Goal: Task Accomplishment & Management: Complete application form

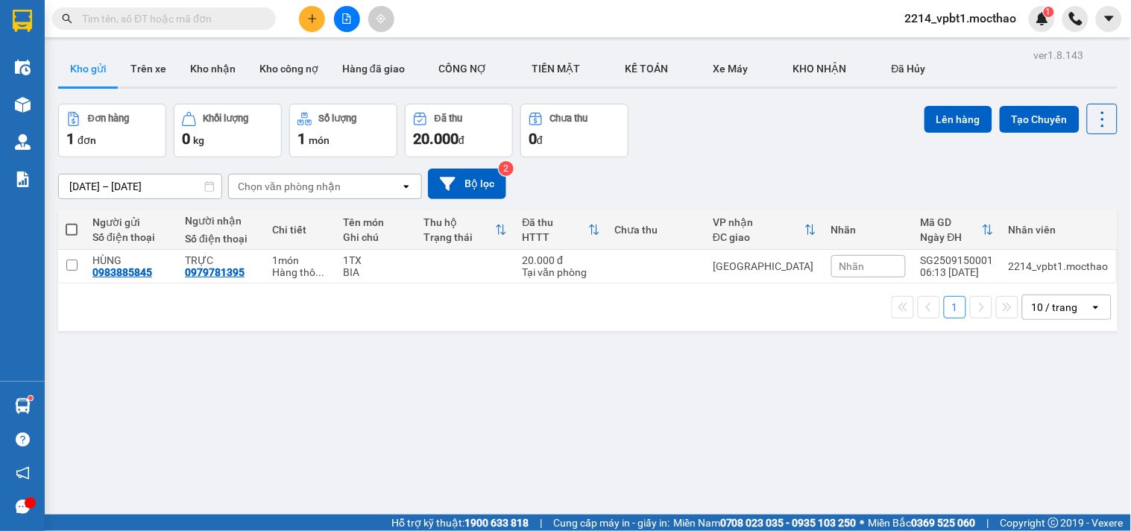
click at [237, 18] on input "text" at bounding box center [170, 18] width 176 height 16
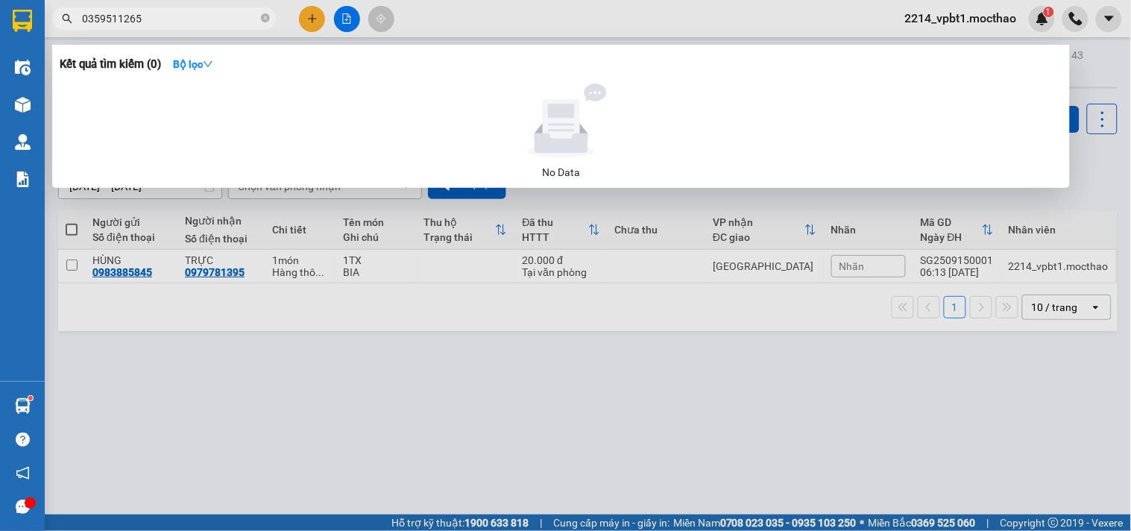
type input "0359511265"
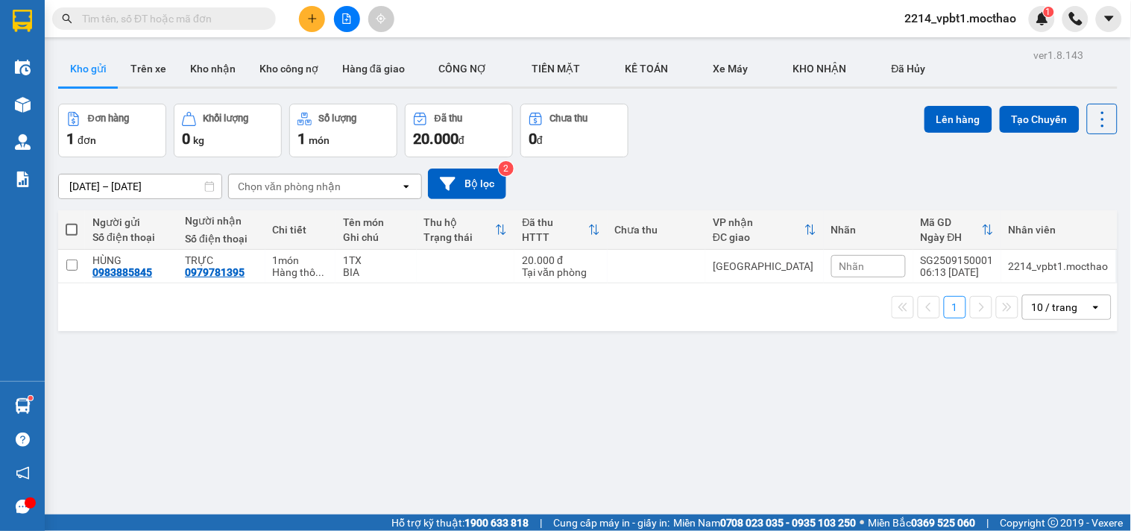
click at [295, 19] on div at bounding box center [347, 19] width 112 height 26
click at [299, 19] on button at bounding box center [312, 19] width 26 height 26
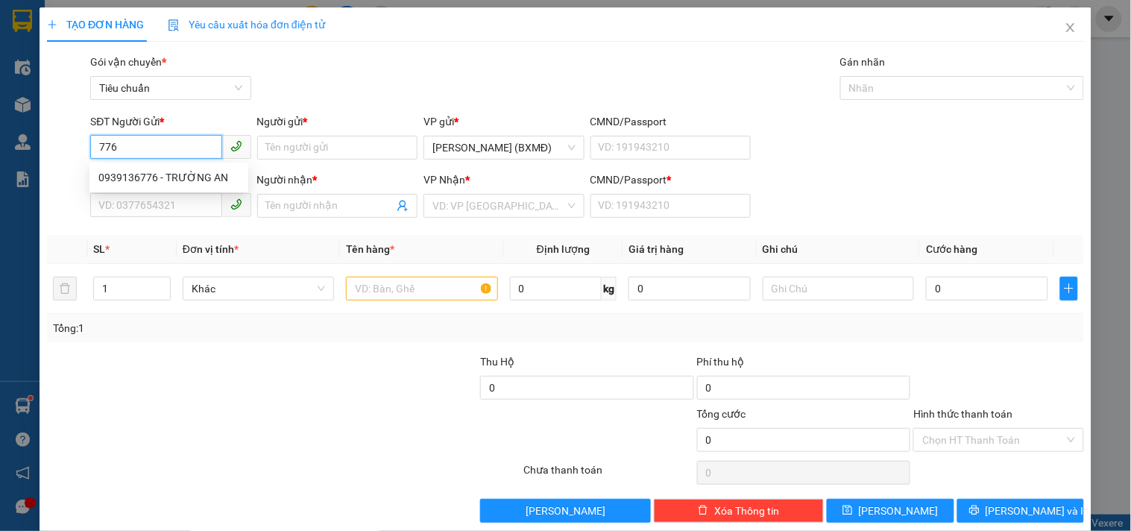
click at [205, 180] on div "0939136776 - TRƯỜNG AN" at bounding box center [168, 177] width 141 height 16
type input "0939136776"
type input "TRƯỜNG AN"
type input "0366470894"
type input "NK [GEOGRAPHIC_DATA] [GEOGRAPHIC_DATA]"
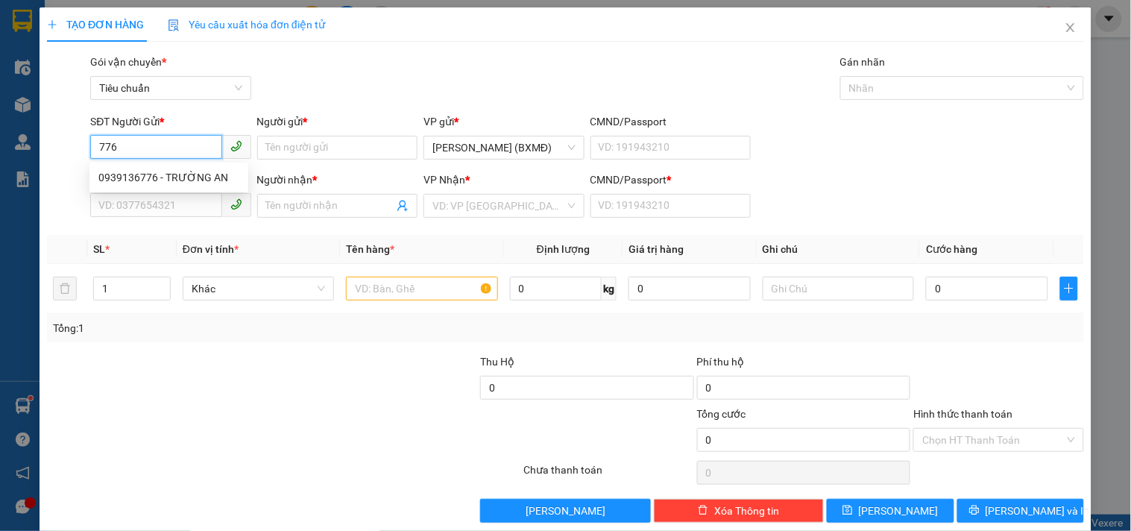
type input "1"
type input "30.000"
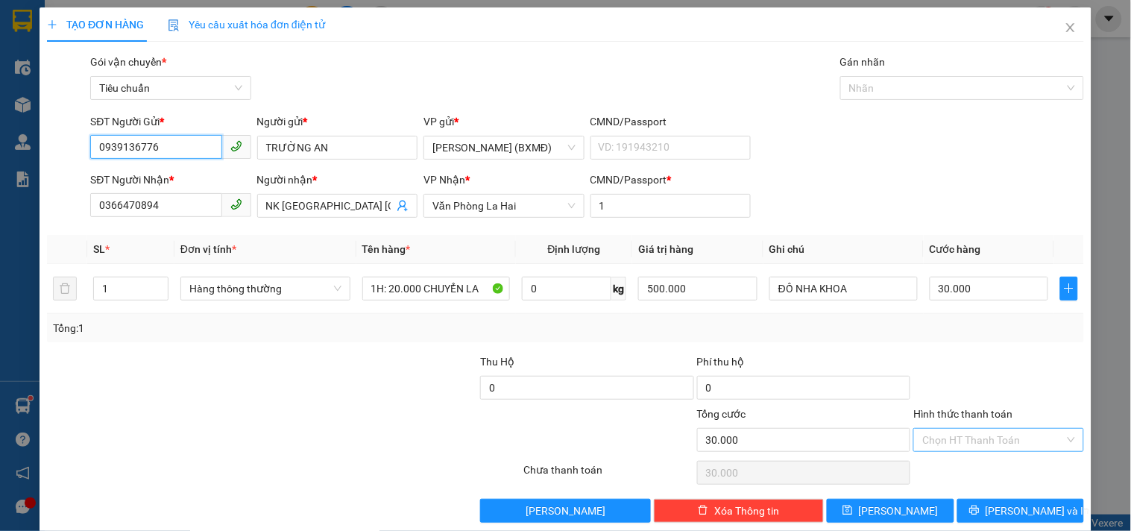
type input "0939136776"
click at [956, 443] on input "Hình thức thanh toán" at bounding box center [993, 440] width 142 height 22
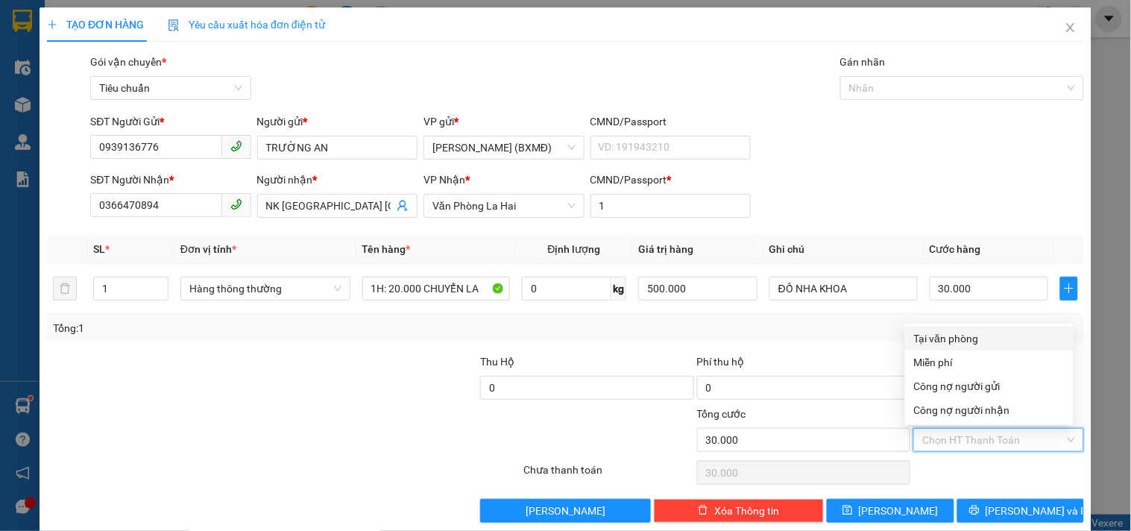
click at [950, 335] on div "Tại văn phòng" at bounding box center [989, 338] width 151 height 16
type input "0"
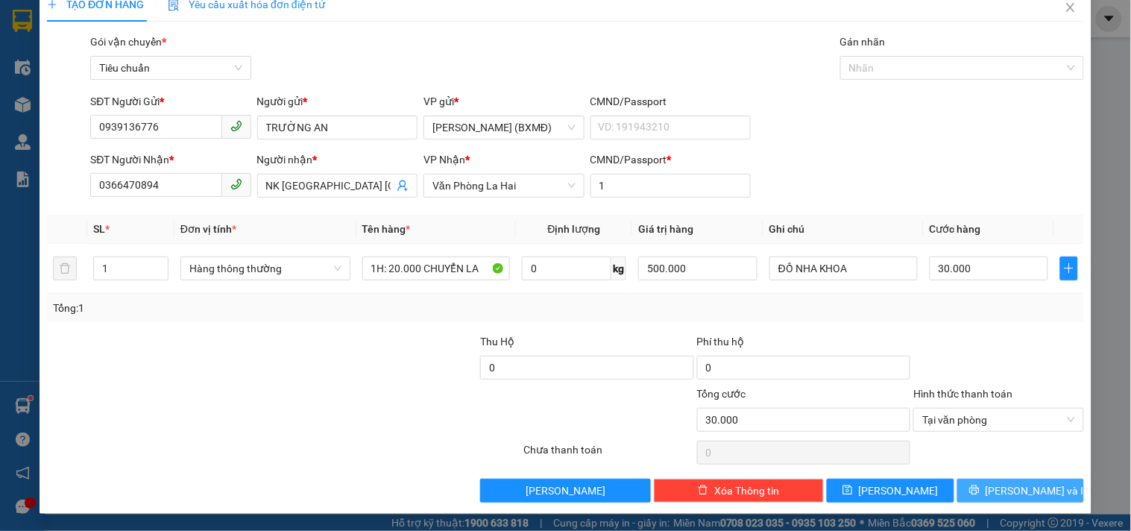
click at [996, 487] on span "[PERSON_NAME] và In" at bounding box center [1037, 490] width 104 height 16
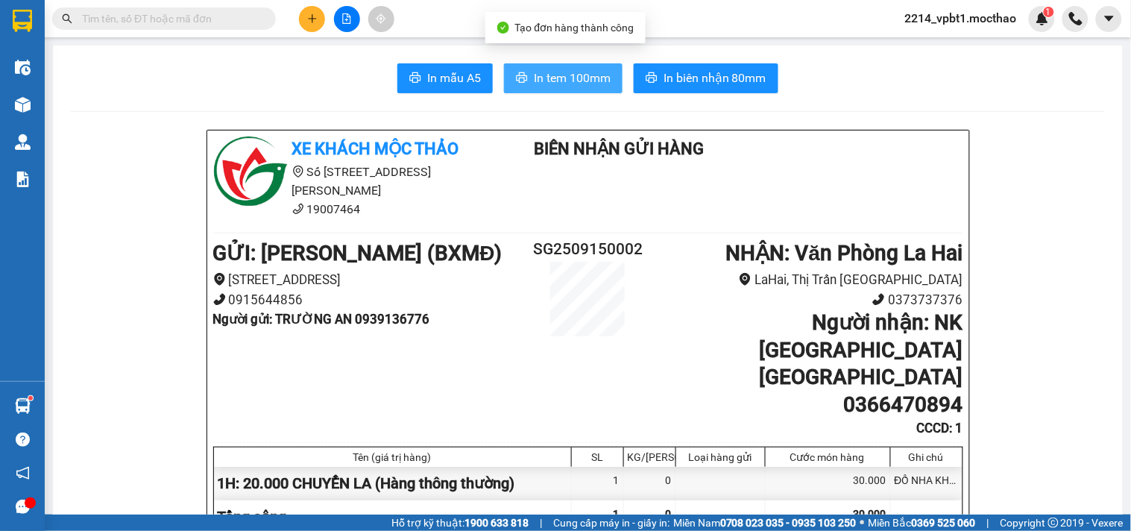
drag, startPoint x: 554, startPoint y: 57, endPoint x: 558, endPoint y: 80, distance: 23.4
click at [558, 80] on span "In tem 100mm" at bounding box center [572, 78] width 77 height 19
click at [583, 83] on span "In tem 100mm" at bounding box center [572, 78] width 77 height 19
click at [205, 25] on input "text" at bounding box center [170, 18] width 176 height 16
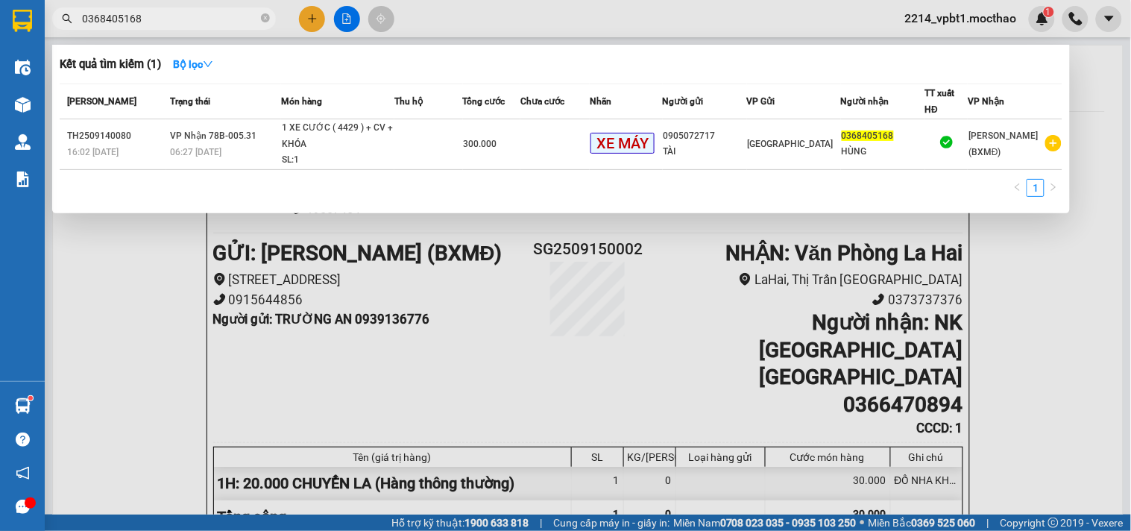
type input "0368405168"
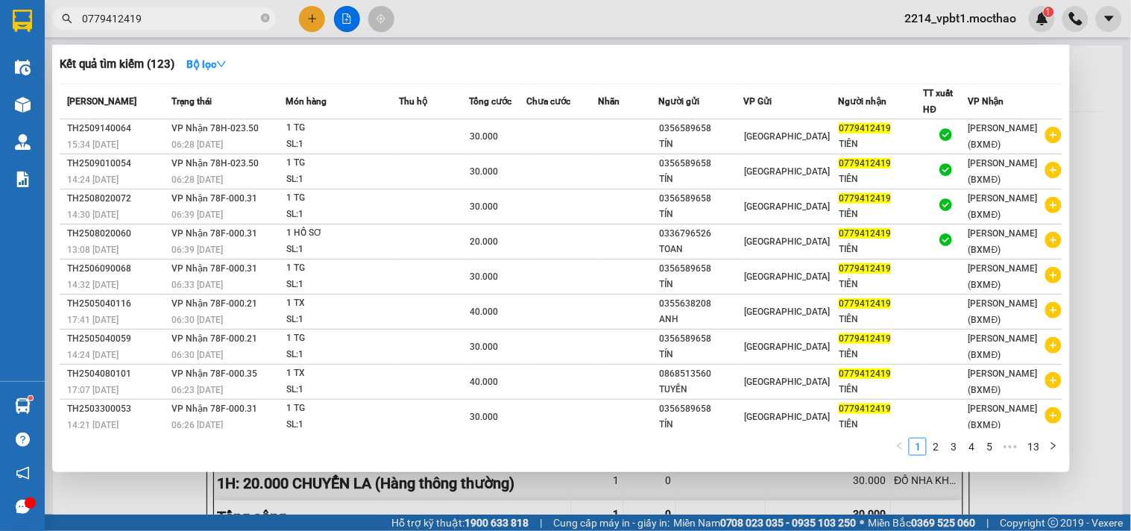
type input "0779412419"
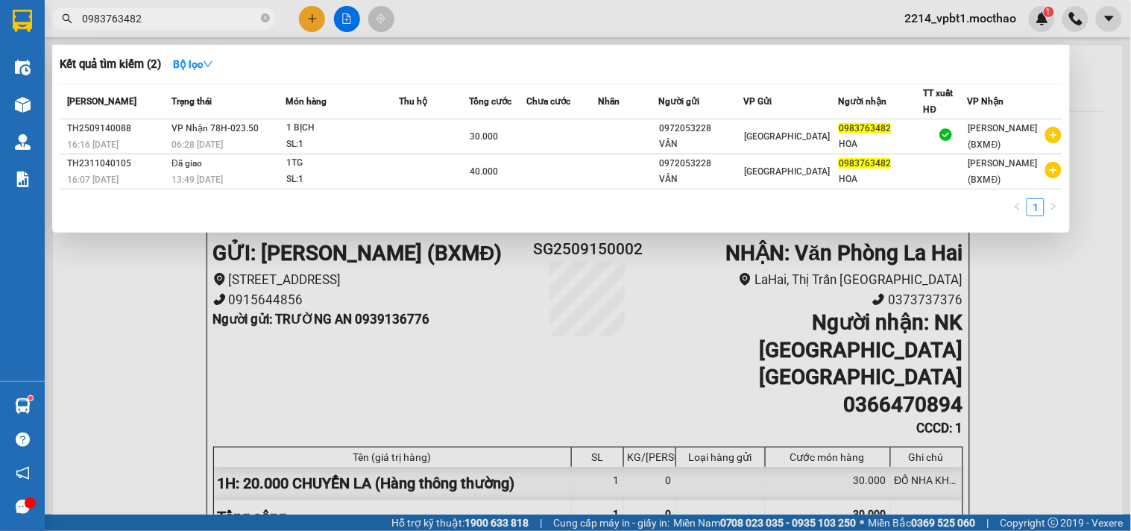
type input "0983763482"
click at [317, 23] on div at bounding box center [565, 265] width 1131 height 531
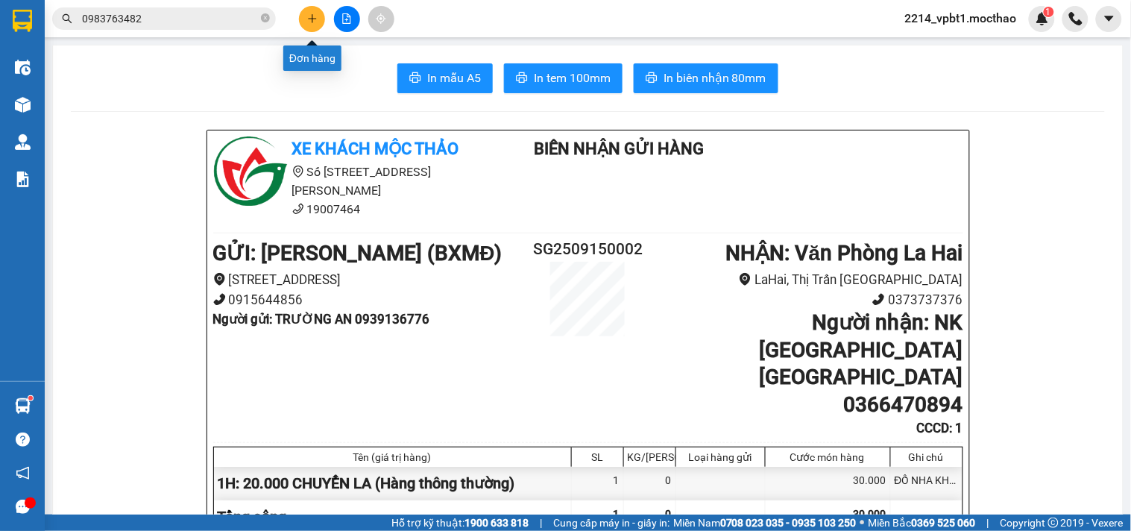
click at [312, 28] on button at bounding box center [312, 19] width 26 height 26
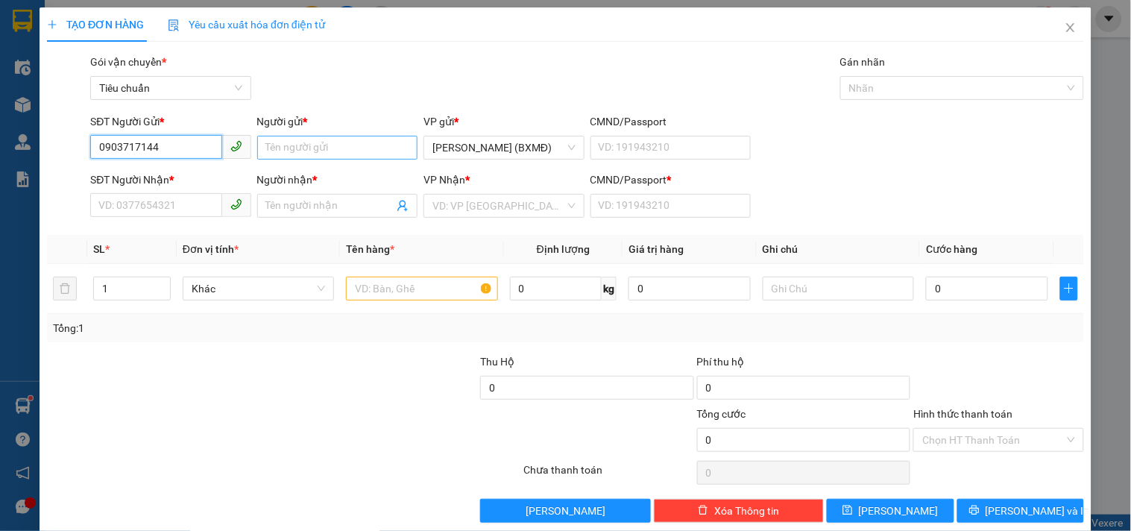
type input "0903717144"
click at [320, 152] on input "Người gửi *" at bounding box center [337, 148] width 160 height 24
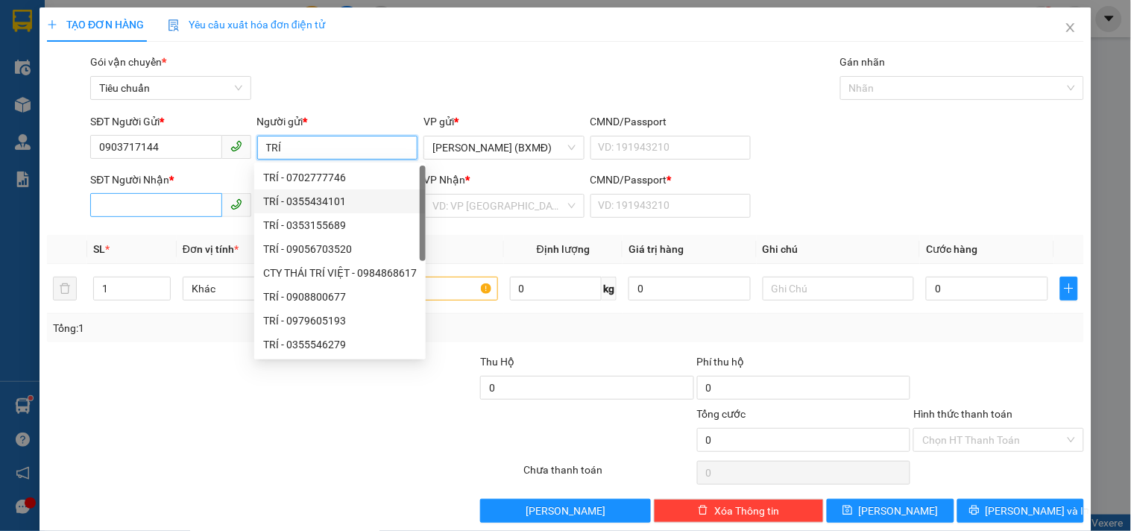
type input "TRÍ"
click at [183, 188] on div "SĐT Người Nhận *" at bounding box center [170, 179] width 160 height 16
click at [183, 201] on input "SĐT Người Nhận *" at bounding box center [155, 205] width 131 height 24
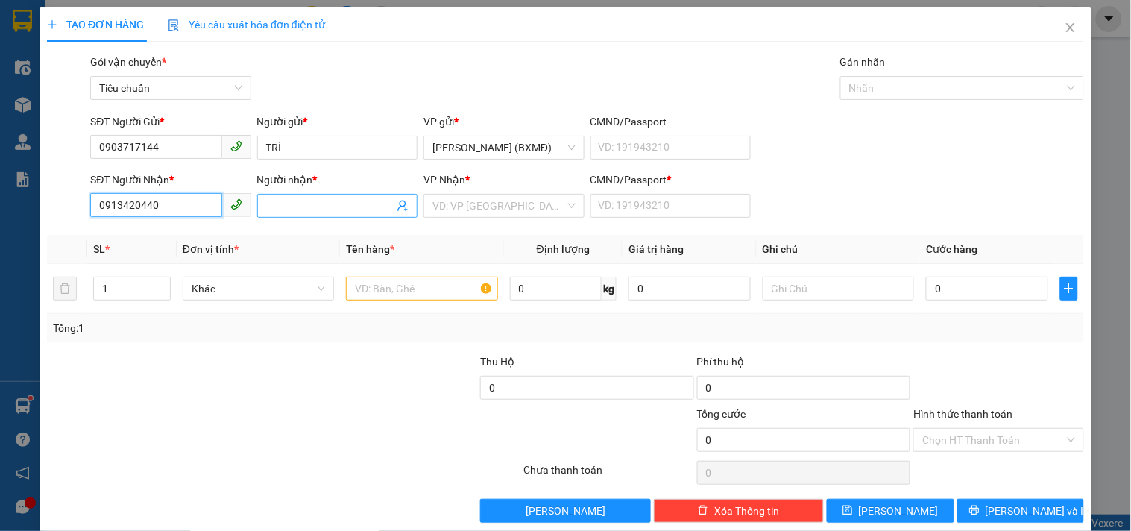
type input "0913420440"
click at [259, 203] on span at bounding box center [337, 206] width 160 height 24
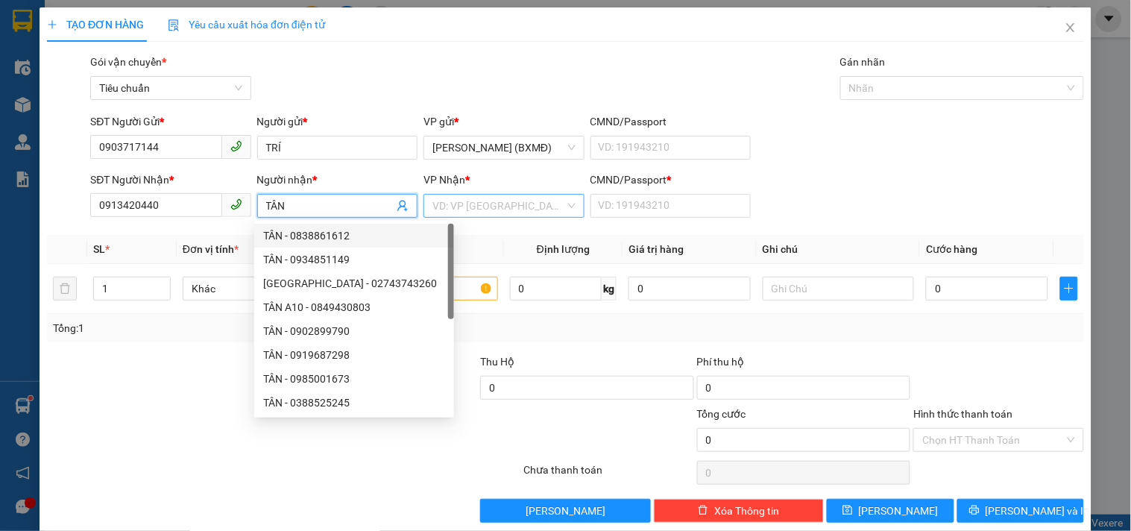
type input "TÂN"
click at [458, 202] on input "search" at bounding box center [498, 206] width 132 height 22
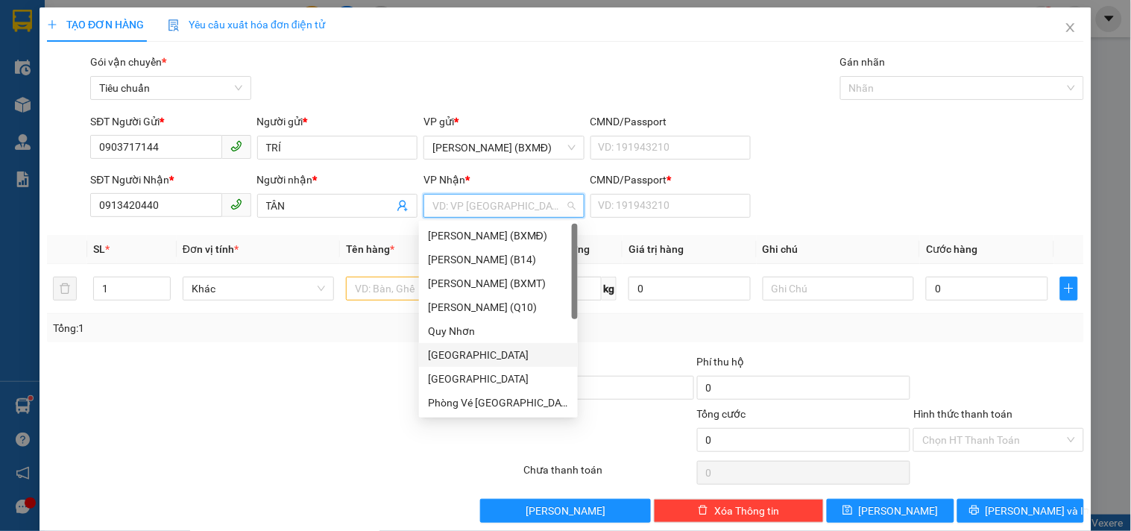
click at [460, 352] on div "[GEOGRAPHIC_DATA]" at bounding box center [498, 355] width 141 height 16
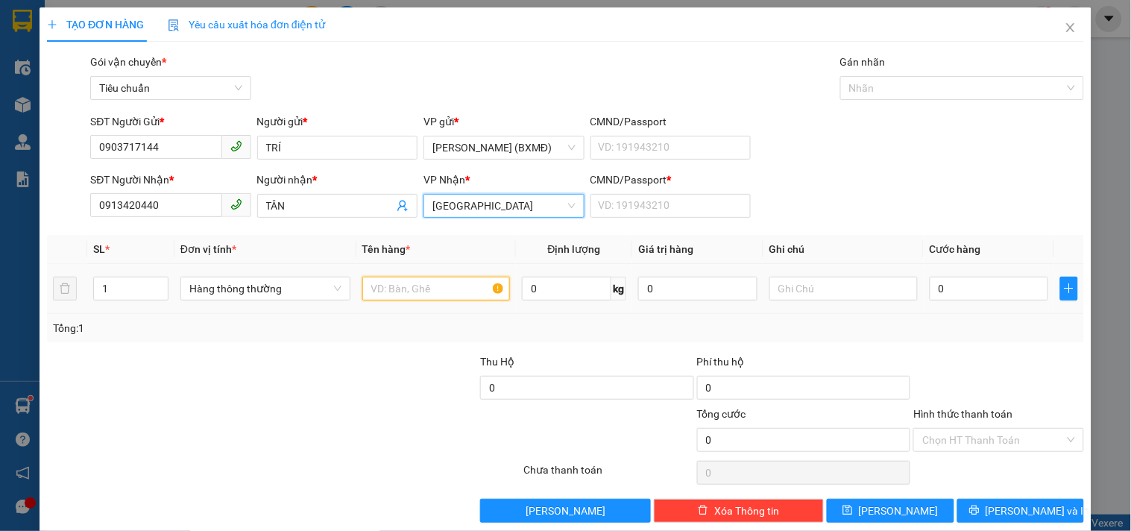
click at [408, 285] on input "text" at bounding box center [436, 289] width 148 height 24
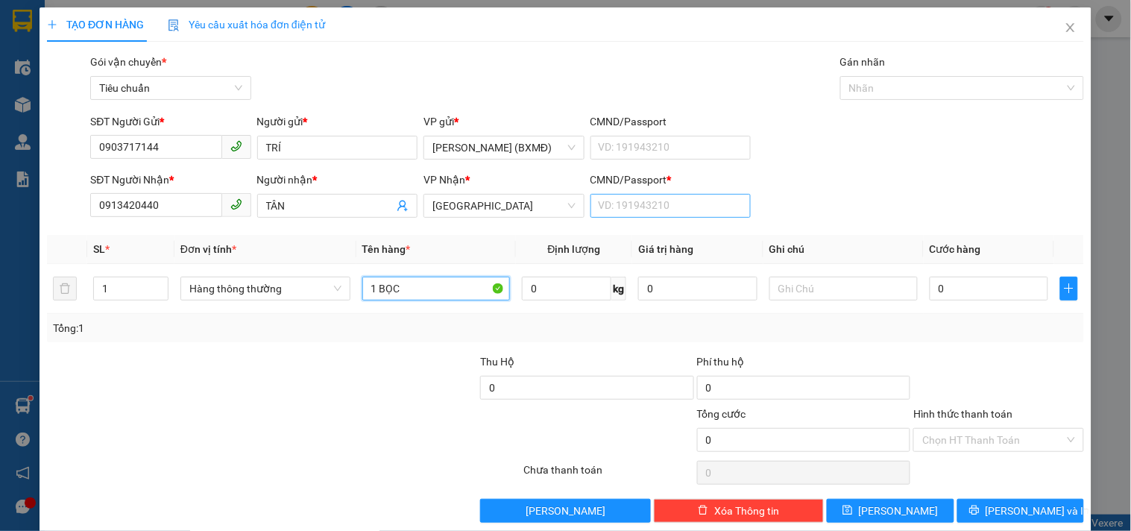
type input "1 BỌC"
click at [628, 205] on input "CMND/Passport *" at bounding box center [670, 206] width 160 height 24
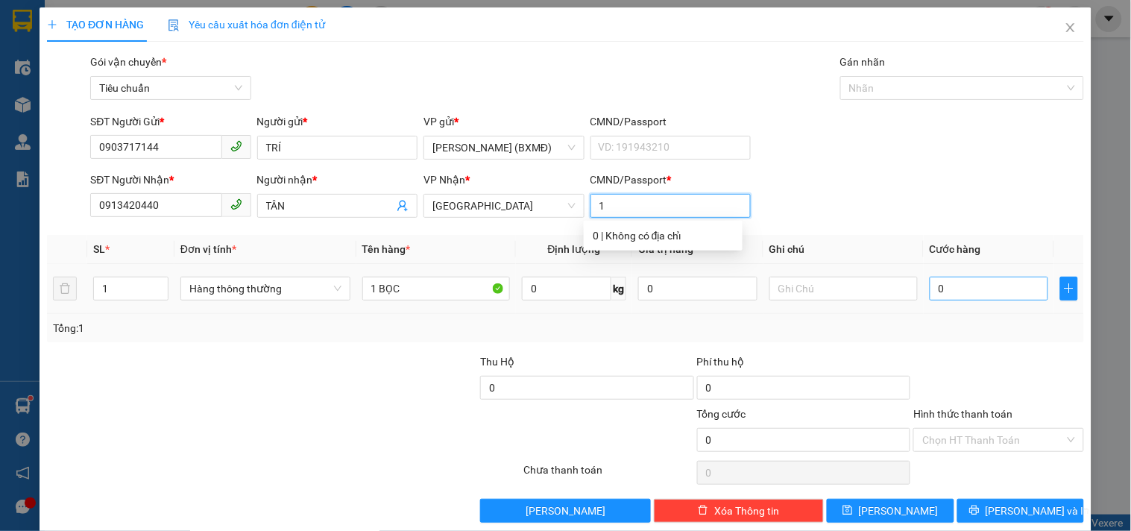
type input "1"
click at [948, 264] on th "Cước hàng" at bounding box center [988, 249] width 131 height 29
click at [950, 291] on input "0" at bounding box center [988, 289] width 119 height 24
type input "003"
type input "3"
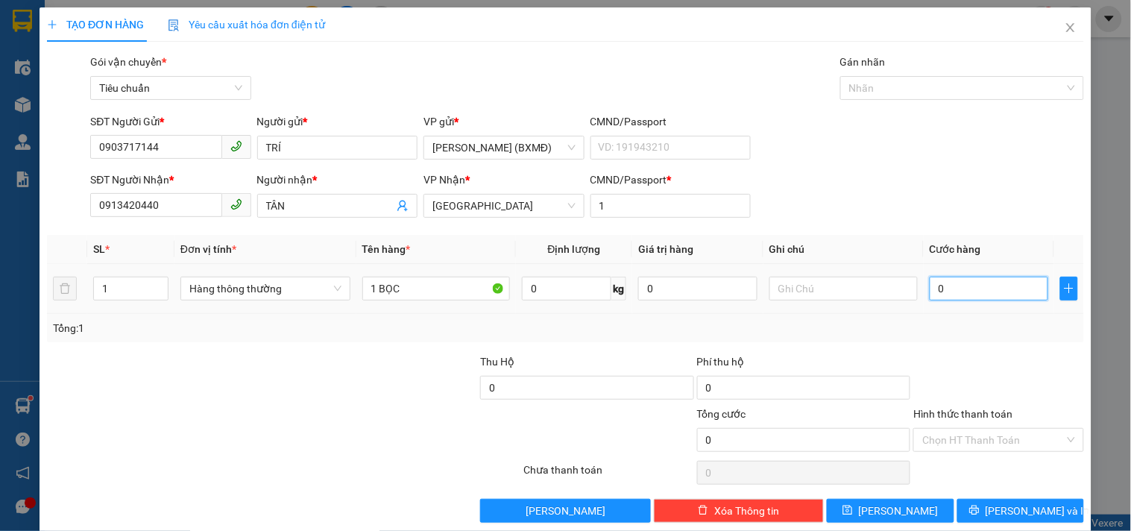
type input "3"
type input "0.030"
type input "30"
click at [967, 344] on div "Transit Pickup Surcharge Ids Transit Deliver Surcharge Ids Transit Deliver Surc…" at bounding box center [565, 288] width 1037 height 469
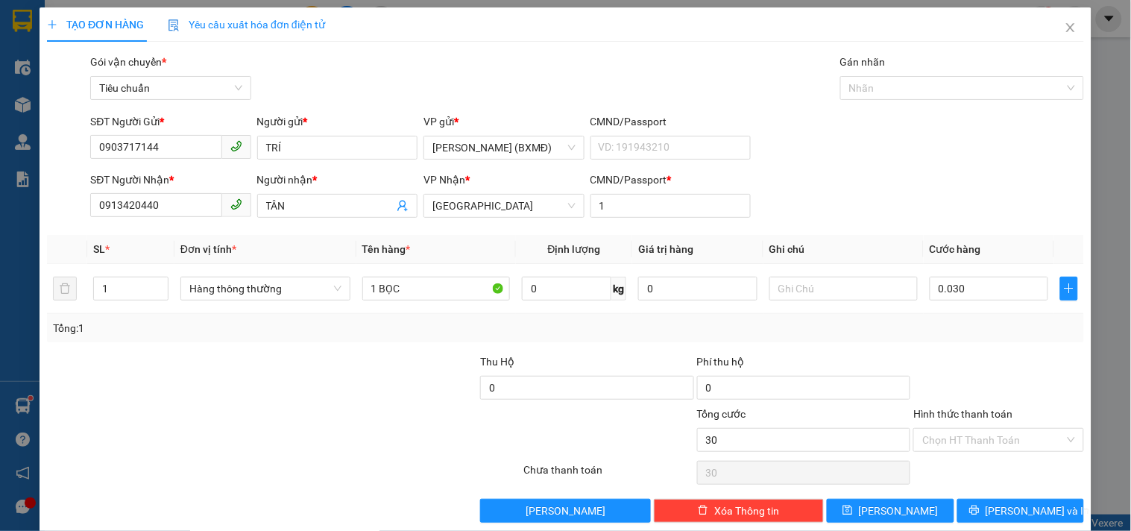
type input "30.000"
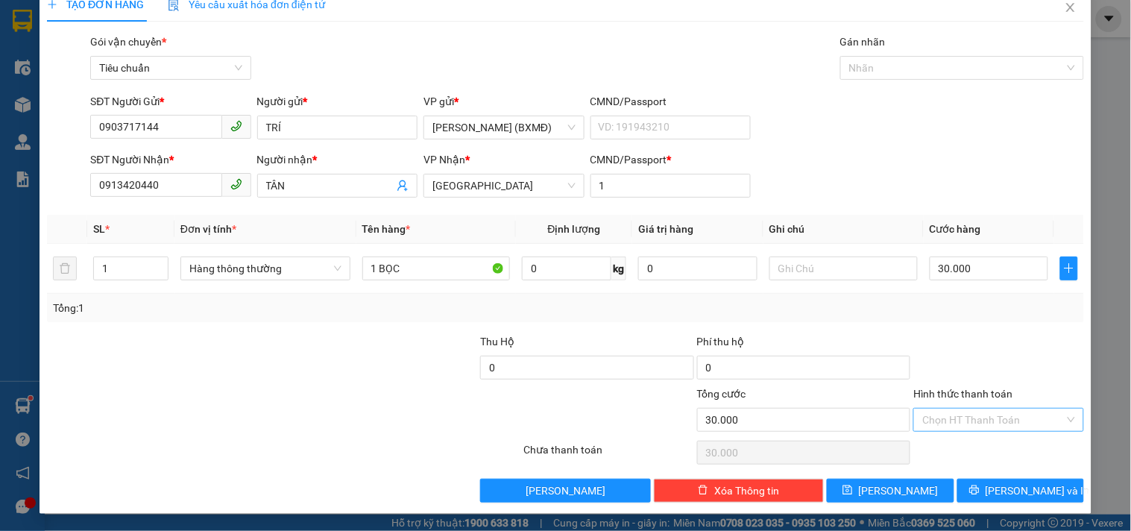
click at [994, 423] on input "Hình thức thanh toán" at bounding box center [993, 419] width 142 height 22
click at [974, 313] on div "Tại văn phòng" at bounding box center [989, 318] width 151 height 16
type input "0"
click at [1018, 493] on span "[PERSON_NAME] và In" at bounding box center [1037, 490] width 104 height 16
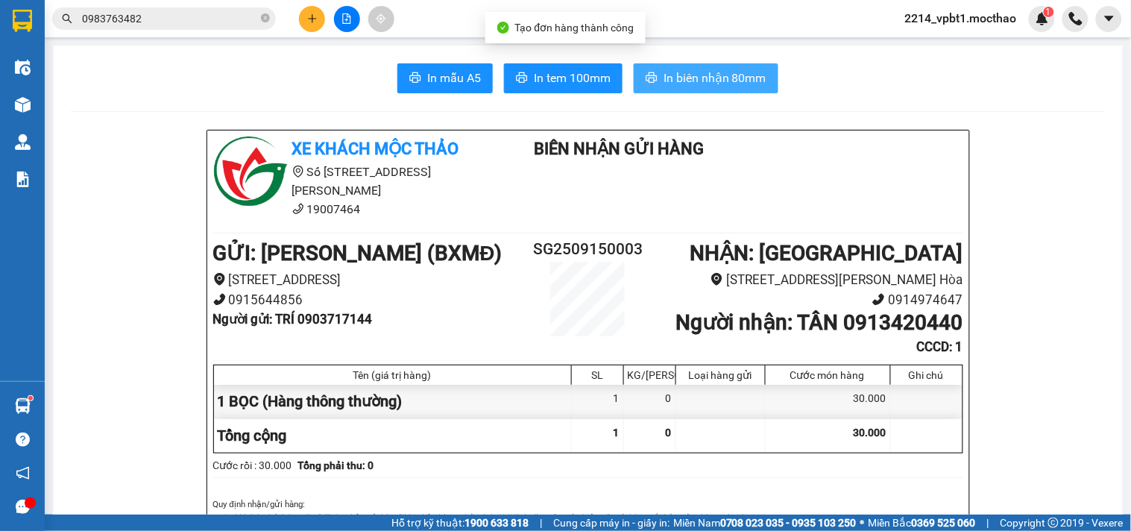
click at [719, 73] on span "In biên nhận 80mm" at bounding box center [714, 78] width 103 height 19
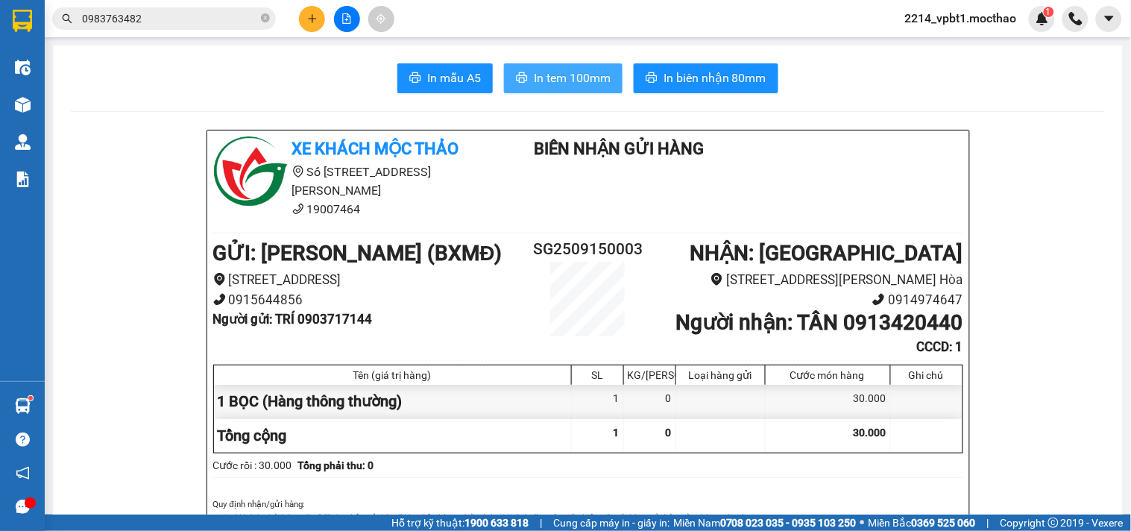
click at [589, 80] on span "In tem 100mm" at bounding box center [572, 78] width 77 height 19
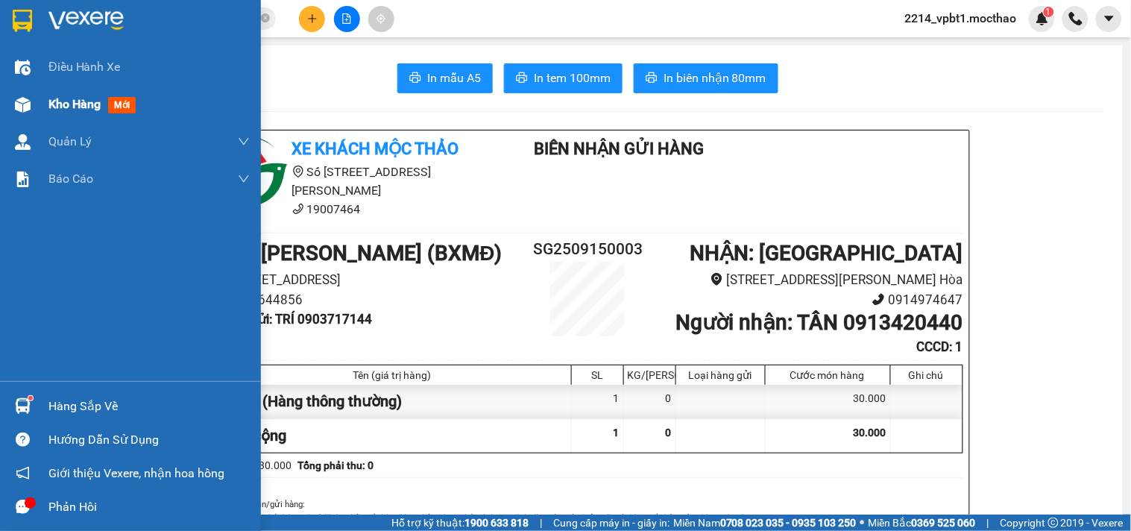
click at [75, 98] on span "Kho hàng" at bounding box center [74, 104] width 52 height 14
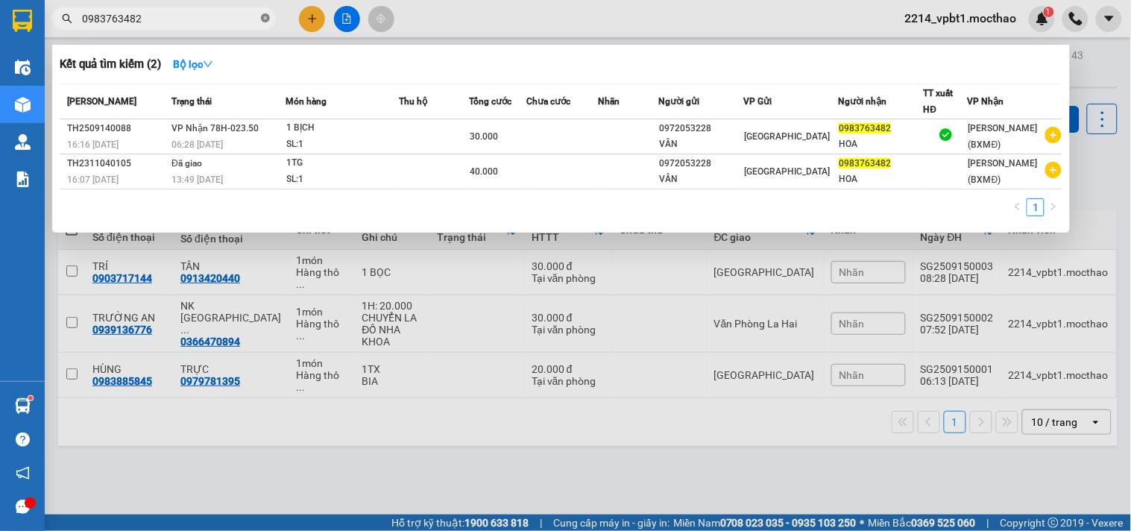
click at [265, 20] on icon "close-circle" at bounding box center [265, 17] width 9 height 9
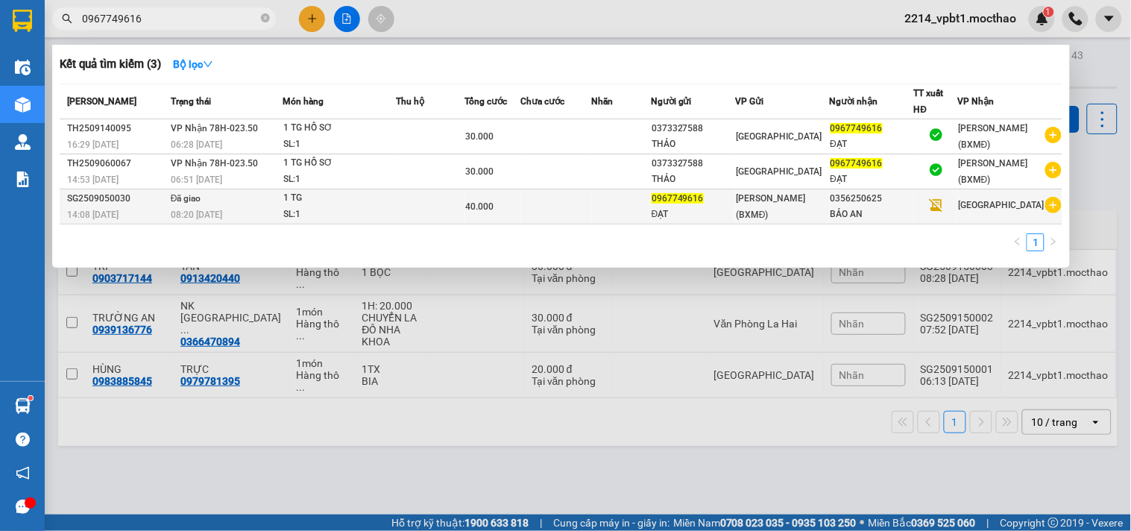
type input "0967749616"
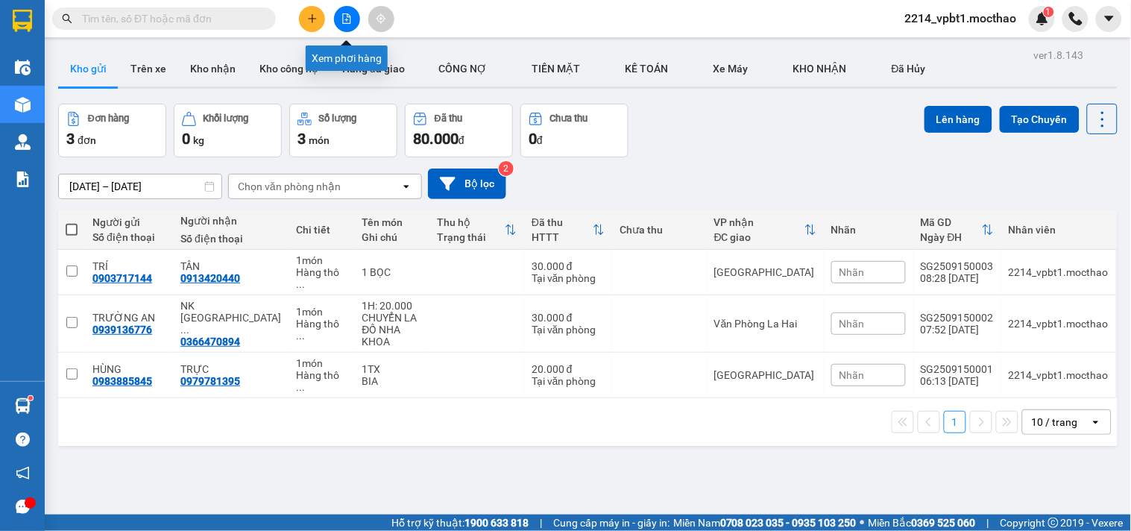
click at [343, 24] on button at bounding box center [347, 19] width 26 height 26
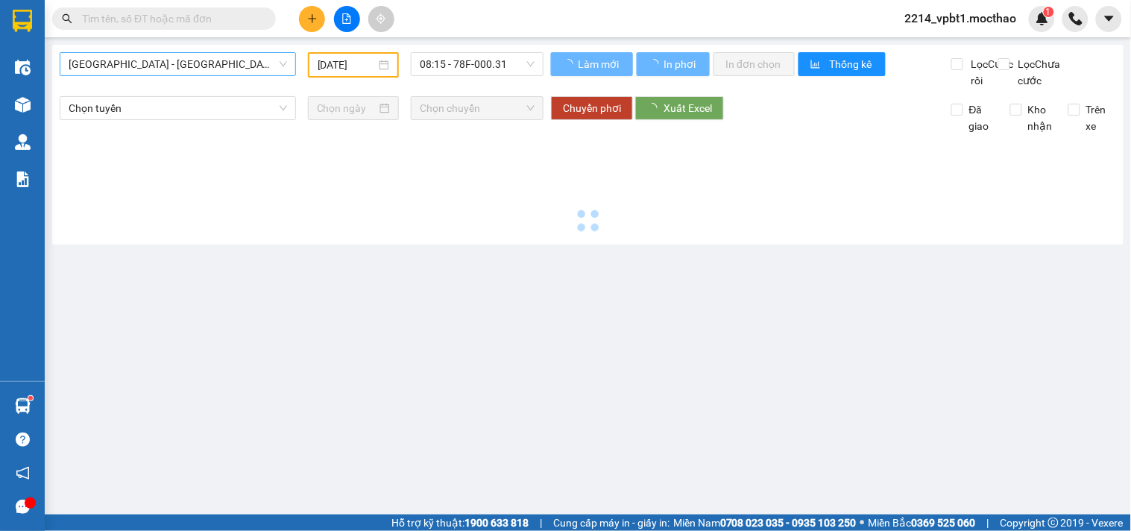
type input "[DATE]"
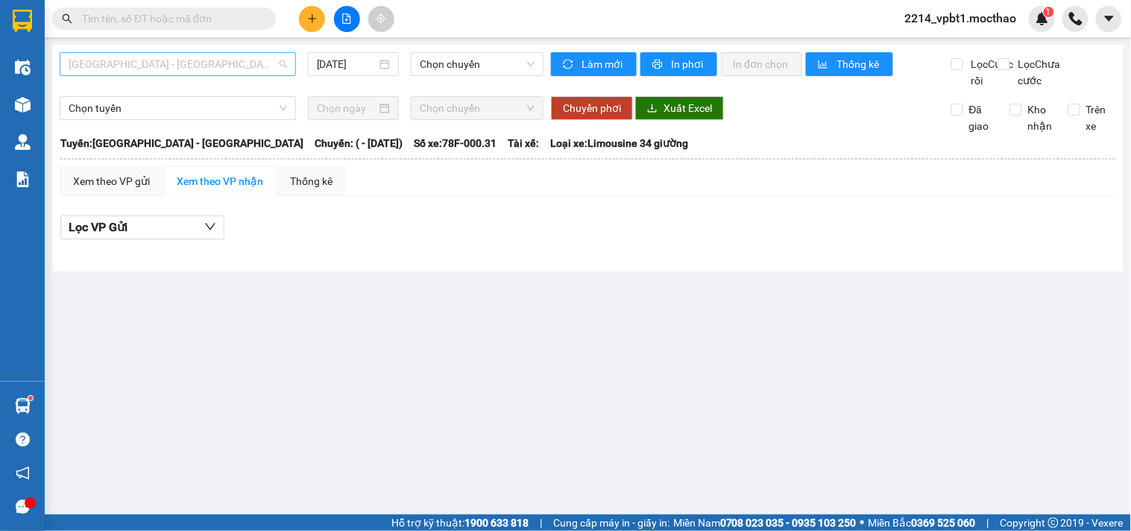
click at [220, 63] on span "[GEOGRAPHIC_DATA] - [GEOGRAPHIC_DATA]" at bounding box center [178, 64] width 218 height 22
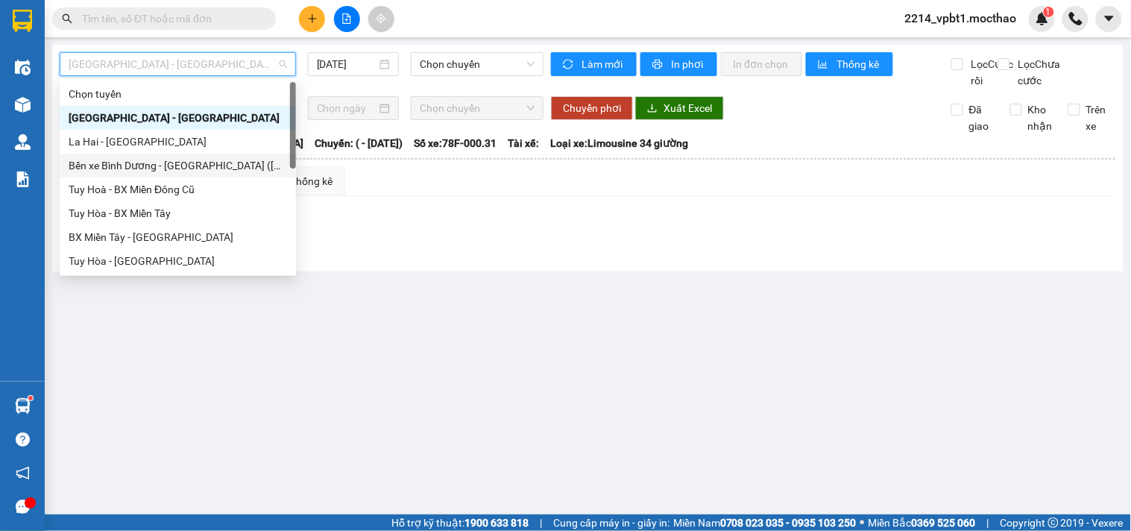
scroll to position [165, 0]
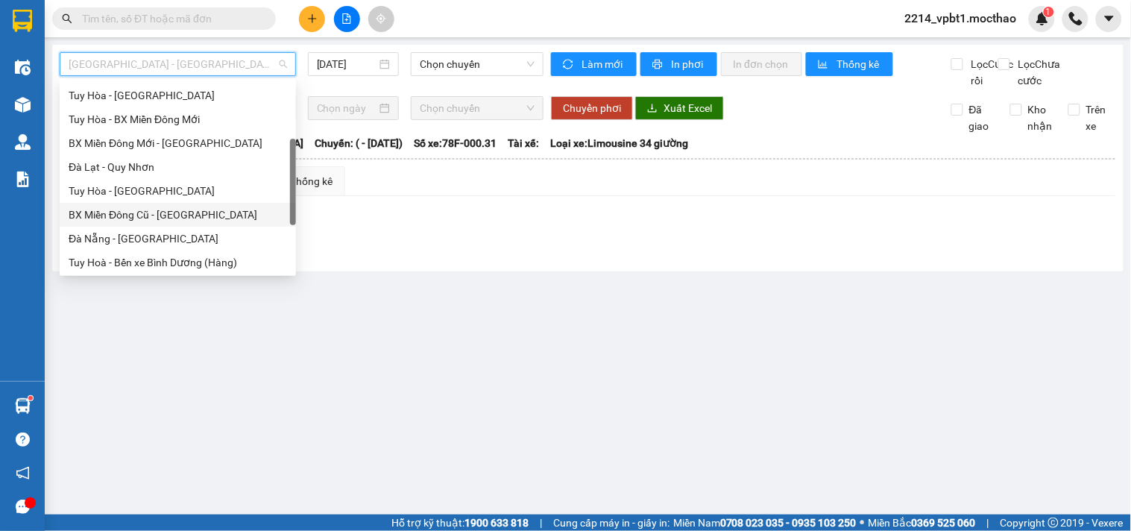
click at [154, 218] on div "BX Miền Đông Cũ - [GEOGRAPHIC_DATA]" at bounding box center [178, 214] width 218 height 16
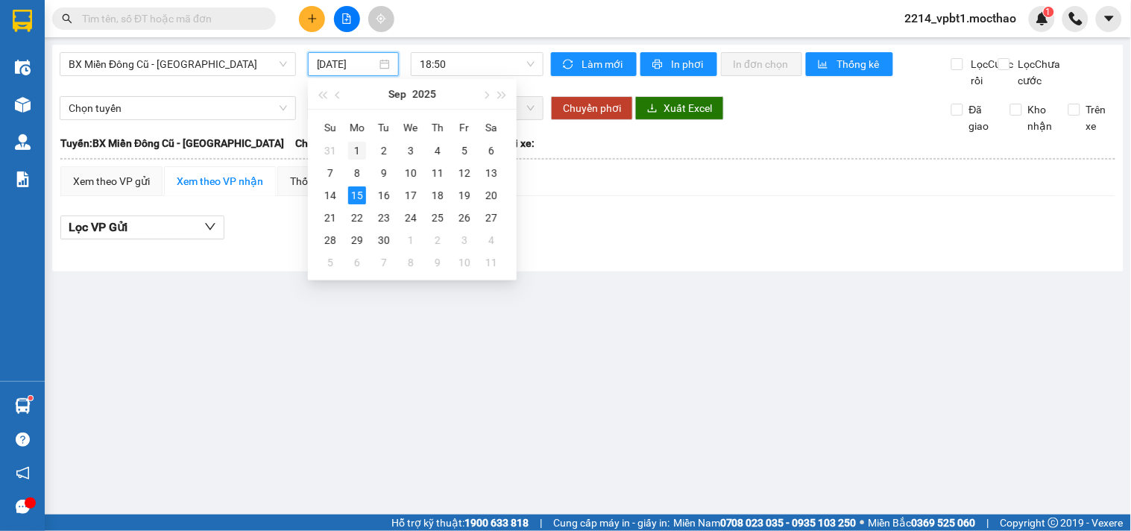
drag, startPoint x: 373, startPoint y: 64, endPoint x: 367, endPoint y: 140, distance: 76.2
click at [371, 69] on input "[DATE]" at bounding box center [347, 64] width 60 height 16
click at [333, 195] on div "14" at bounding box center [330, 195] width 18 height 18
type input "[DATE]"
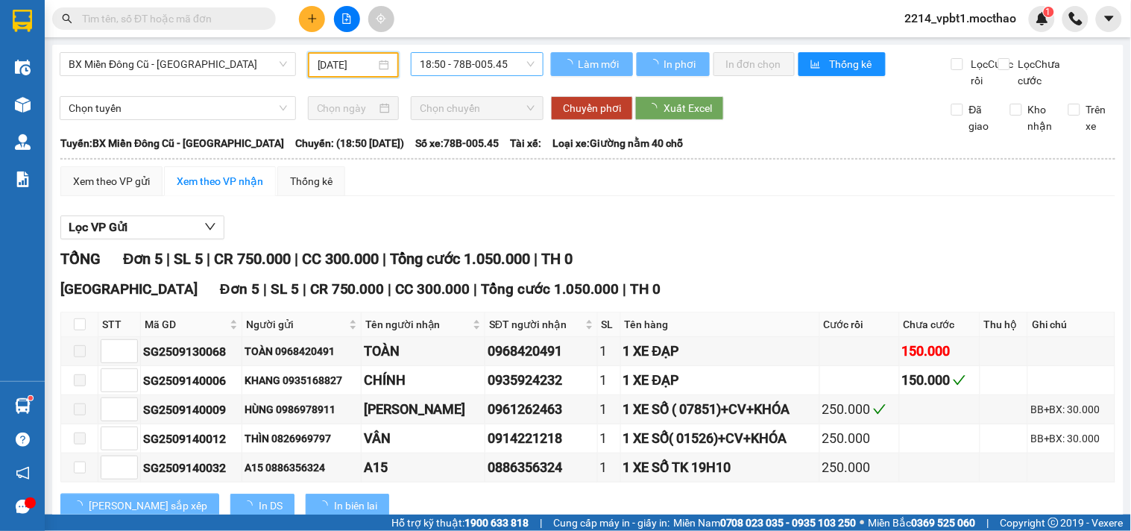
click at [468, 62] on span "18:50 - 78B-005.45" at bounding box center [477, 64] width 115 height 22
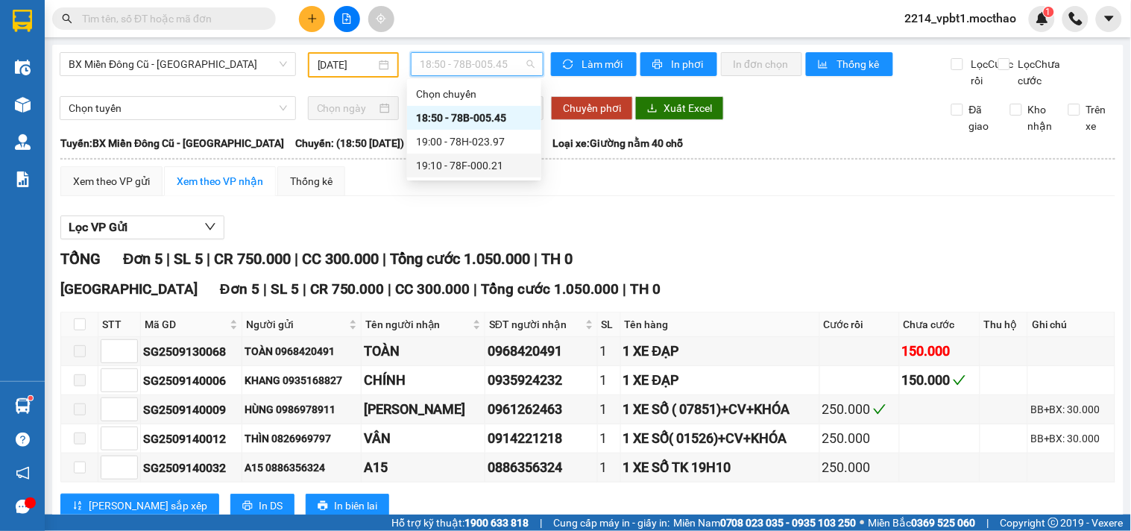
click at [711, 240] on div "Lọc VP Gửi" at bounding box center [587, 227] width 1055 height 25
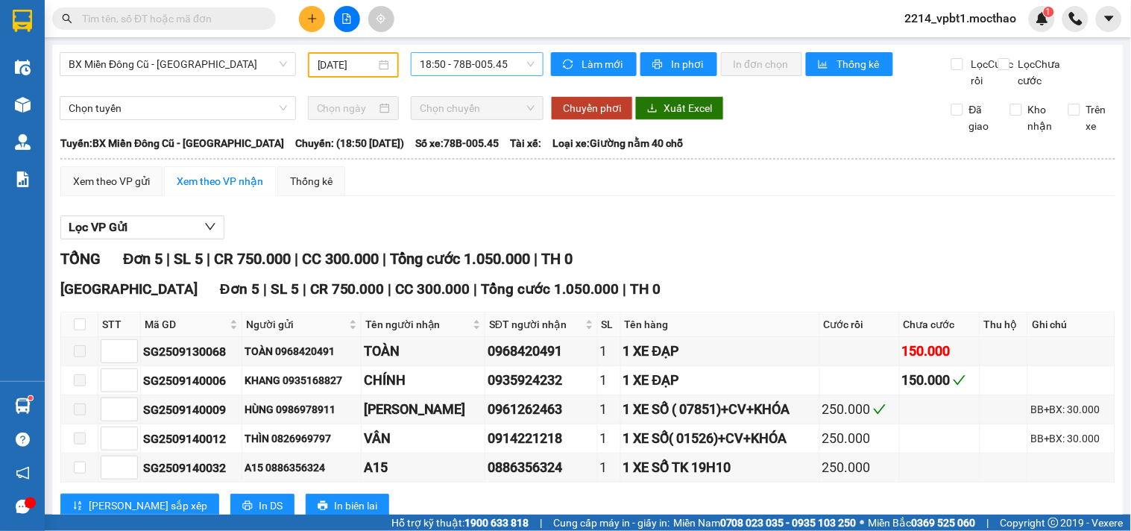
click at [471, 57] on span "18:50 - 78B-005.45" at bounding box center [477, 64] width 115 height 22
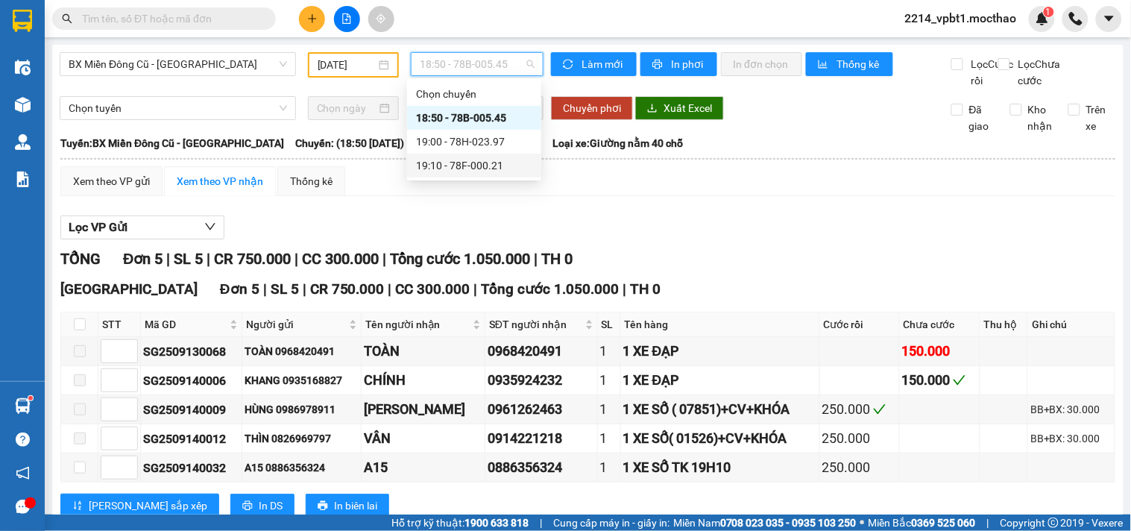
click at [488, 157] on div "19:10 - 78F-000.21" at bounding box center [474, 165] width 116 height 16
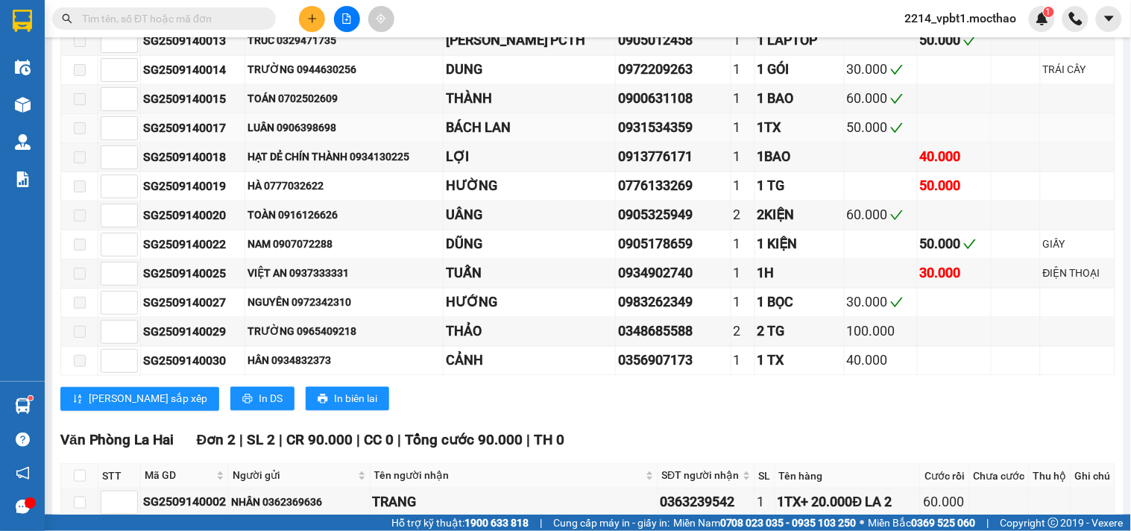
scroll to position [300, 0]
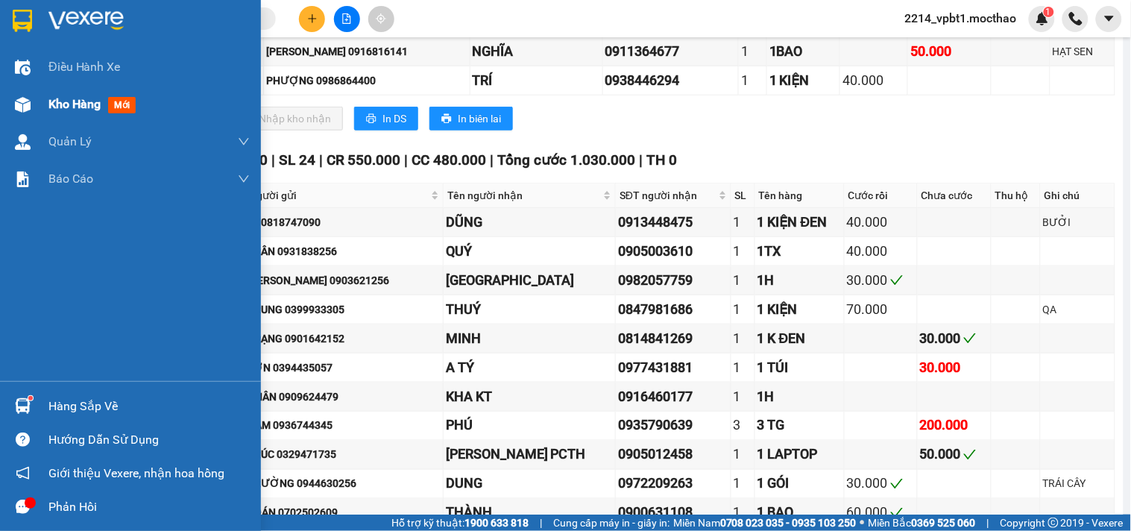
drag, startPoint x: 76, startPoint y: 101, endPoint x: 83, endPoint y: 107, distance: 8.5
click at [78, 101] on span "Kho hàng" at bounding box center [74, 104] width 52 height 14
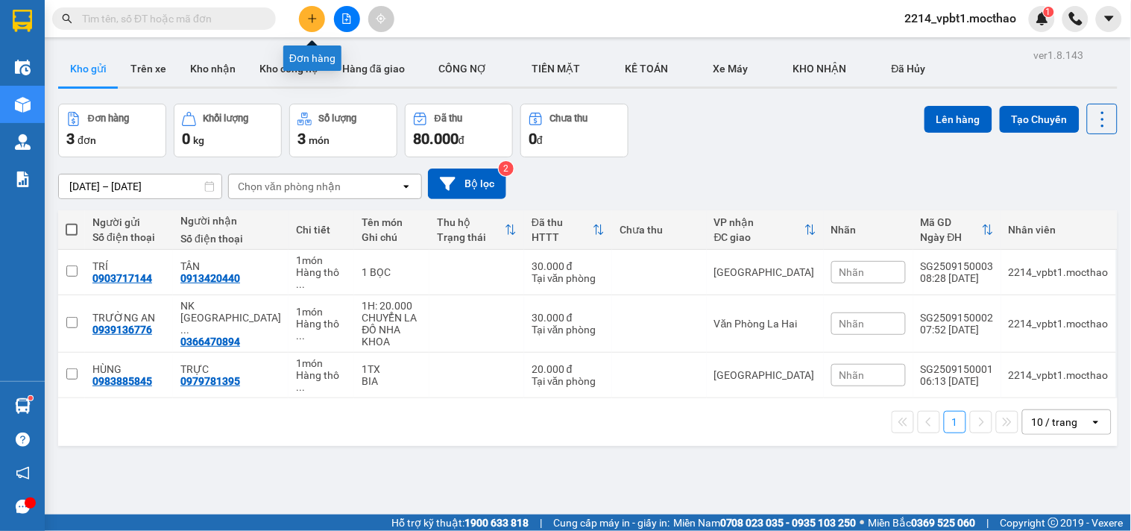
click at [311, 10] on button at bounding box center [312, 19] width 26 height 26
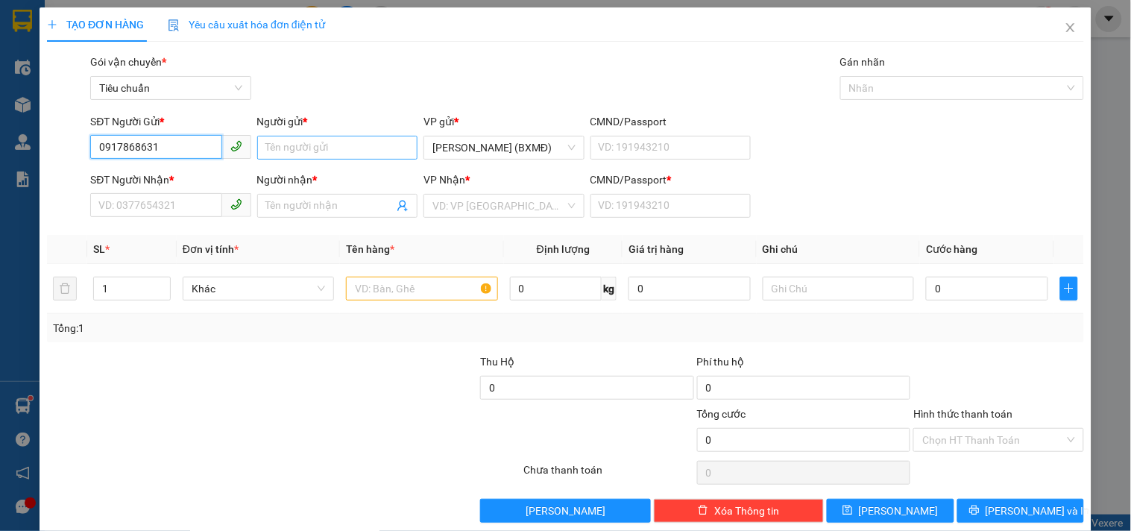
type input "0917868631"
click at [307, 153] on input "Người gửi *" at bounding box center [337, 148] width 160 height 24
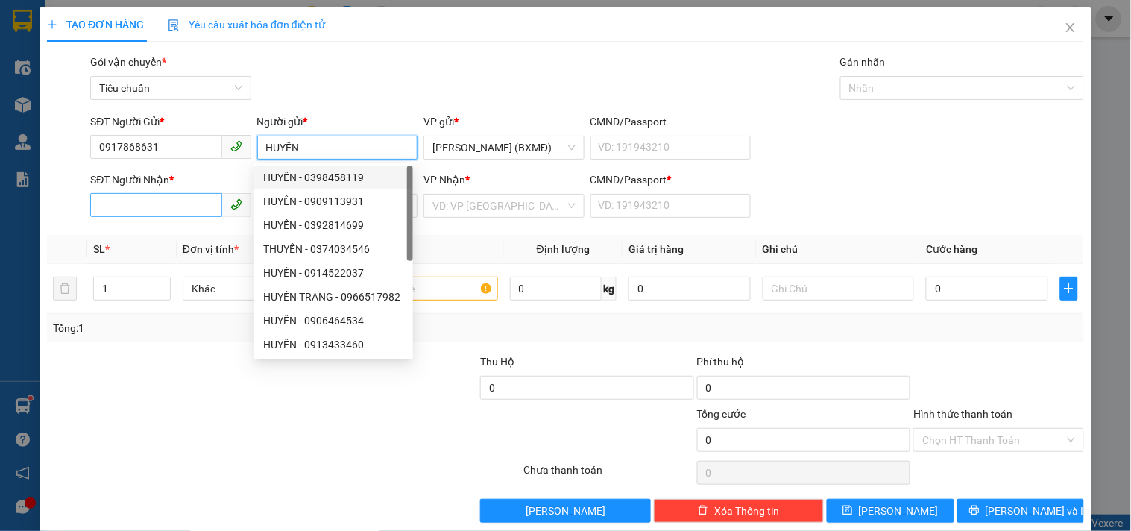
type input "HUYỀN"
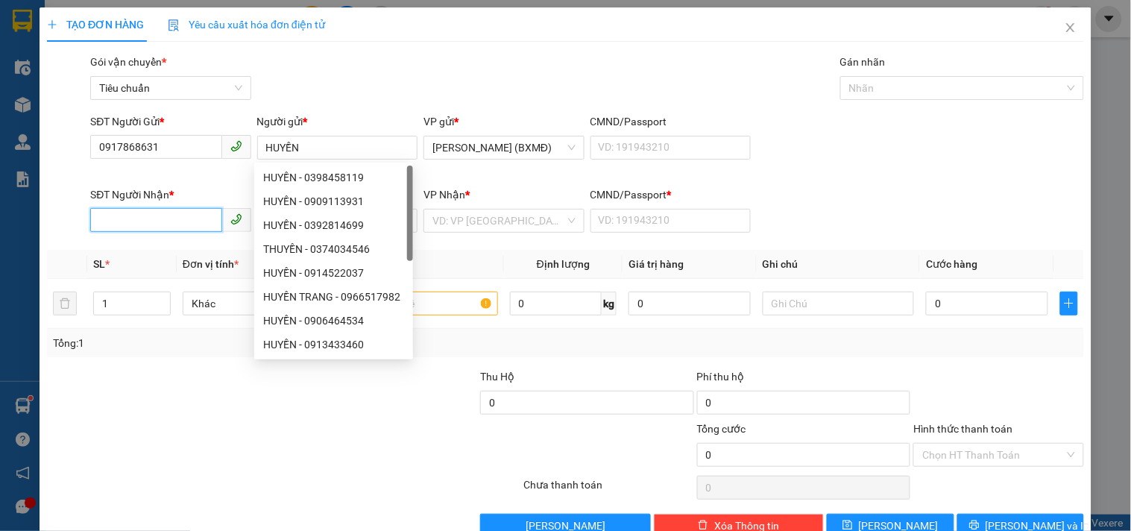
click at [99, 210] on input "SĐT Người Nhận *" at bounding box center [155, 220] width 131 height 24
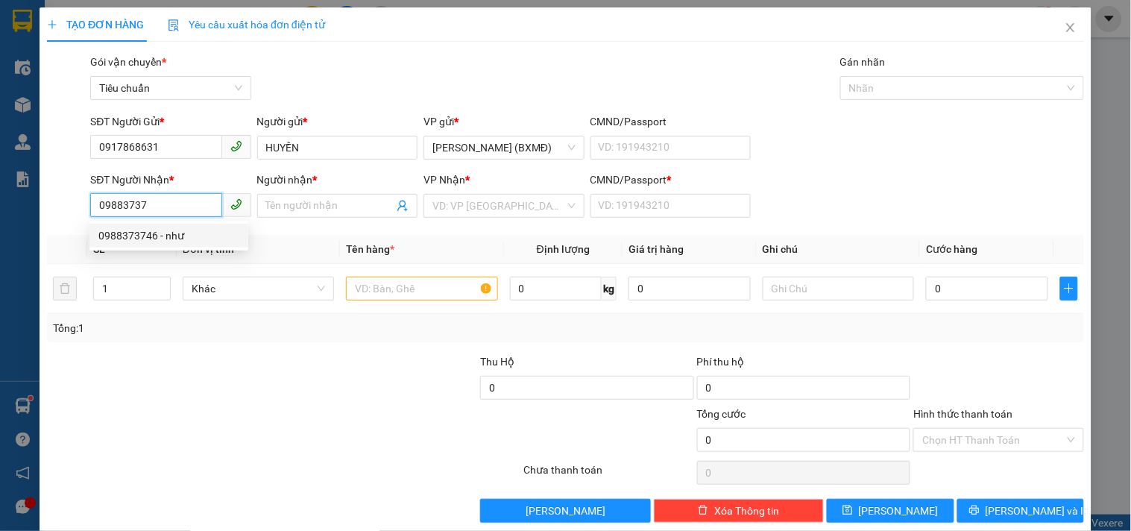
click at [137, 239] on div "0988373746 - như" at bounding box center [168, 235] width 141 height 16
type input "0988373746"
type input "như"
type input "70.000"
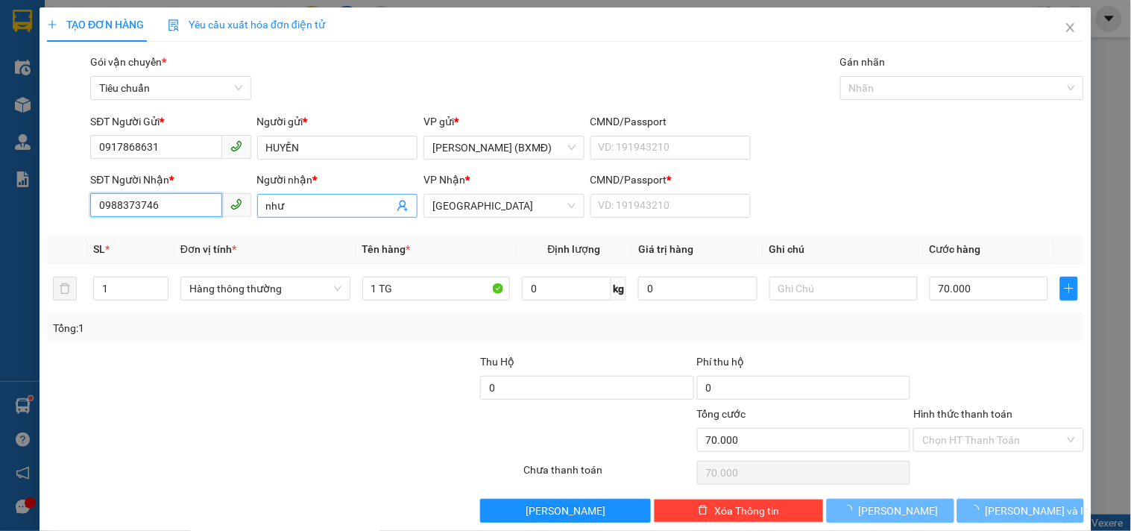
type input "0988373746"
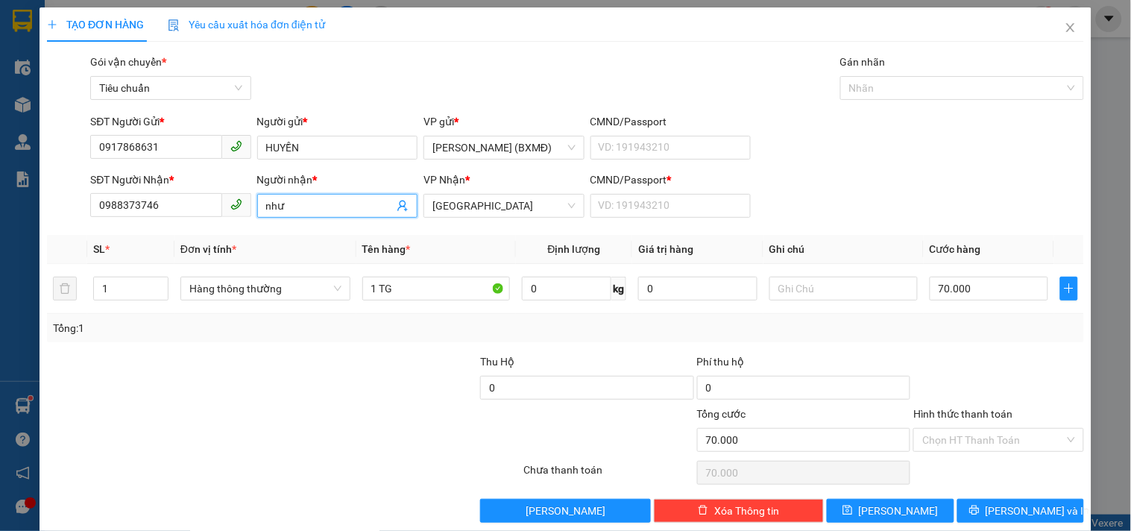
drag, startPoint x: 256, startPoint y: 216, endPoint x: 162, endPoint y: 229, distance: 95.5
click at [164, 228] on div "Transit Pickup Surcharge Ids Transit Deliver Surcharge Ids Transit Deliver Surc…" at bounding box center [565, 288] width 1037 height 469
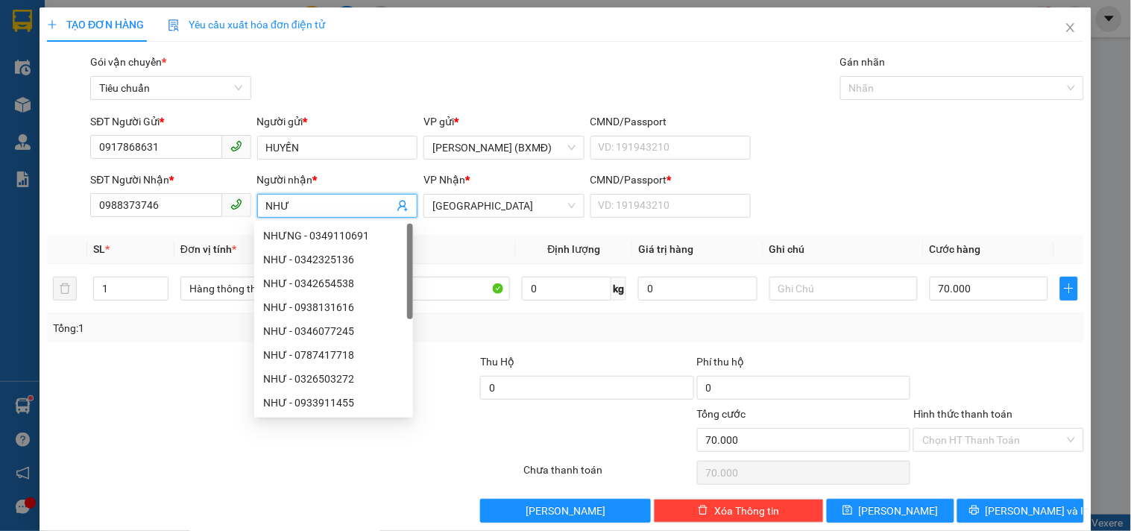
type input "NHƯ"
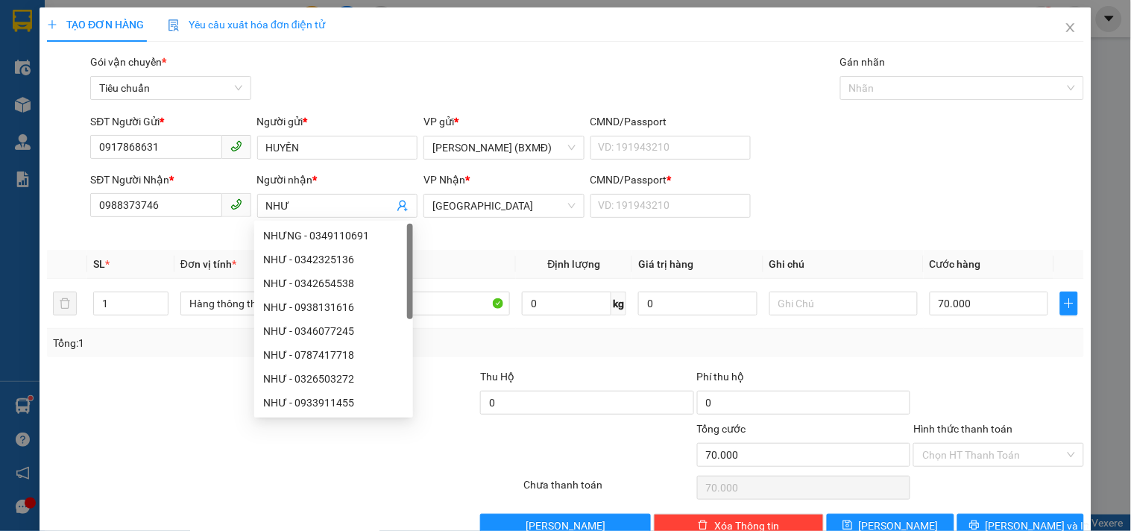
click at [125, 368] on div at bounding box center [153, 394] width 217 height 52
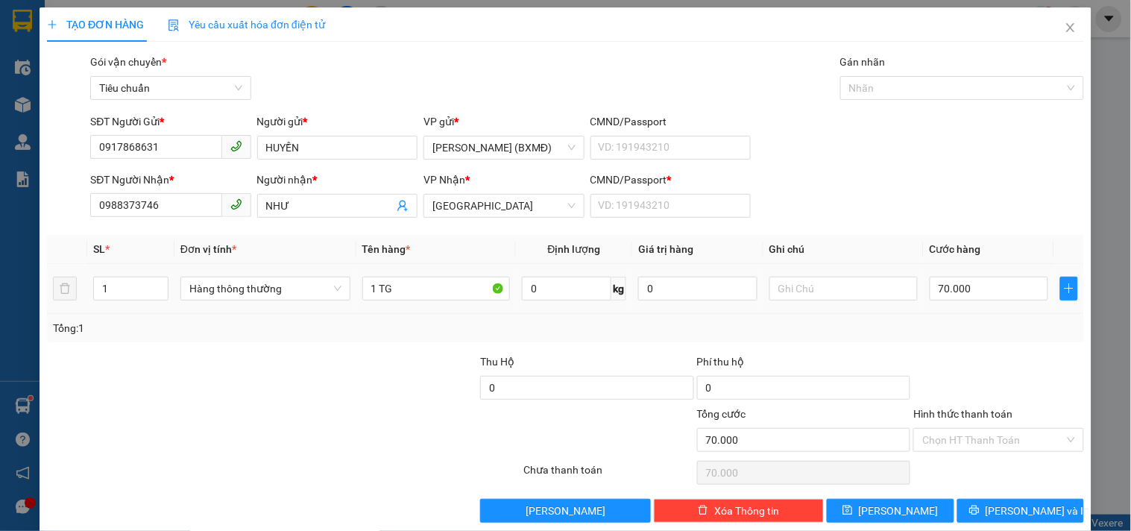
drag, startPoint x: 116, startPoint y: 309, endPoint x: 0, endPoint y: 311, distance: 116.3
click at [42, 324] on div "TẠO ĐƠN HÀNG Yêu cầu xuất hóa đơn điện tử Transit Pickup Surcharge Ids Transit …" at bounding box center [566, 270] width 1052 height 526
click at [175, 408] on div at bounding box center [196, 431] width 303 height 52
drag, startPoint x: 123, startPoint y: 293, endPoint x: 17, endPoint y: 343, distance: 117.0
click at [40, 336] on div "TẠO ĐƠN HÀNG Yêu cầu xuất hóa đơn điện tử Transit Pickup Surcharge Ids Transit …" at bounding box center [566, 270] width 1052 height 526
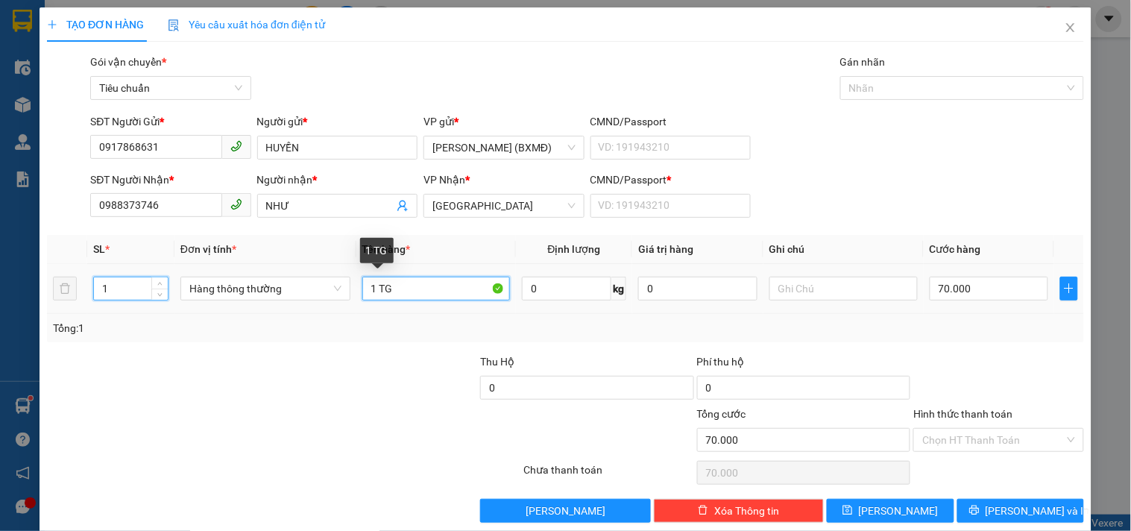
drag, startPoint x: 376, startPoint y: 288, endPoint x: 446, endPoint y: 302, distance: 71.5
click at [446, 302] on div "1 TG" at bounding box center [436, 289] width 148 height 30
type input "0"
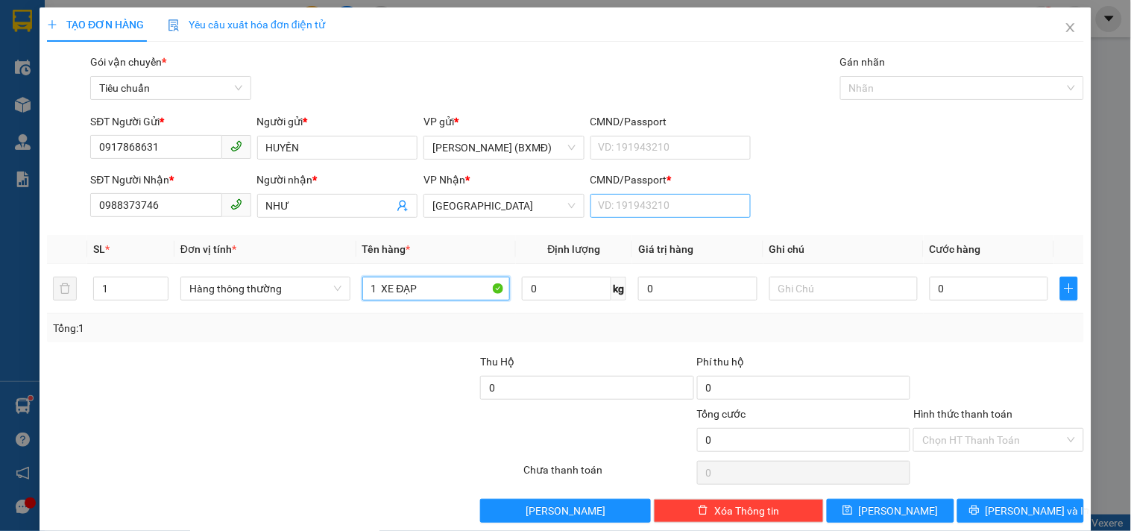
type input "1 XE ĐẠP"
click at [653, 205] on input "CMND/Passport *" at bounding box center [670, 206] width 160 height 24
type input "1"
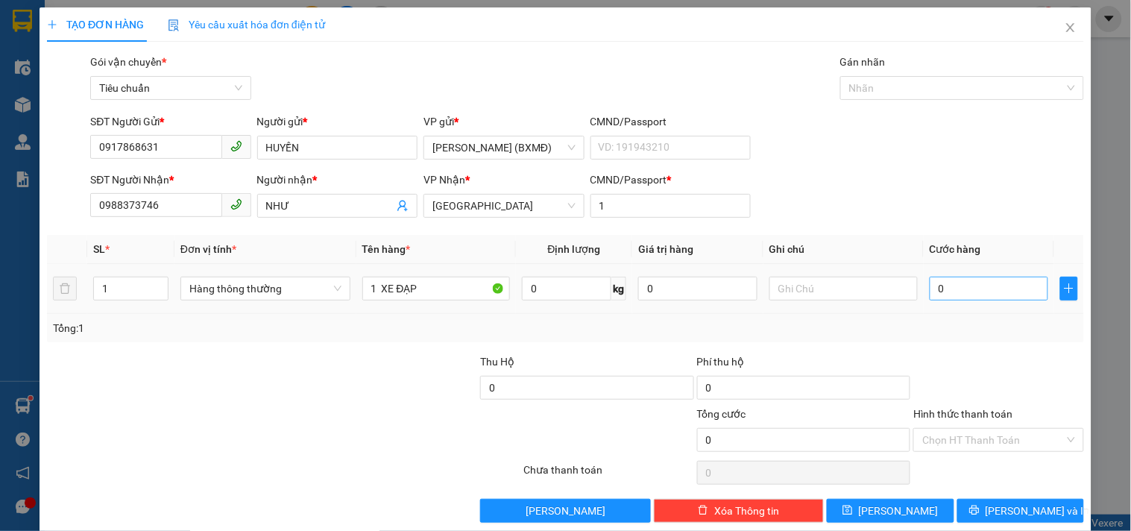
click at [950, 264] on th "Cước hàng" at bounding box center [988, 249] width 131 height 29
click at [952, 295] on input "0" at bounding box center [988, 289] width 119 height 24
type input "0"
type input "1"
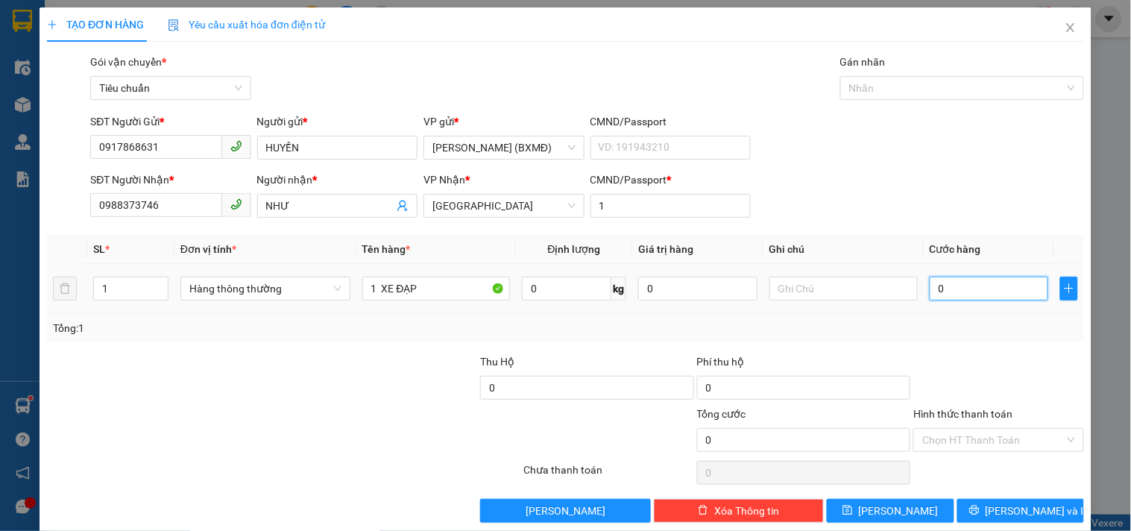
type input "001"
type input "15"
type input "0.015"
type input "150"
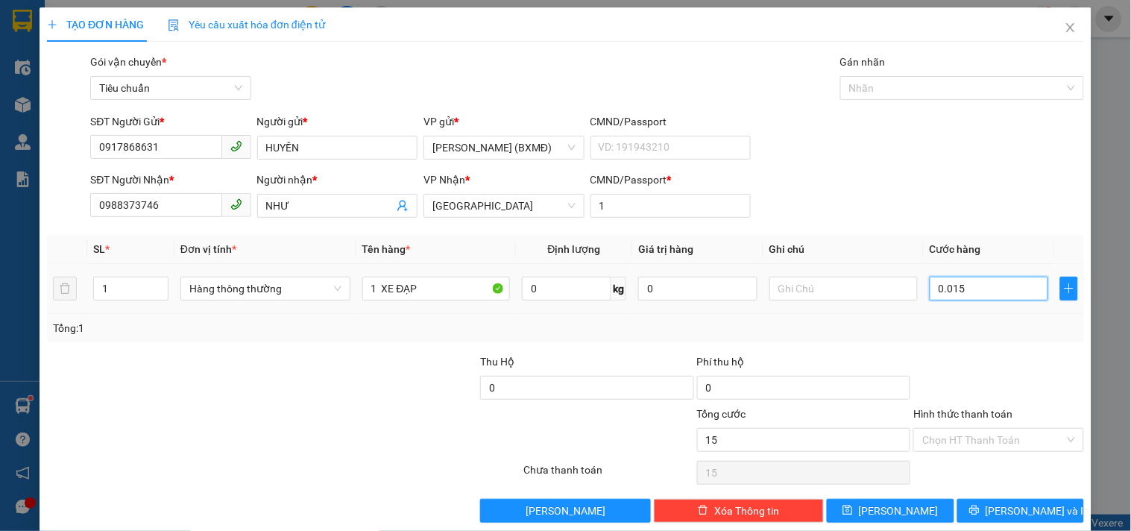
type input "150"
type input "00.150"
click at [953, 322] on div "Tổng: 1" at bounding box center [565, 328] width 1025 height 16
type input "150.000"
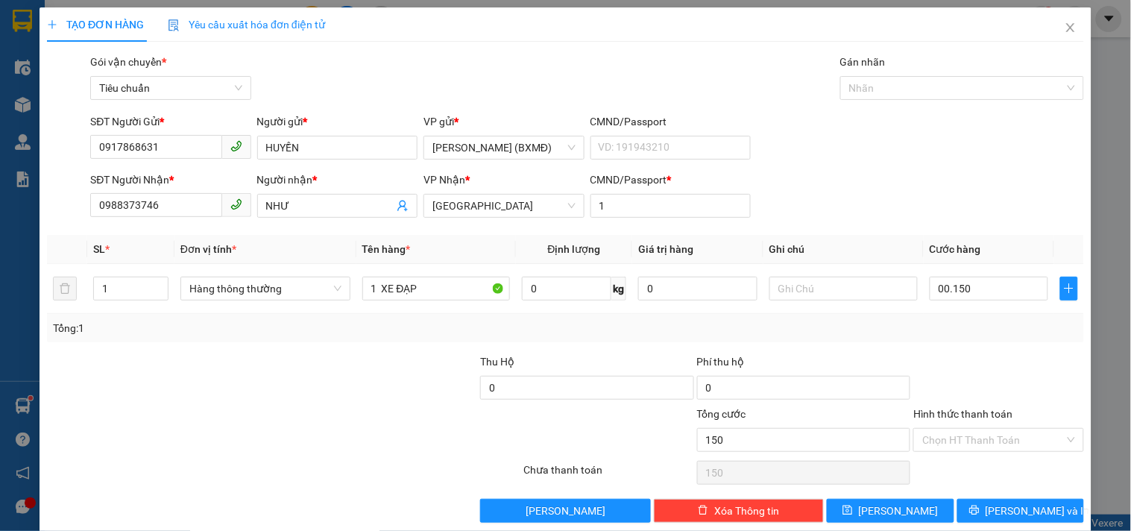
type input "150.000"
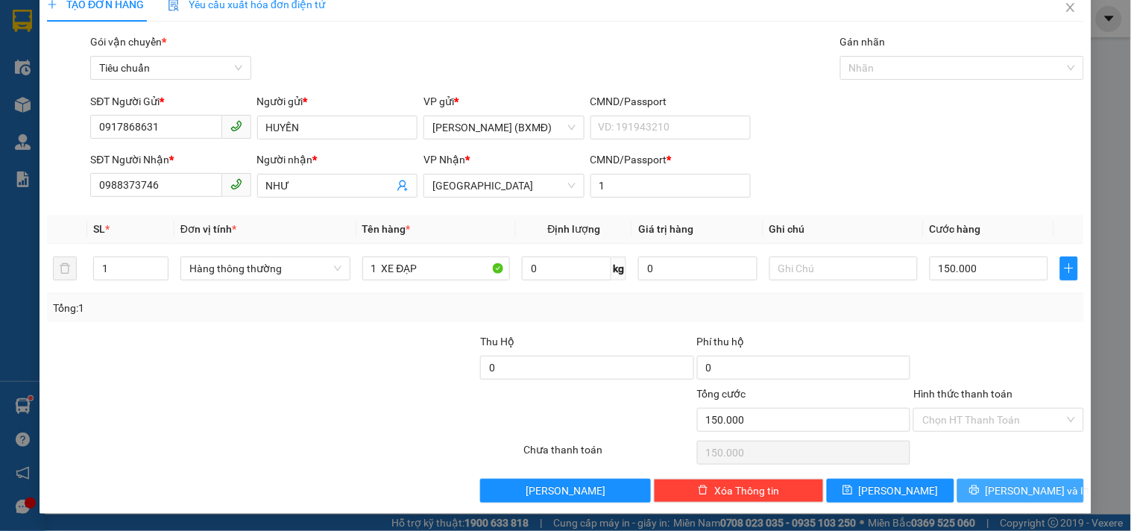
click at [1023, 495] on span "[PERSON_NAME] và In" at bounding box center [1037, 490] width 104 height 16
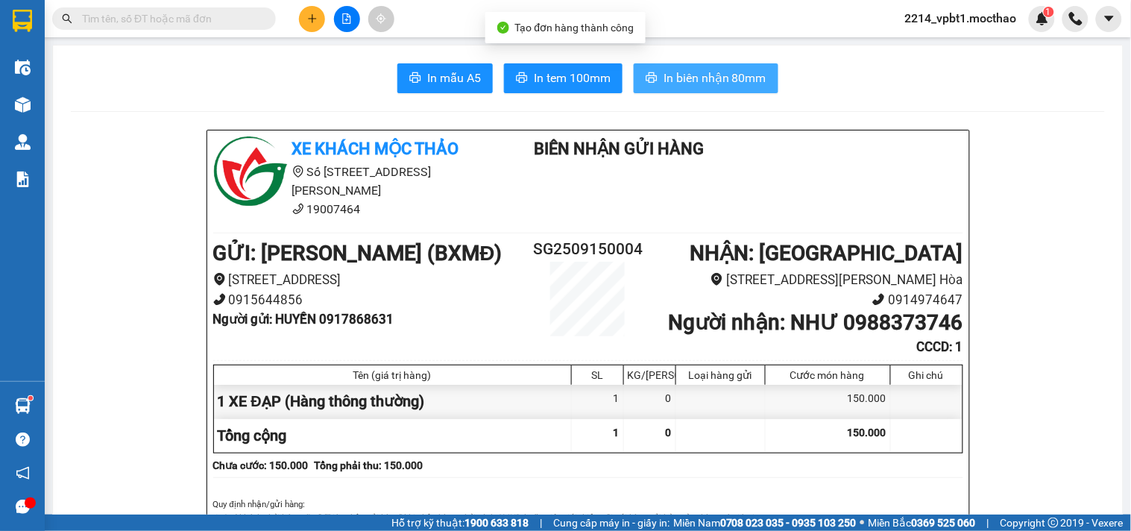
click at [726, 90] on button "In biên nhận 80mm" at bounding box center [706, 78] width 145 height 30
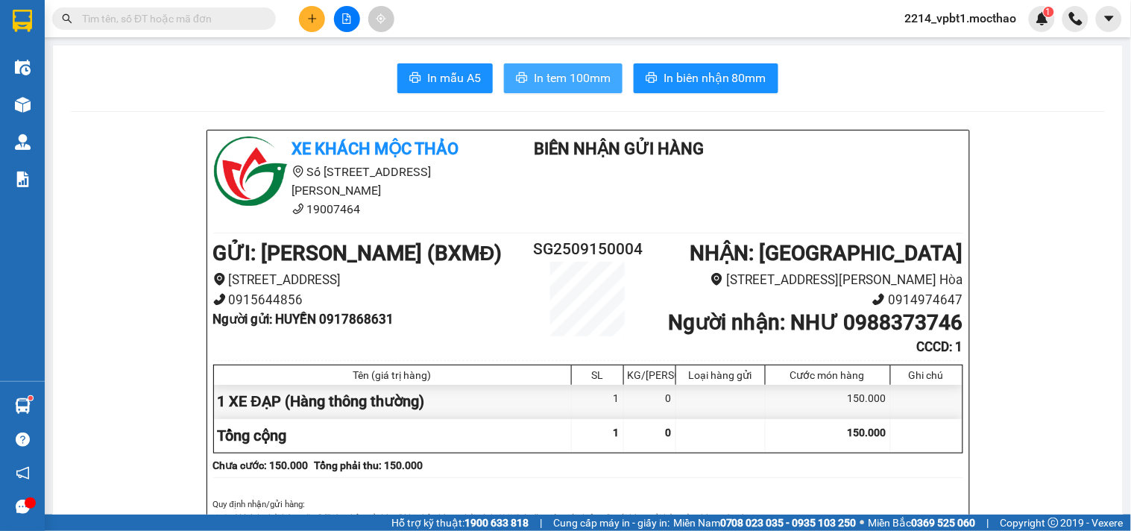
click at [571, 76] on span "In tem 100mm" at bounding box center [572, 78] width 77 height 19
click at [189, 22] on input "text" at bounding box center [170, 18] width 176 height 16
click at [231, 23] on input "text" at bounding box center [170, 18] width 176 height 16
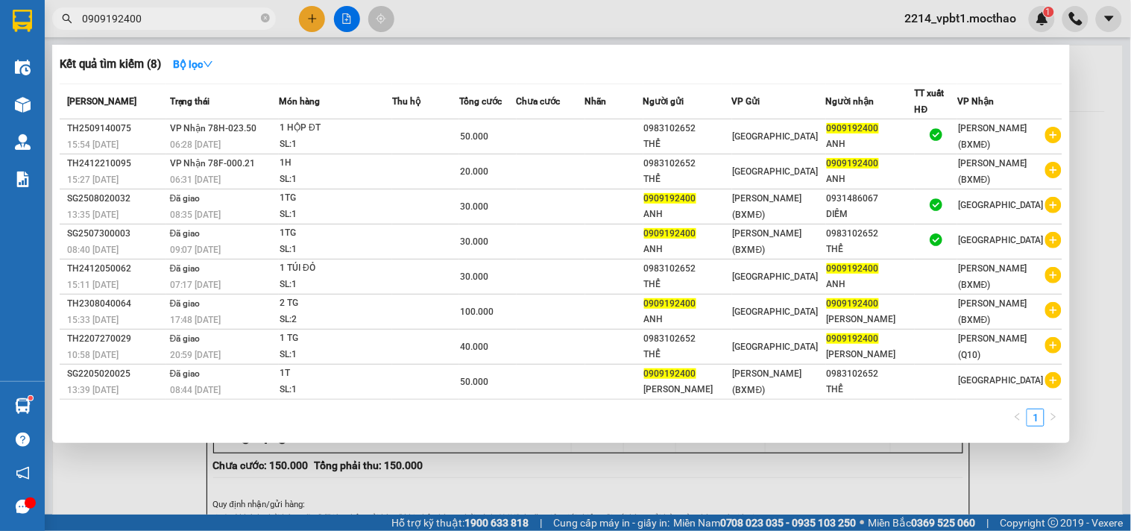
type input "0909192400"
click at [313, 16] on div at bounding box center [565, 265] width 1131 height 531
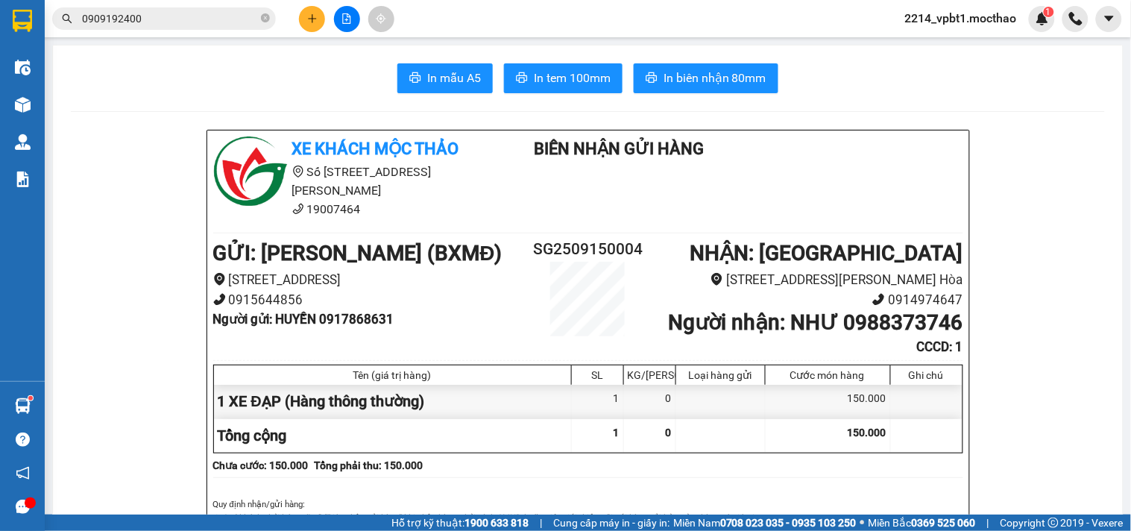
click at [313, 16] on icon "plus" at bounding box center [312, 18] width 10 height 10
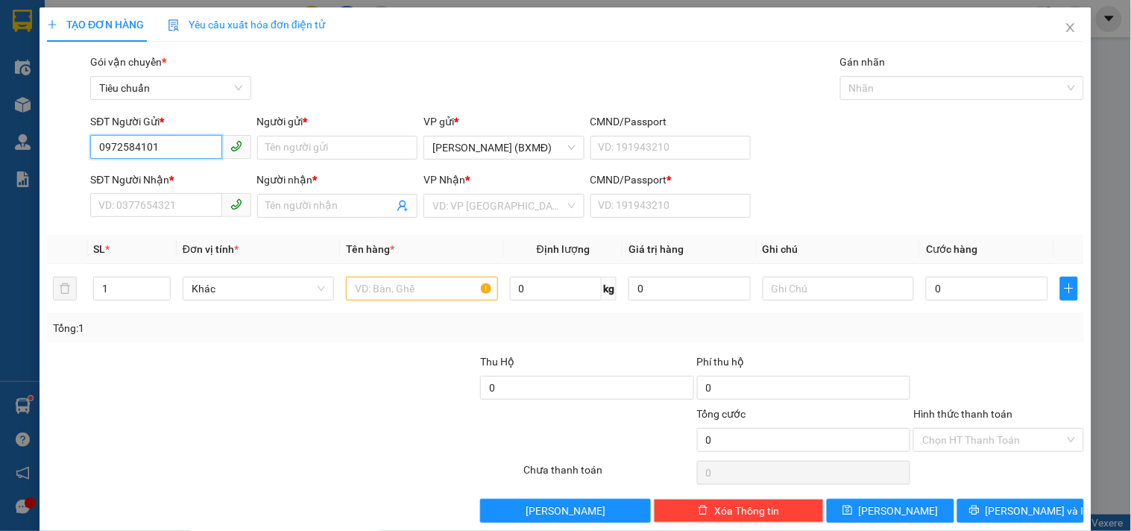
type input "0972584101"
click at [322, 169] on form "SĐT Người Gửi * 0972584101 0972584101 Người gửi * Tên người gửi VP gửi * [GEOGR…" at bounding box center [565, 168] width 1037 height 110
click at [316, 150] on input "Người gửi *" at bounding box center [337, 148] width 160 height 24
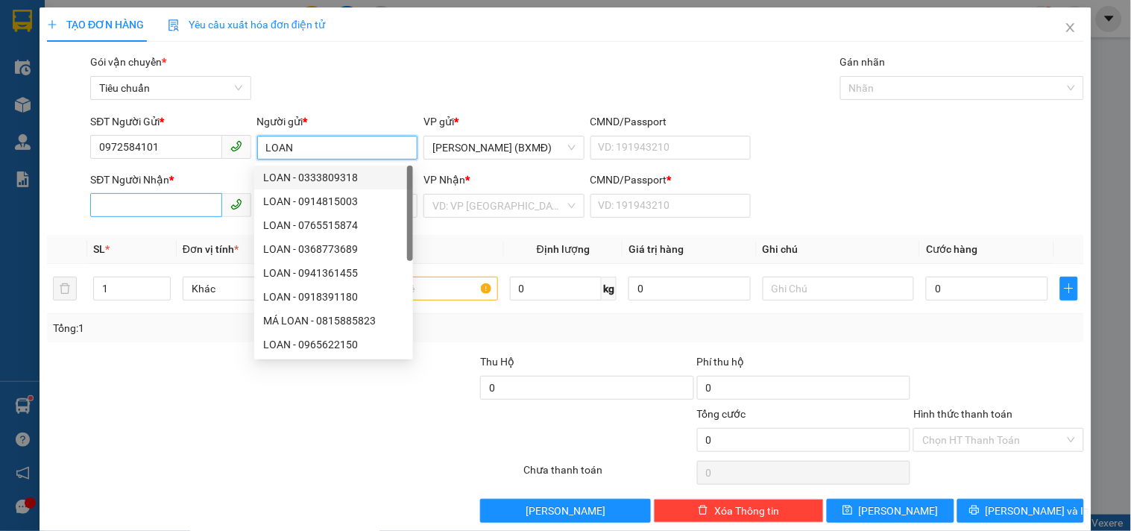
type input "LOAN"
click at [176, 194] on div "SĐT Người Nhận *" at bounding box center [170, 182] width 160 height 22
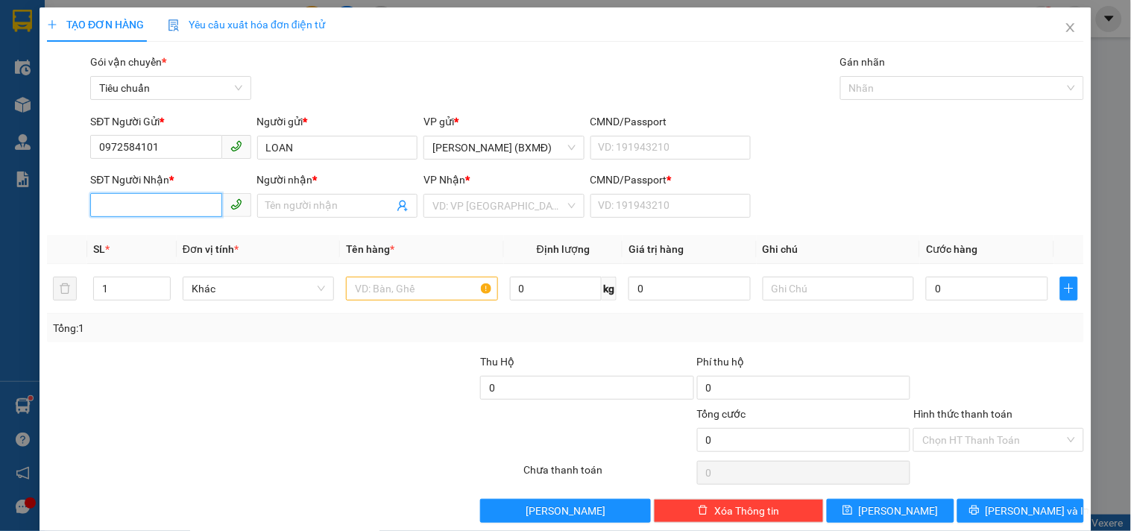
click at [176, 204] on input "SĐT Người Nhận *" at bounding box center [155, 205] width 131 height 24
type input "0972699738"
click at [159, 237] on div "0972699738 - TÙNG" at bounding box center [168, 235] width 141 height 16
type input "TÙNG"
type input "1"
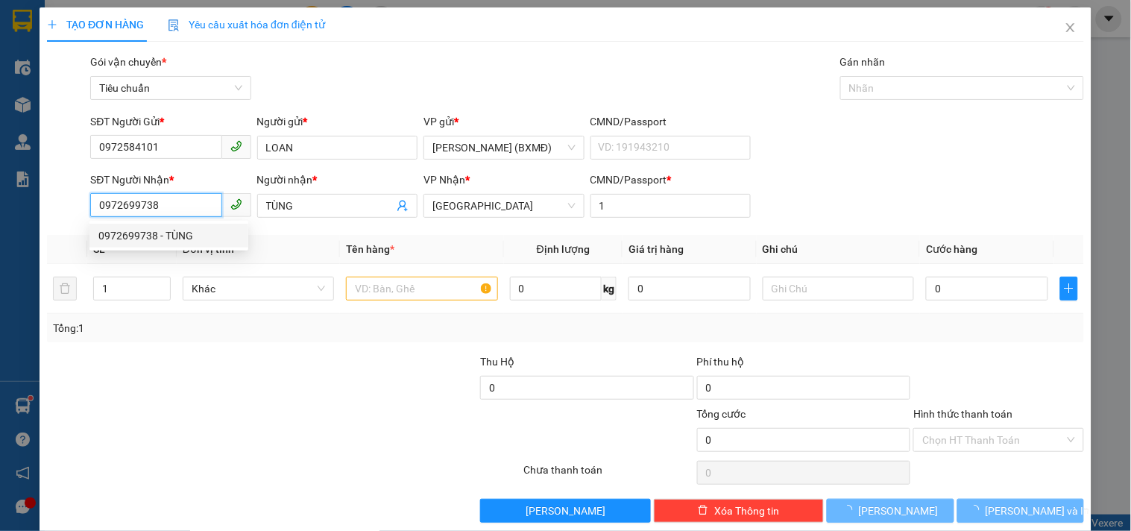
type input "350.000"
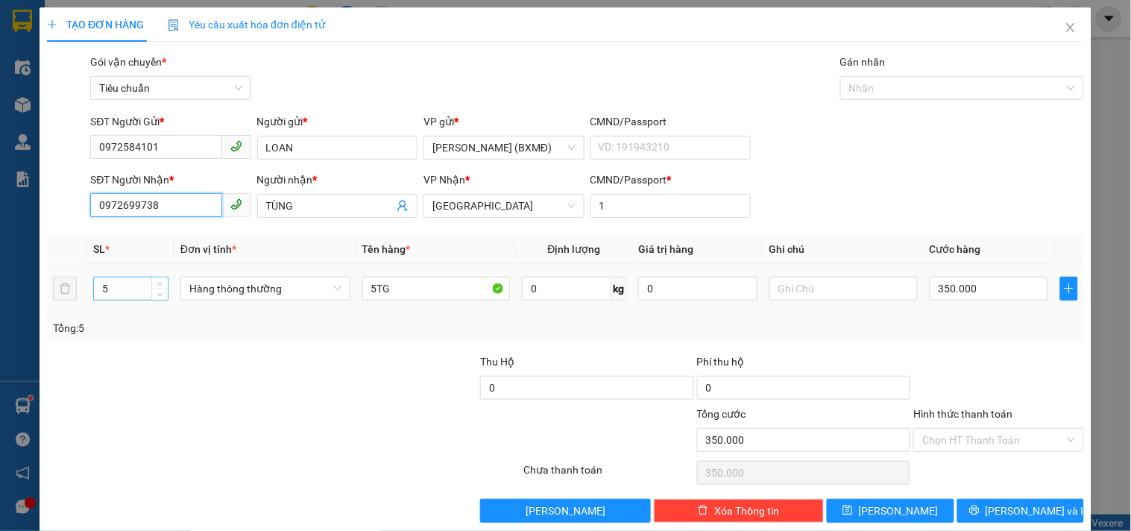
type input "0972699738"
drag, startPoint x: 117, startPoint y: 286, endPoint x: 0, endPoint y: 309, distance: 119.3
click at [30, 326] on div "TẠO ĐƠN HÀNG Yêu cầu xuất hóa đơn điện tử Transit Pickup Surcharge Ids Transit …" at bounding box center [565, 265] width 1131 height 531
type input "3"
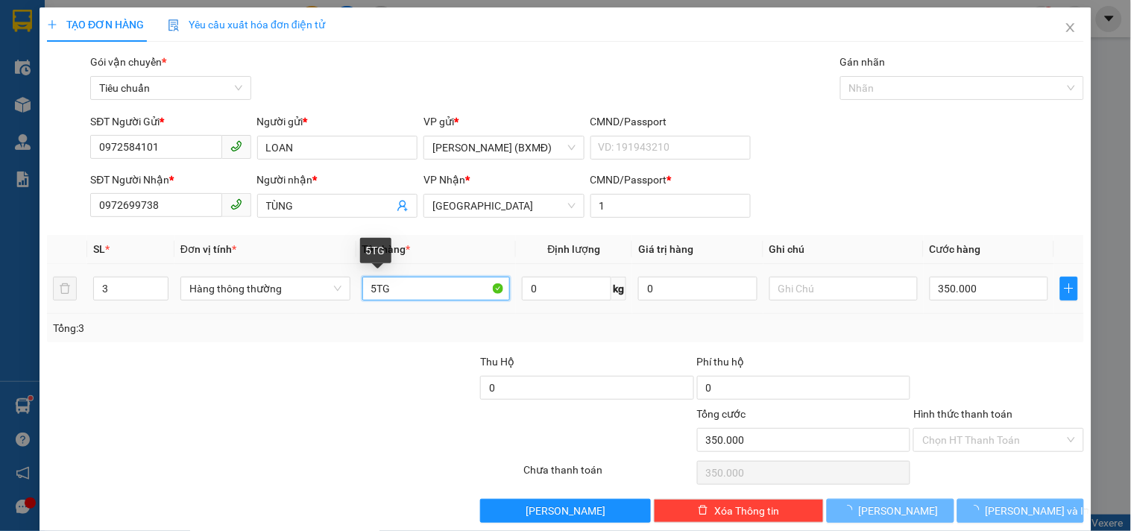
drag, startPoint x: 371, startPoint y: 291, endPoint x: 250, endPoint y: 303, distance: 121.4
click at [306, 309] on tr "3 Hàng thông thường 5TG 0 kg 0 350.000" at bounding box center [565, 289] width 1037 height 50
type input "0"
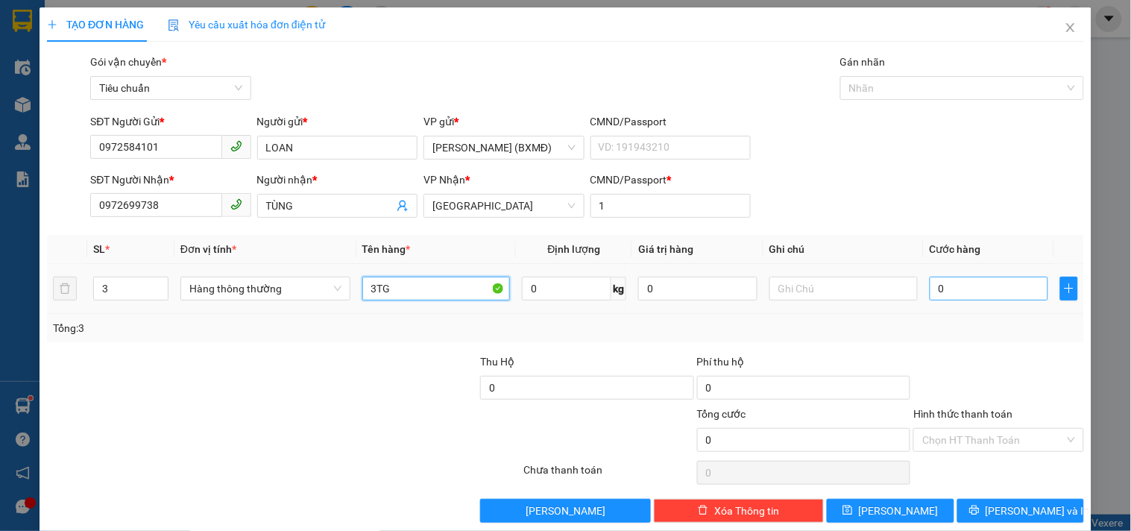
type input "3TG"
click at [938, 288] on input "0" at bounding box center [988, 289] width 119 height 24
type input "0"
type input "1"
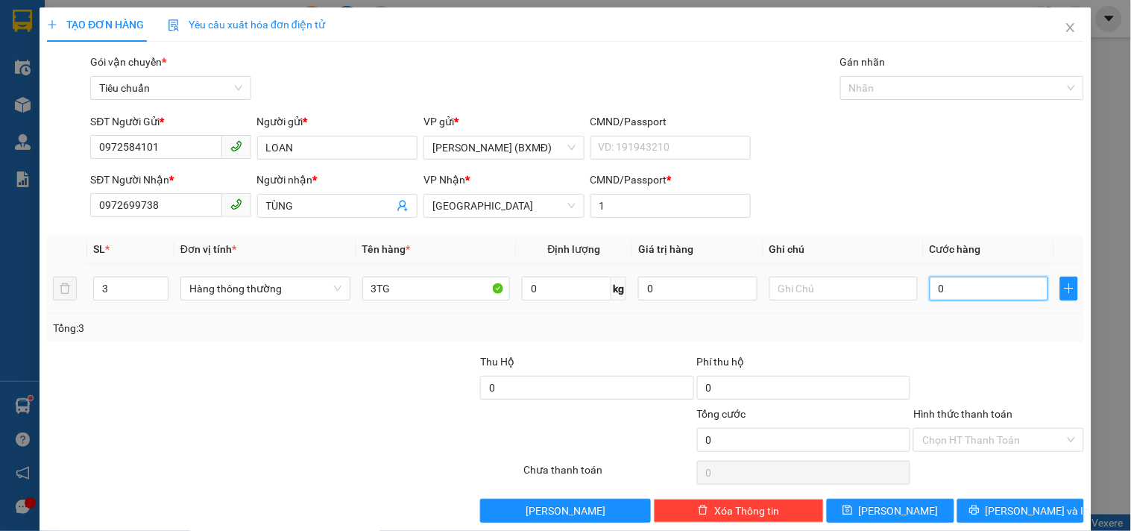
type input "001"
type input "15"
type input "0.015"
type input "150"
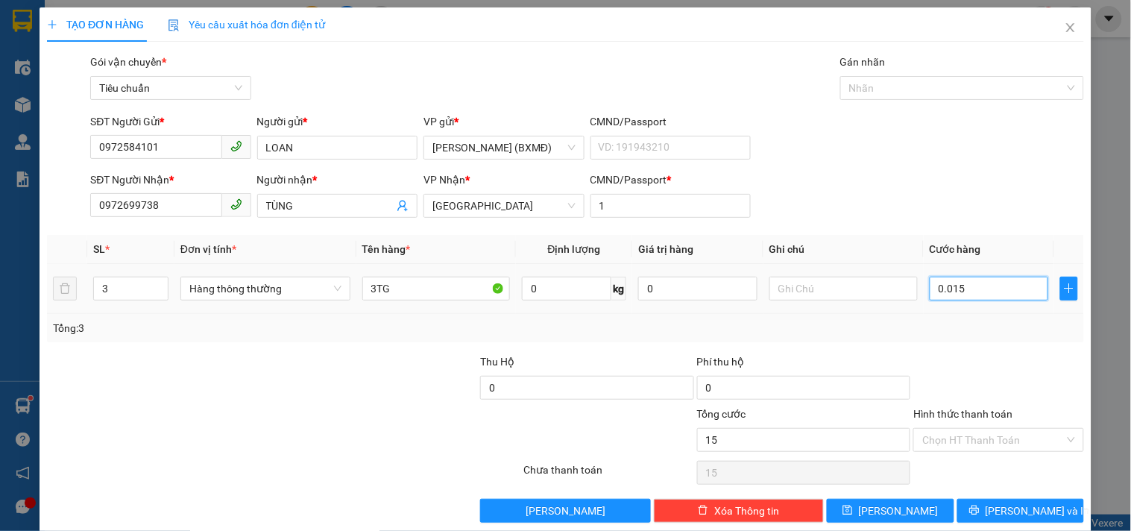
type input "150"
type input "00.150"
click at [950, 362] on div at bounding box center [998, 379] width 173 height 52
type input "150.000"
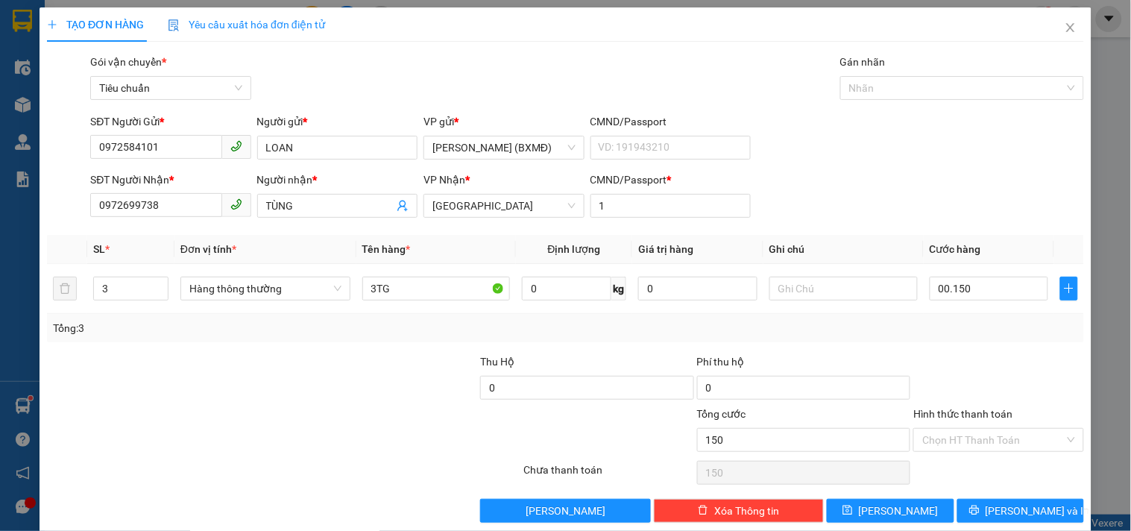
type input "150.000"
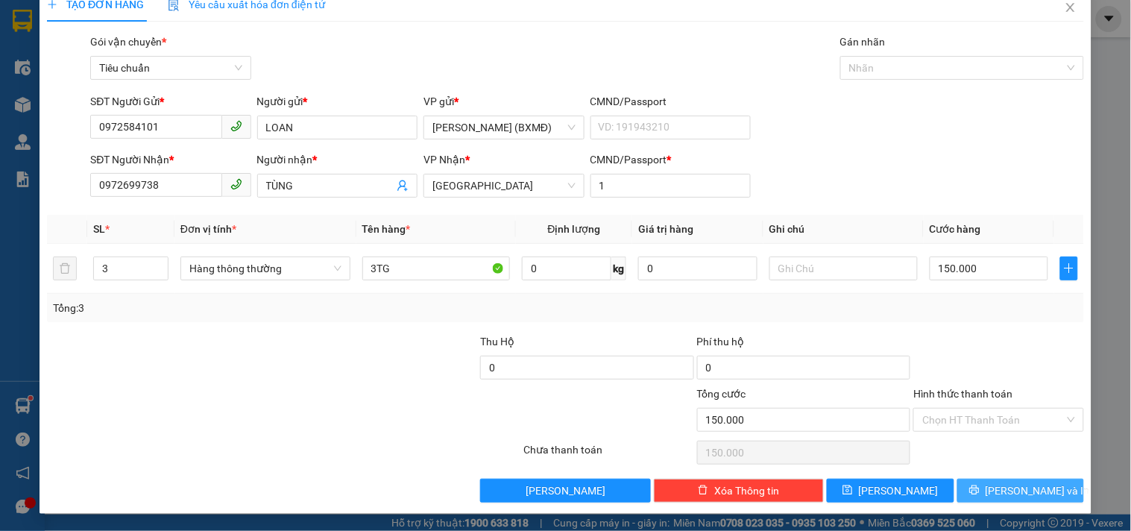
click at [979, 488] on icon "printer" at bounding box center [974, 490] width 10 height 10
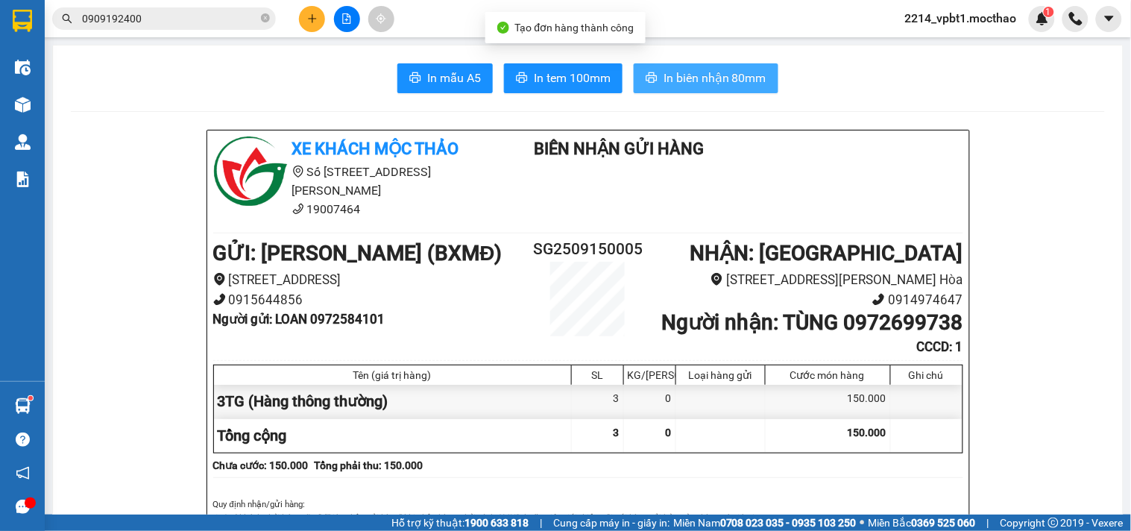
drag, startPoint x: 694, startPoint y: 65, endPoint x: 721, endPoint y: 80, distance: 30.7
click at [695, 65] on button "In biên nhận 80mm" at bounding box center [706, 78] width 145 height 30
click at [754, 80] on span "In biên nhận 80mm" at bounding box center [714, 78] width 103 height 19
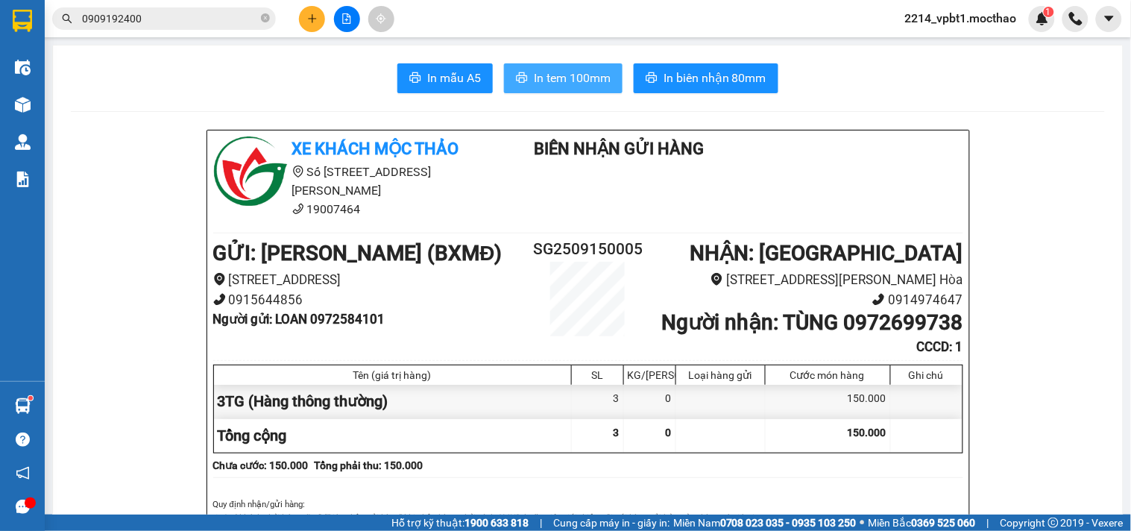
click at [584, 75] on span "In tem 100mm" at bounding box center [572, 78] width 77 height 19
click at [266, 16] on icon "close-circle" at bounding box center [265, 17] width 9 height 9
click at [143, 19] on input "text" at bounding box center [170, 18] width 176 height 16
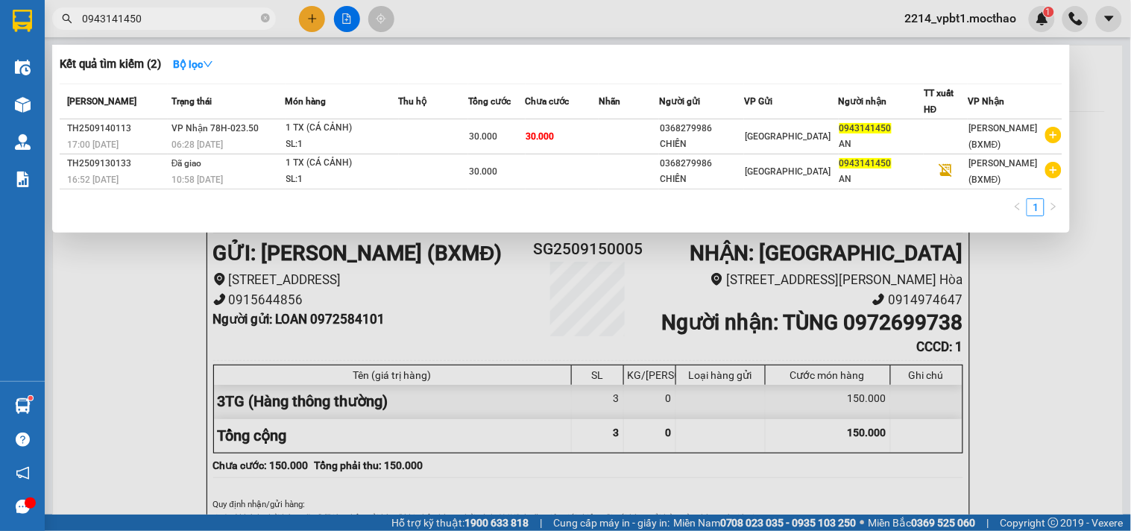
type input "0943141450"
click at [310, 25] on div at bounding box center [565, 265] width 1131 height 531
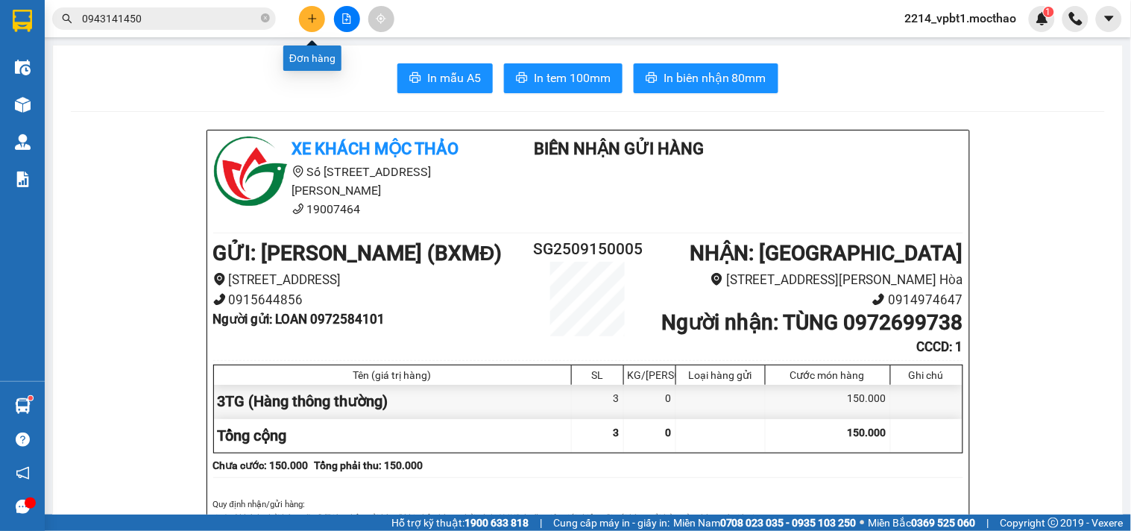
click at [310, 25] on button at bounding box center [312, 19] width 26 height 26
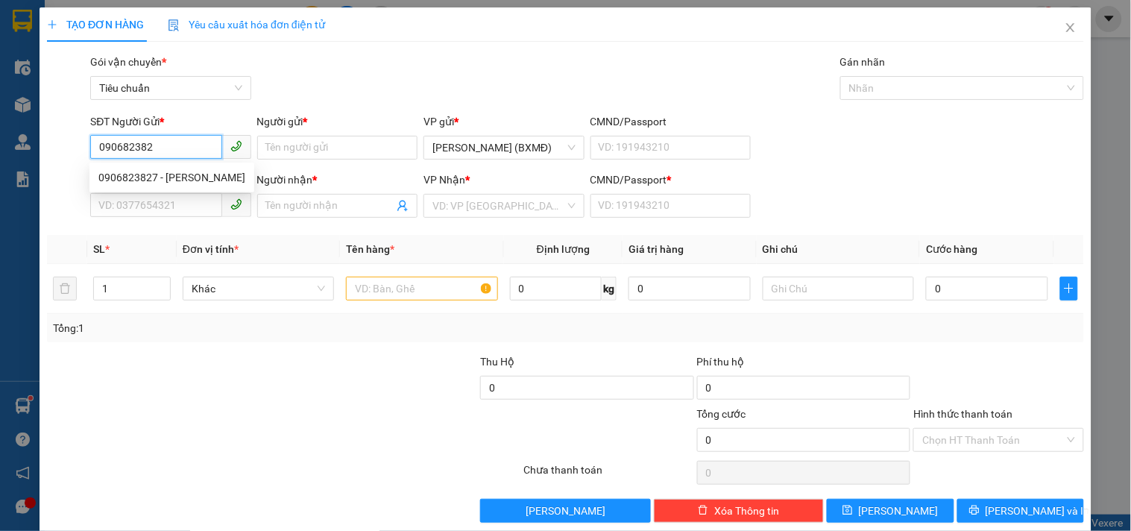
type input "0906823827"
click at [201, 180] on div "0906823827 - [PERSON_NAME]" at bounding box center [171, 177] width 147 height 16
type input "[PERSON_NAME]"
type input "0839183987"
type input "HIẾU"
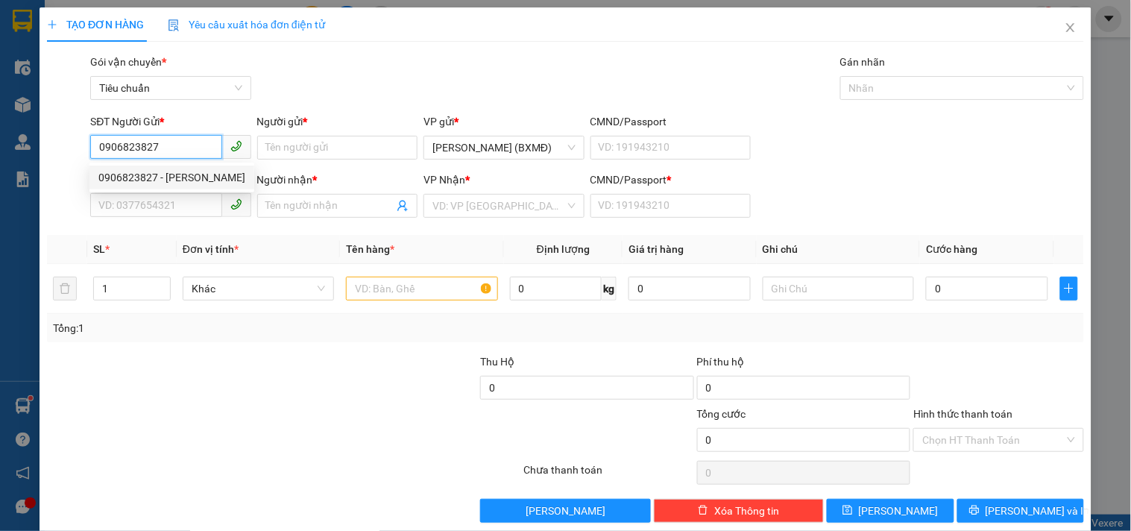
type input "1"
type input "60.000"
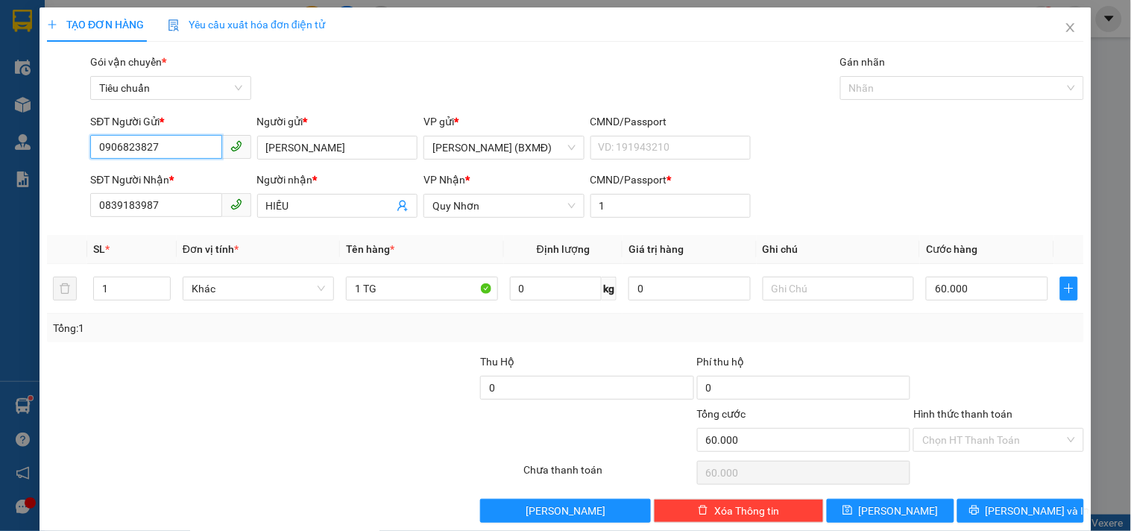
scroll to position [20, 0]
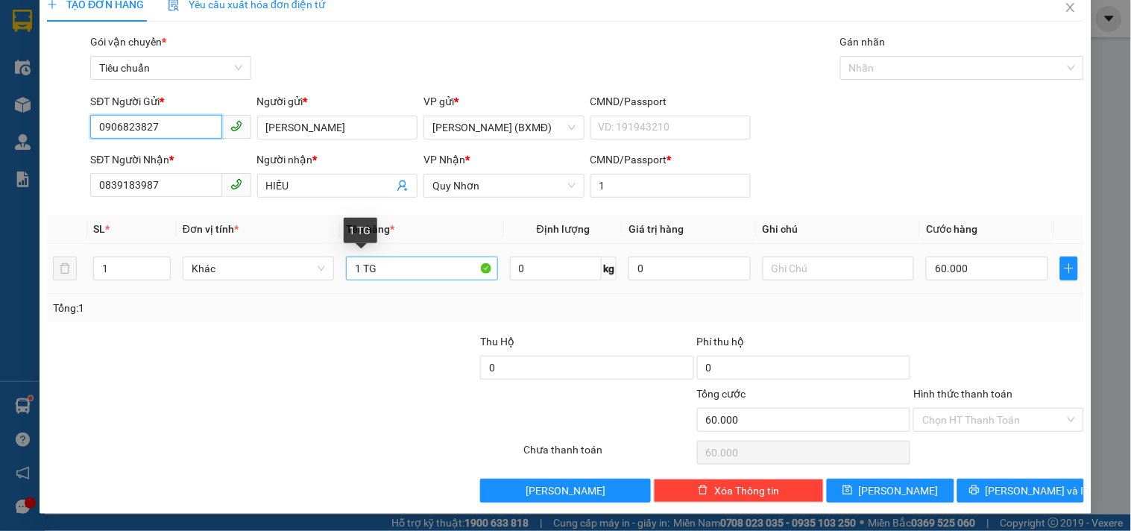
type input "0906823827"
drag, startPoint x: 356, startPoint y: 270, endPoint x: 405, endPoint y: 288, distance: 52.3
click at [405, 288] on td "1 TG" at bounding box center [421, 269] width 163 height 50
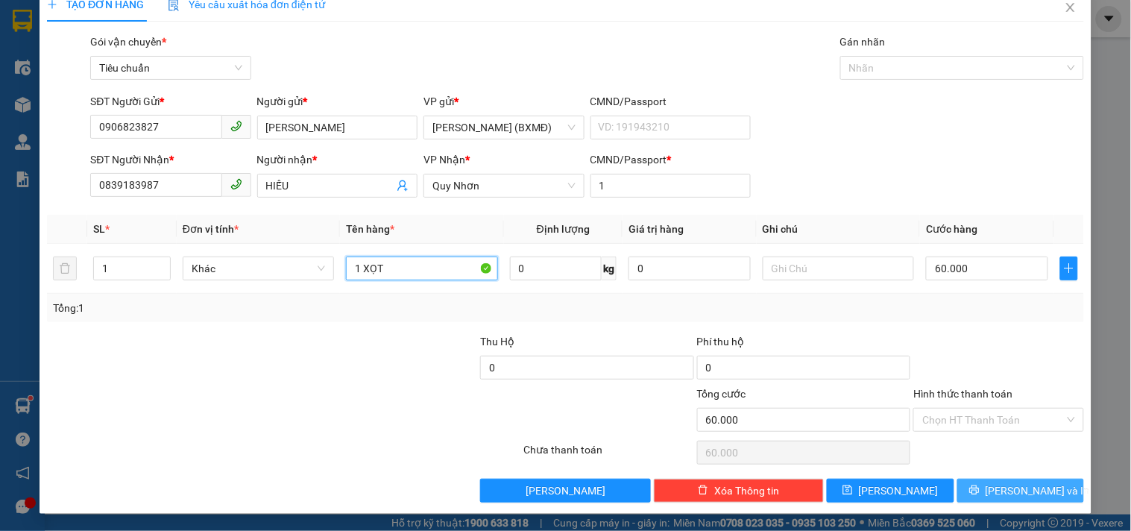
type input "1 XỌT"
click at [1016, 485] on span "[PERSON_NAME] và In" at bounding box center [1037, 490] width 104 height 16
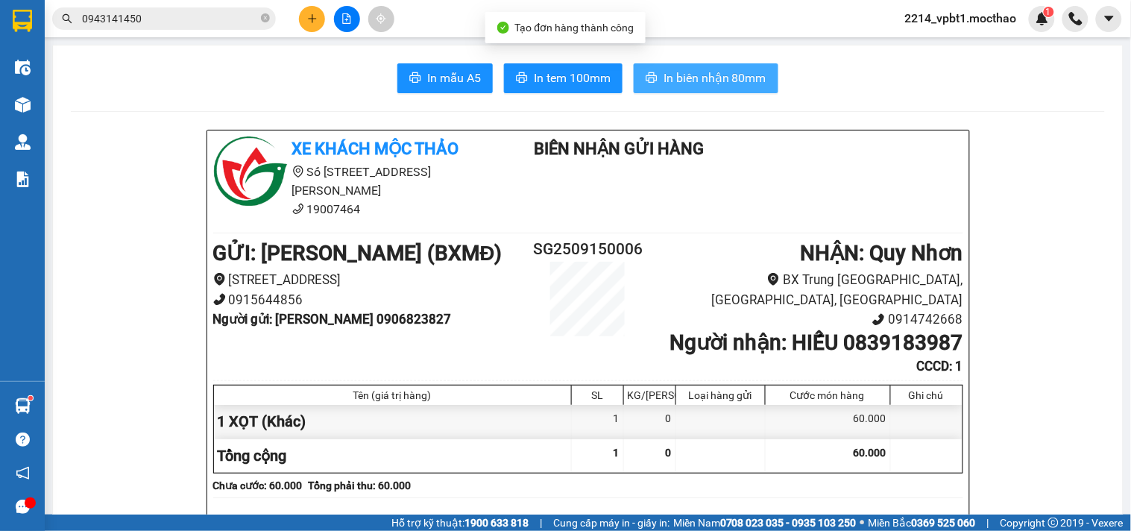
click at [724, 79] on span "In biên nhận 80mm" at bounding box center [714, 78] width 103 height 19
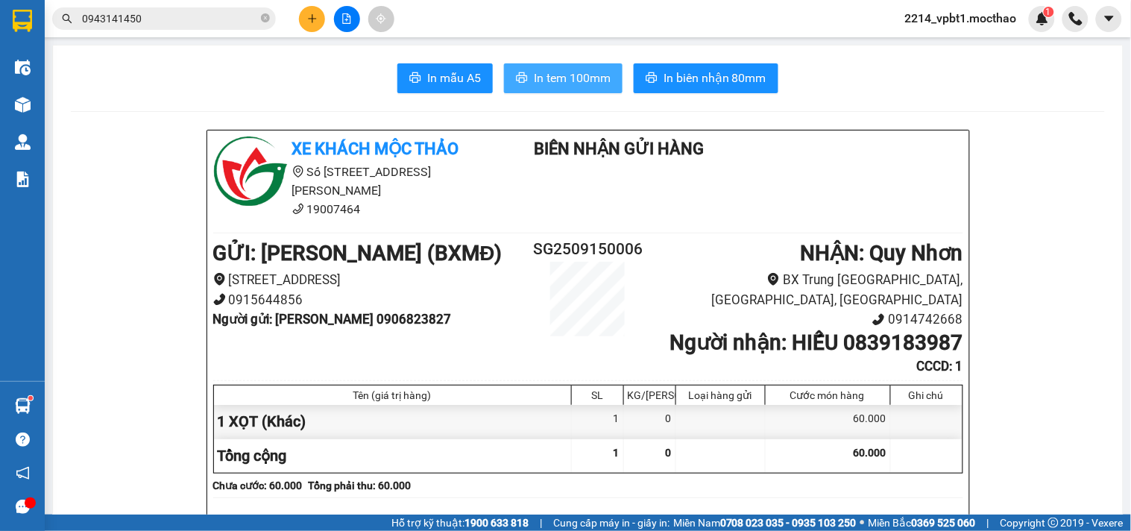
click at [549, 75] on span "In tem 100mm" at bounding box center [572, 78] width 77 height 19
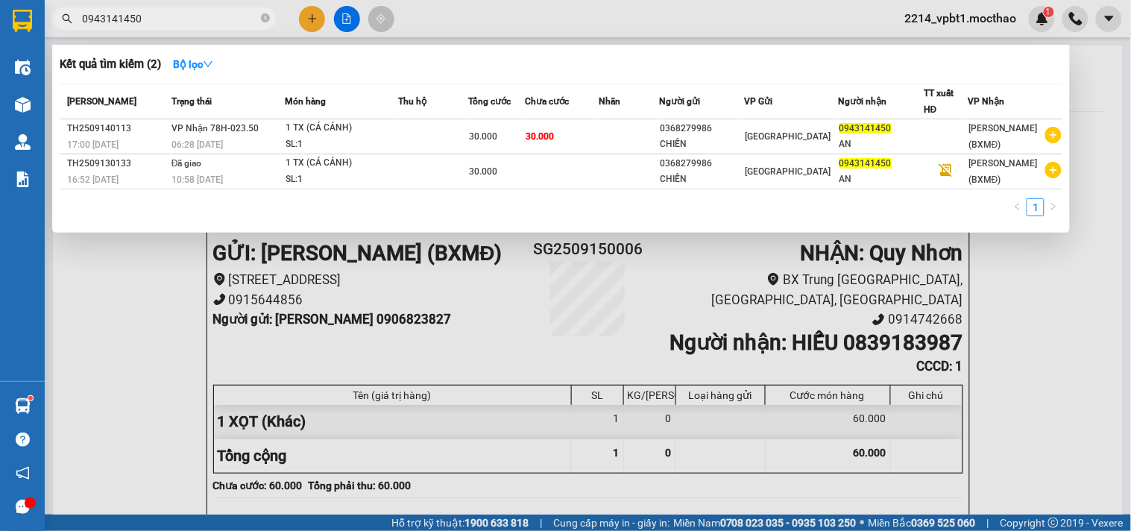
click at [192, 18] on input "0943141450" at bounding box center [170, 18] width 176 height 16
click at [266, 19] on icon "close-circle" at bounding box center [265, 17] width 9 height 9
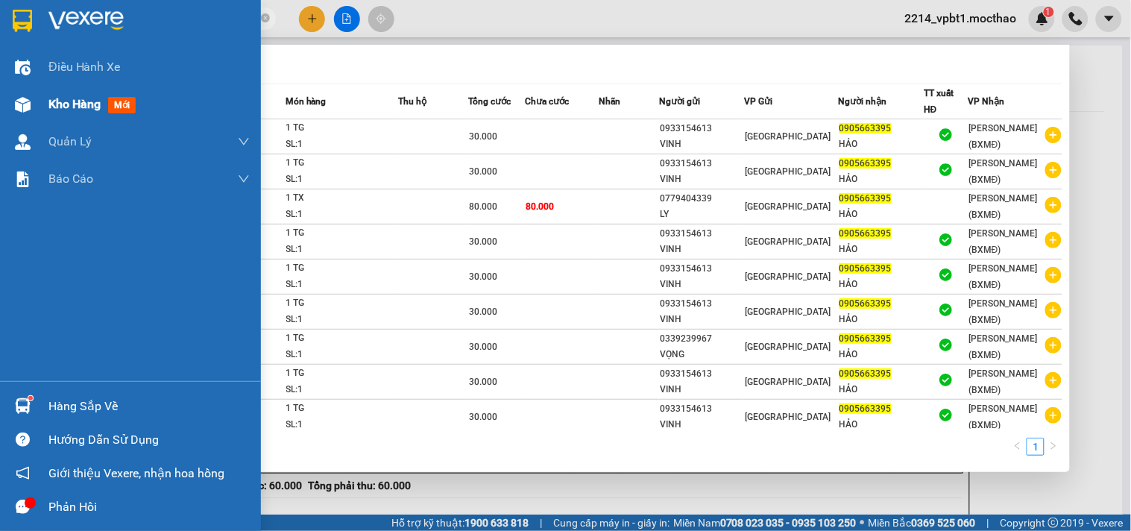
type input "0905663395"
drag, startPoint x: 66, startPoint y: 107, endPoint x: 60, endPoint y: 98, distance: 10.4
click at [67, 108] on span "Kho hàng" at bounding box center [74, 104] width 52 height 14
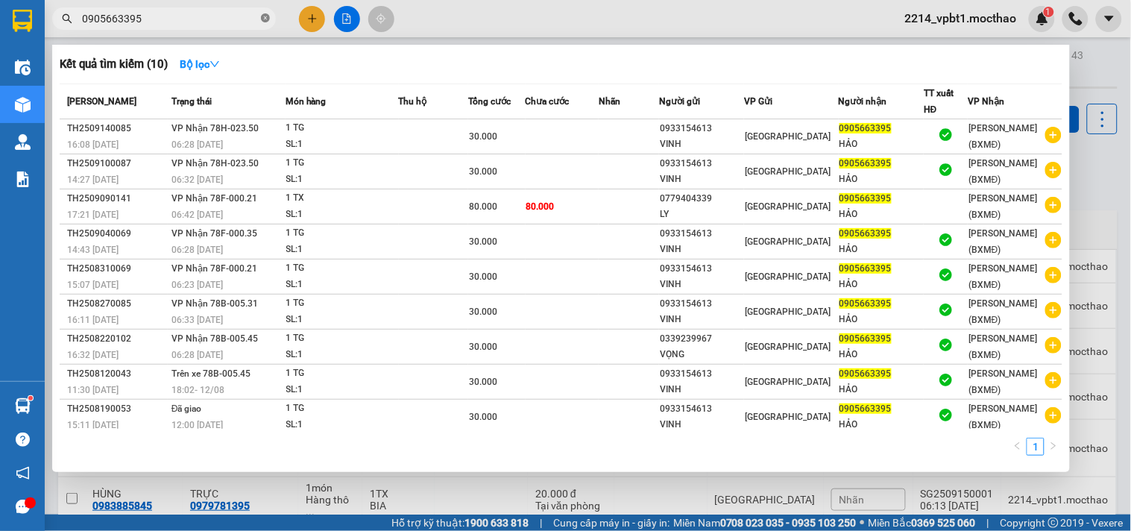
click at [266, 25] on span at bounding box center [265, 19] width 9 height 14
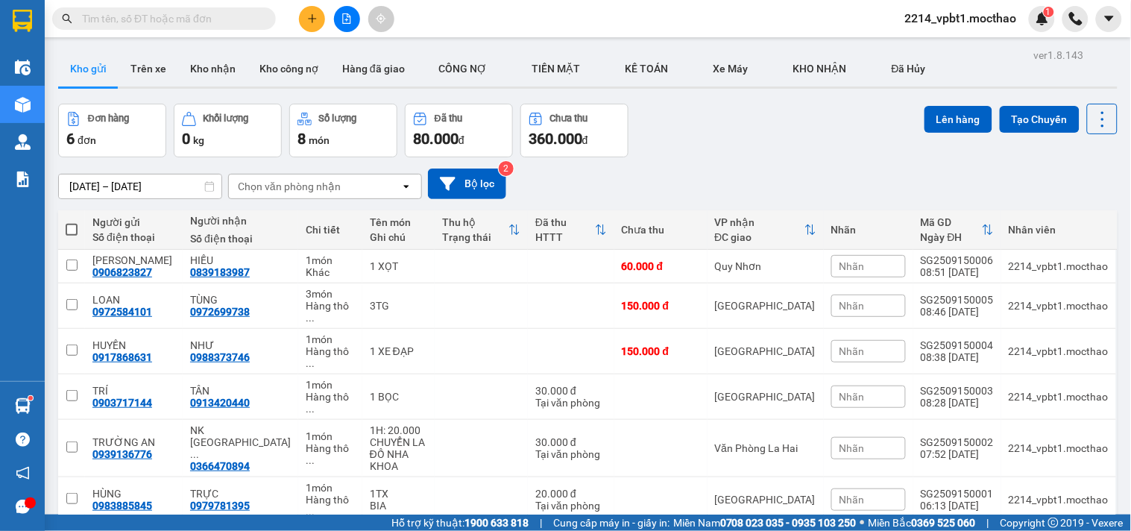
click at [307, 19] on icon "plus" at bounding box center [312, 18] width 10 height 10
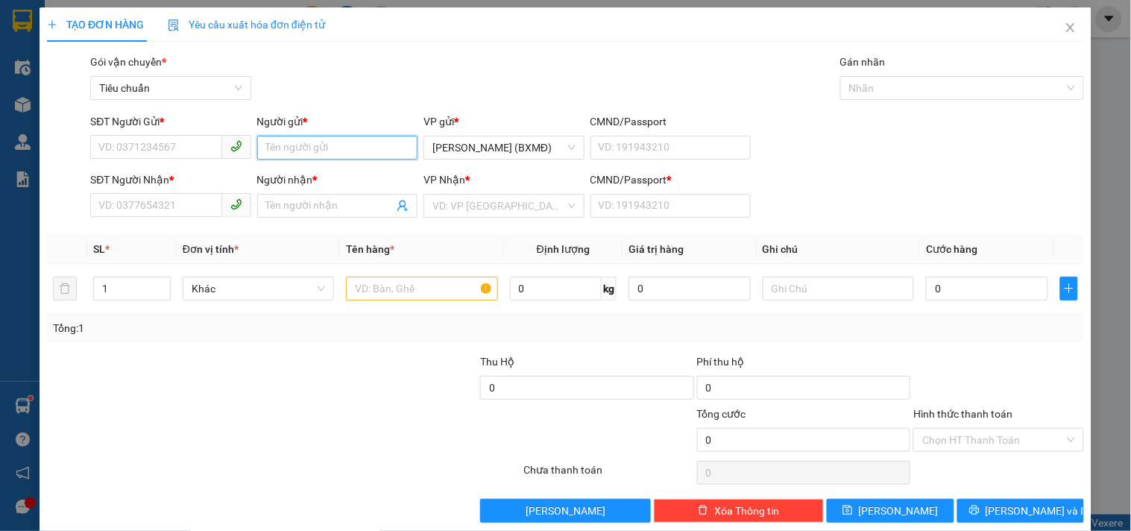
click at [326, 147] on input "Người gửi *" at bounding box center [337, 148] width 160 height 24
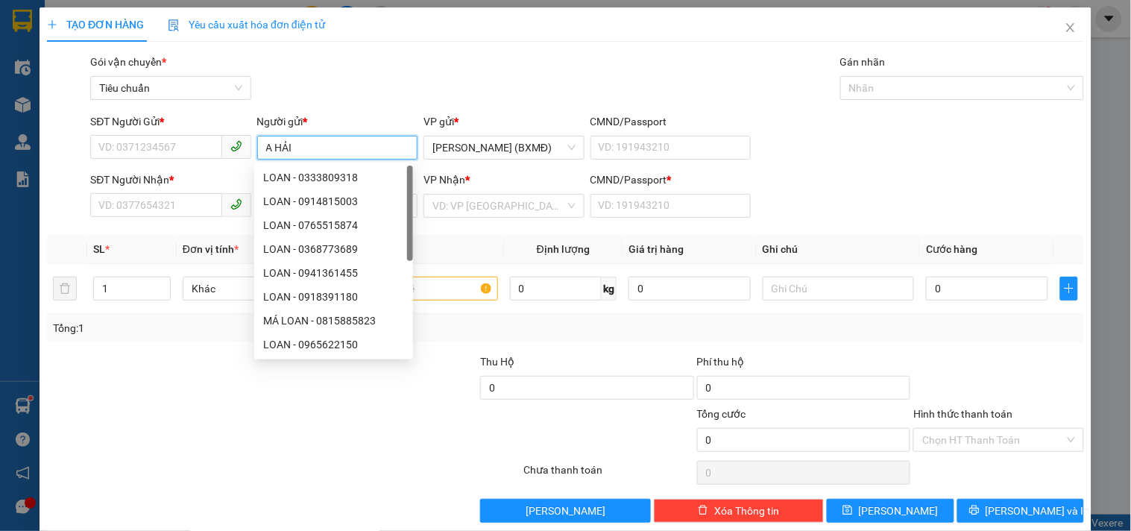
type input "A HẢI"
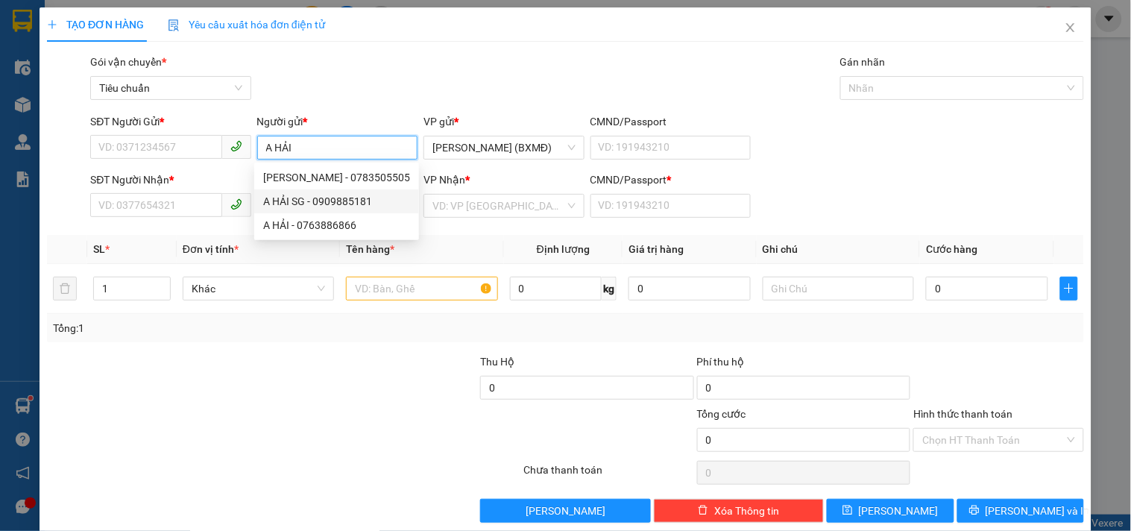
drag, startPoint x: 303, startPoint y: 201, endPoint x: 291, endPoint y: 204, distance: 12.3
click at [302, 203] on div "A HẢI SG - 0909885181" at bounding box center [336, 201] width 147 height 16
type input "0909885181"
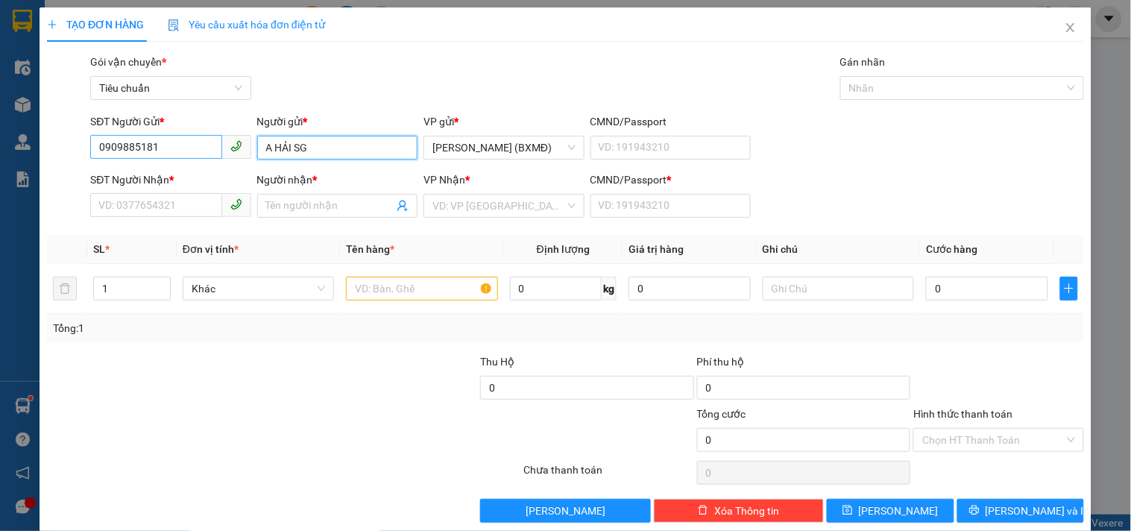
type input "A HẢI SG"
click at [166, 145] on input "0909885181" at bounding box center [155, 147] width 131 height 24
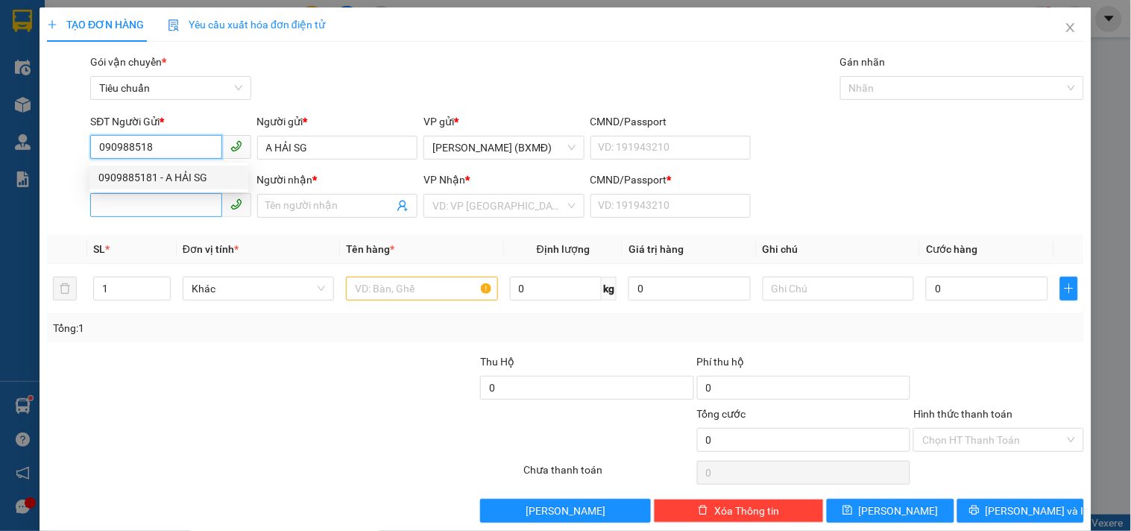
type input "090988518"
click at [169, 205] on input "SĐT Người Nhận *" at bounding box center [155, 205] width 131 height 24
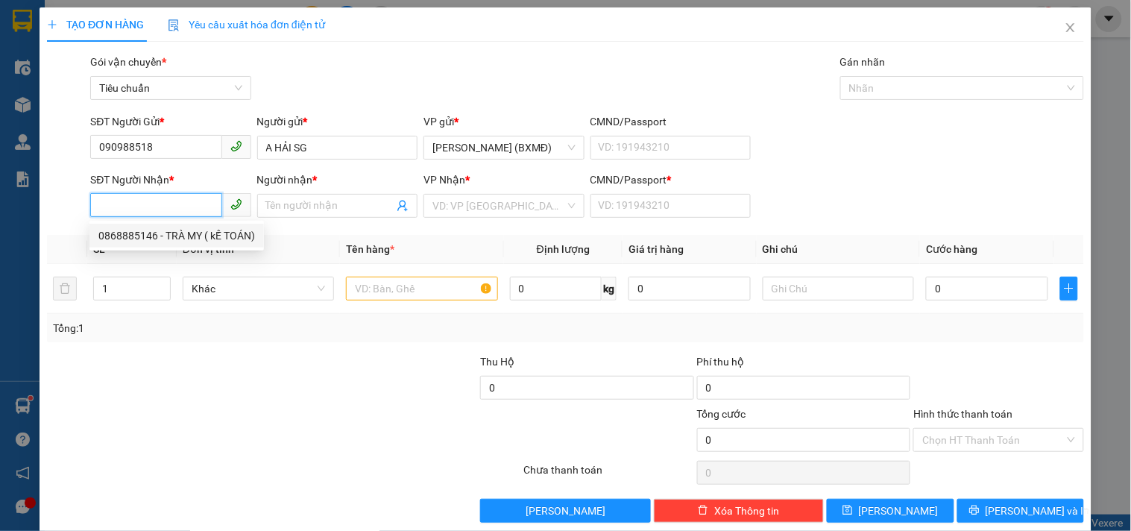
click at [162, 236] on div "0868885146 - TRÀ MY ( kẾ TOÁN)" at bounding box center [176, 235] width 157 height 16
type input "0868885146"
type input "TRÀ MY ( kẾ TOÁN)"
type input "1"
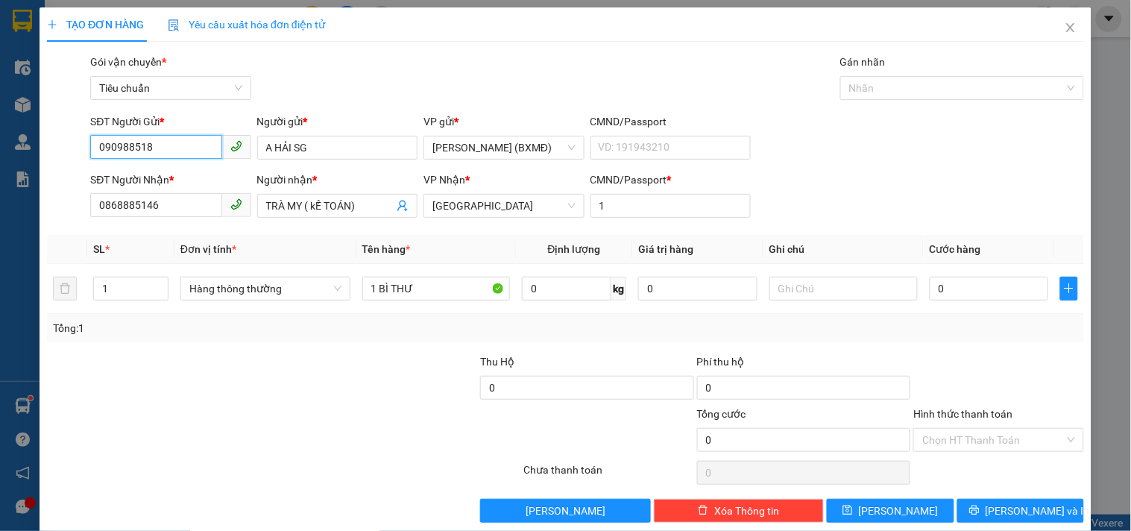
drag, startPoint x: 166, startPoint y: 158, endPoint x: 174, endPoint y: 151, distance: 10.0
click at [168, 157] on input "090988518" at bounding box center [155, 147] width 131 height 24
drag, startPoint x: 184, startPoint y: 175, endPoint x: 457, endPoint y: 276, distance: 290.8
click at [185, 176] on div "0909885181 - A HẢI SG" at bounding box center [168, 177] width 141 height 16
type input "0909885181"
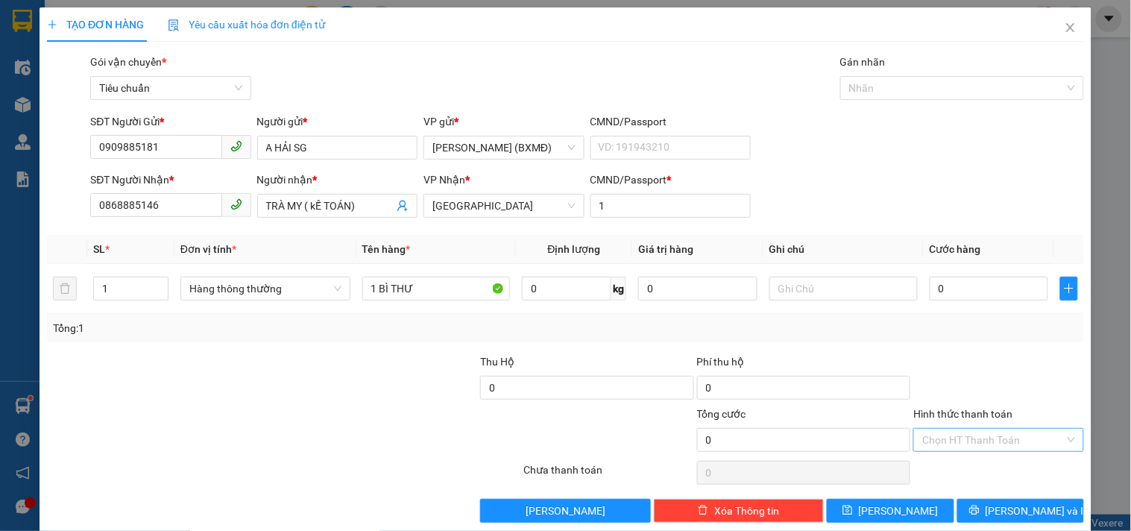
drag, startPoint x: 937, startPoint y: 445, endPoint x: 947, endPoint y: 435, distance: 13.7
click at [941, 445] on input "Hình thức thanh toán" at bounding box center [993, 440] width 142 height 22
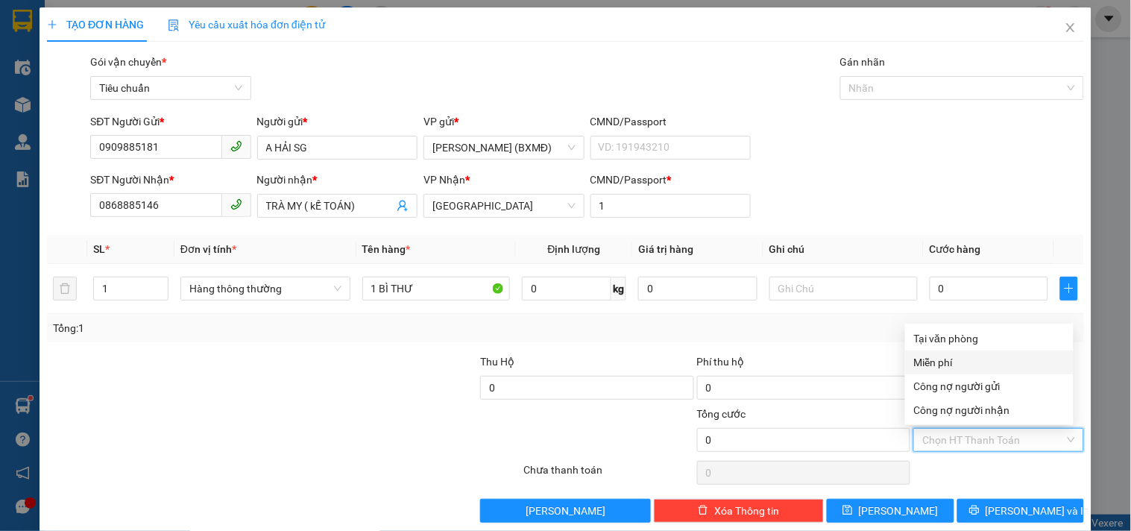
click at [951, 367] on div "Miễn phí" at bounding box center [989, 362] width 151 height 16
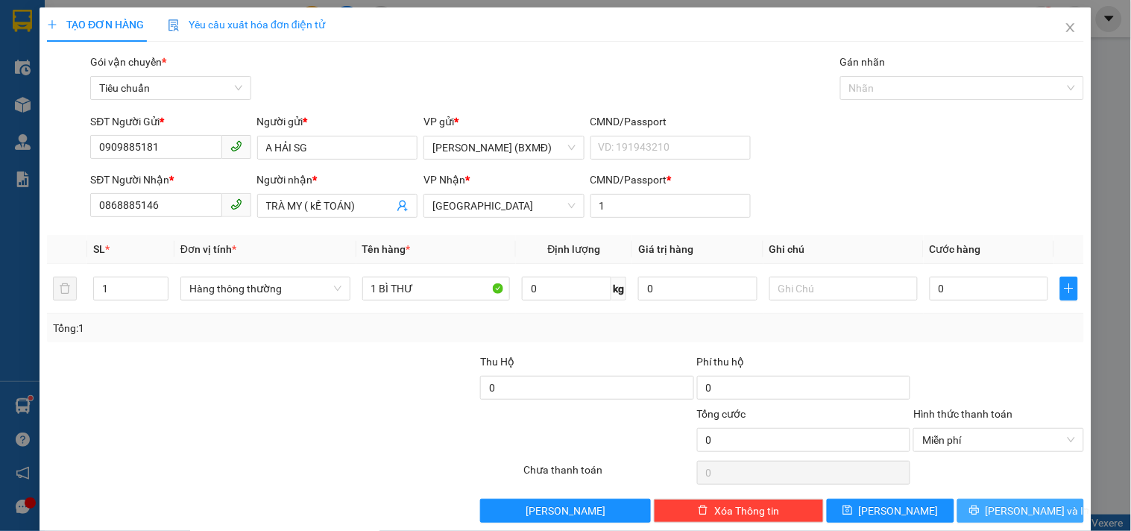
drag, startPoint x: 994, startPoint y: 511, endPoint x: 960, endPoint y: 499, distance: 35.4
click at [993, 512] on button "[PERSON_NAME] và In" at bounding box center [1020, 511] width 127 height 24
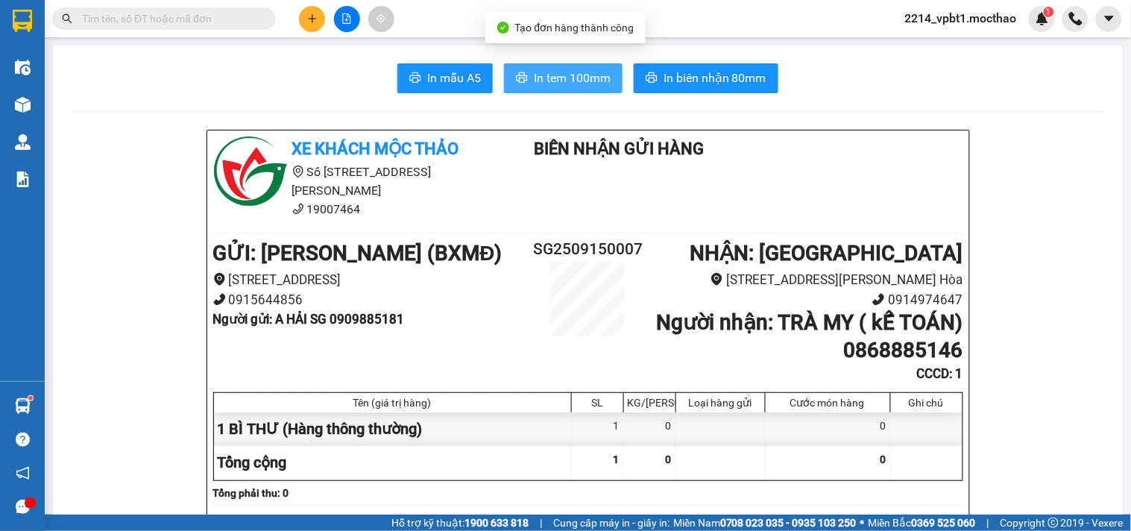
drag, startPoint x: 562, startPoint y: 71, endPoint x: 584, endPoint y: 83, distance: 24.7
click at [569, 72] on span "In tem 100mm" at bounding box center [572, 78] width 77 height 19
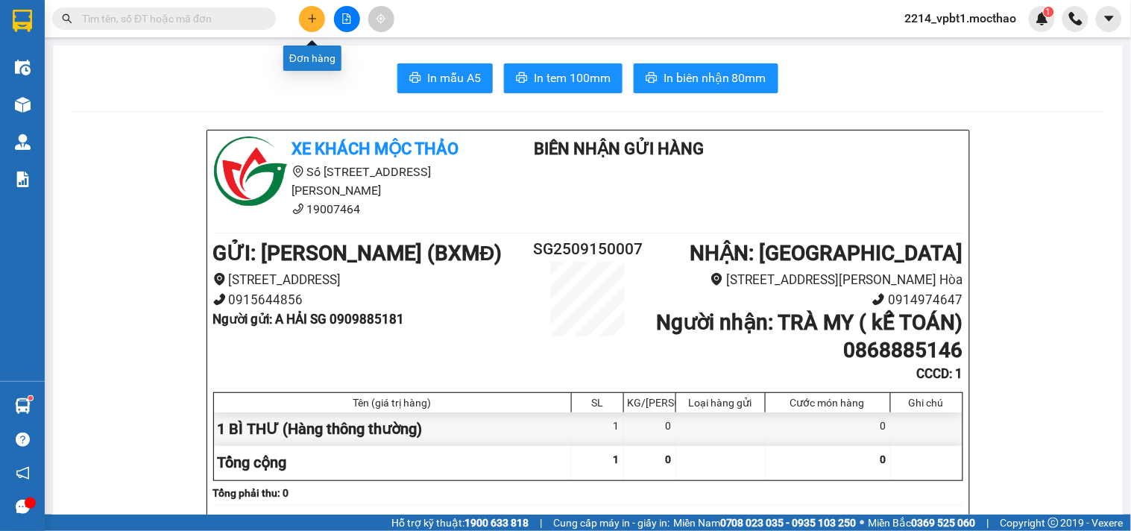
click at [307, 16] on icon "plus" at bounding box center [312, 18] width 10 height 10
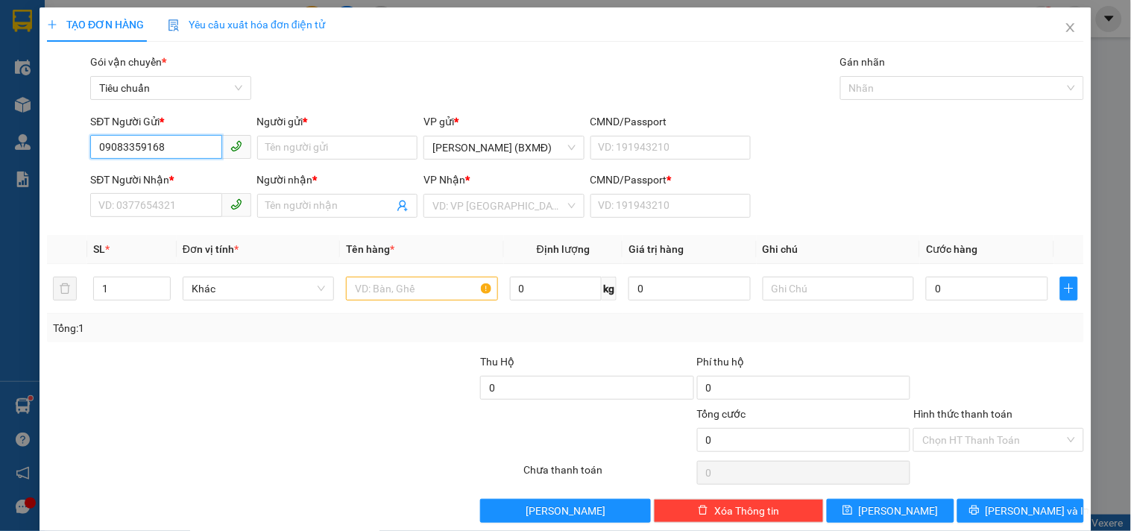
click at [124, 150] on input "09083359168" at bounding box center [155, 147] width 131 height 24
type input "0908359168"
click at [138, 173] on div "0908359168 - TUẤN" at bounding box center [168, 177] width 141 height 16
type input "TUẤN"
type input "0905681585"
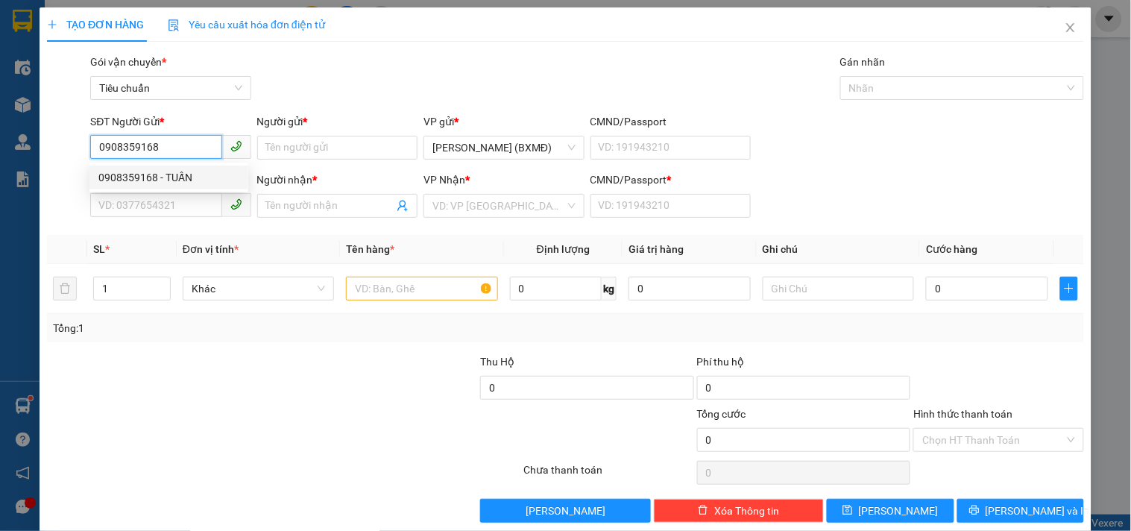
type input "NGA"
type input "1"
type input "110.000"
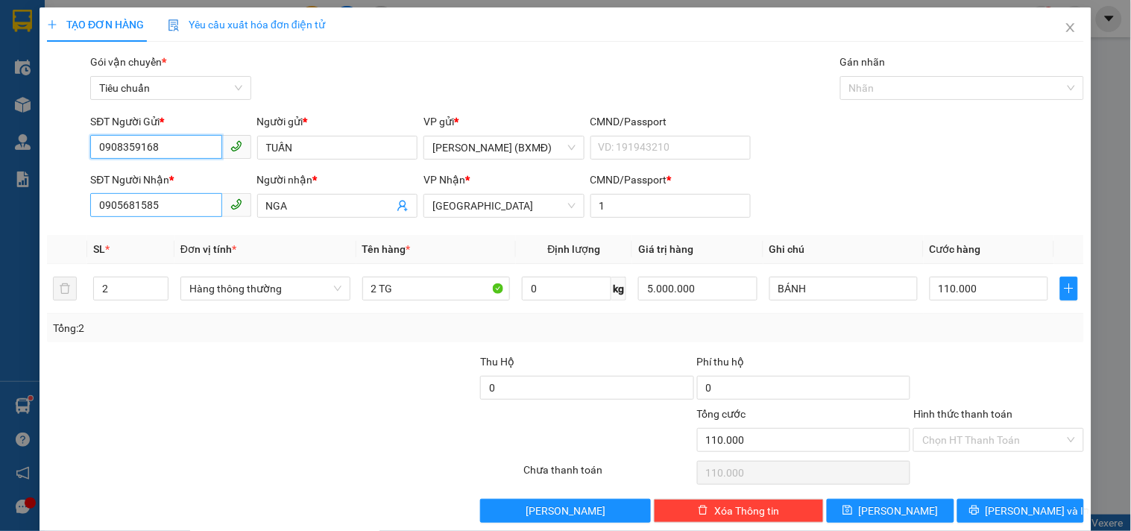
type input "0908359168"
drag, startPoint x: 168, startPoint y: 215, endPoint x: 0, endPoint y: 374, distance: 232.0
click at [0, 374] on div "TẠO ĐƠN HÀNG Yêu cầu xuất hóa đơn điện tử Transit Pickup Surcharge Ids Transit …" at bounding box center [565, 265] width 1131 height 531
click at [139, 235] on div "0965385347 - THẮNG" at bounding box center [168, 235] width 141 height 16
type input "0965385347"
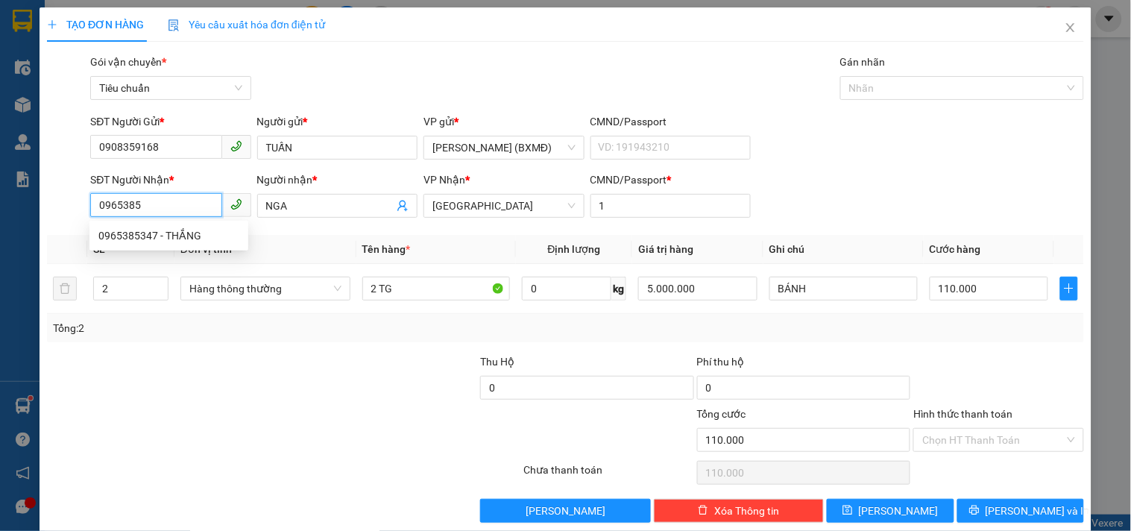
type input "THẮNG"
type input "510.000"
type input "0965385347"
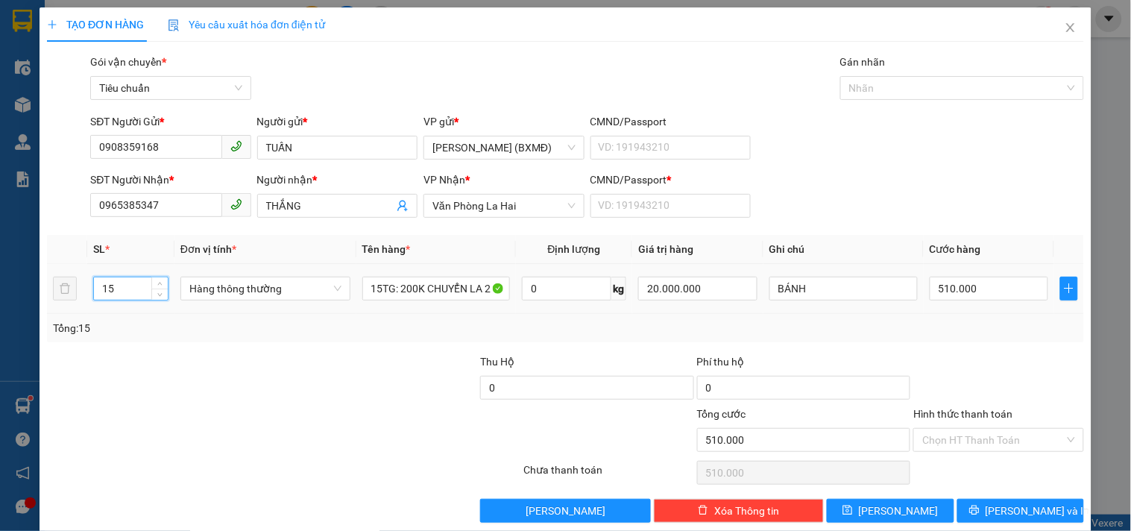
drag, startPoint x: 104, startPoint y: 297, endPoint x: 23, endPoint y: 315, distance: 83.2
click at [66, 310] on tr "15 Hàng thông thường 15TG: 200K CHUYỂN LA 2 0 kg 20.000.000 BÁNH 510.000" at bounding box center [565, 289] width 1037 height 50
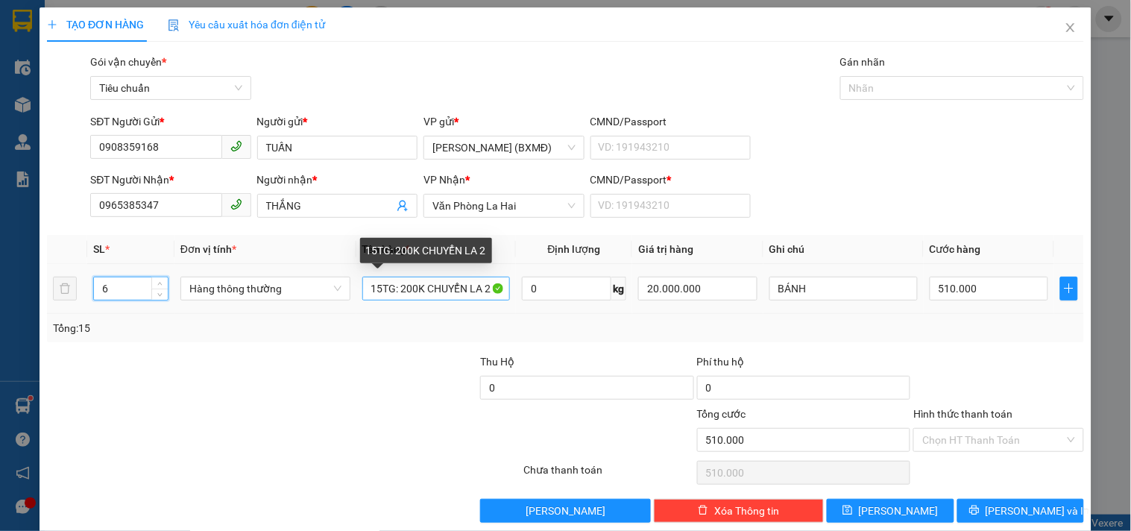
type input "6"
drag, startPoint x: 366, startPoint y: 288, endPoint x: 602, endPoint y: 332, distance: 240.3
click at [602, 332] on div "SL * Đơn vị tính * Tên hàng * Định lượng Giá trị hàng Ghi chú Cước hàng 6 Hàng …" at bounding box center [565, 288] width 1037 height 107
type input "0"
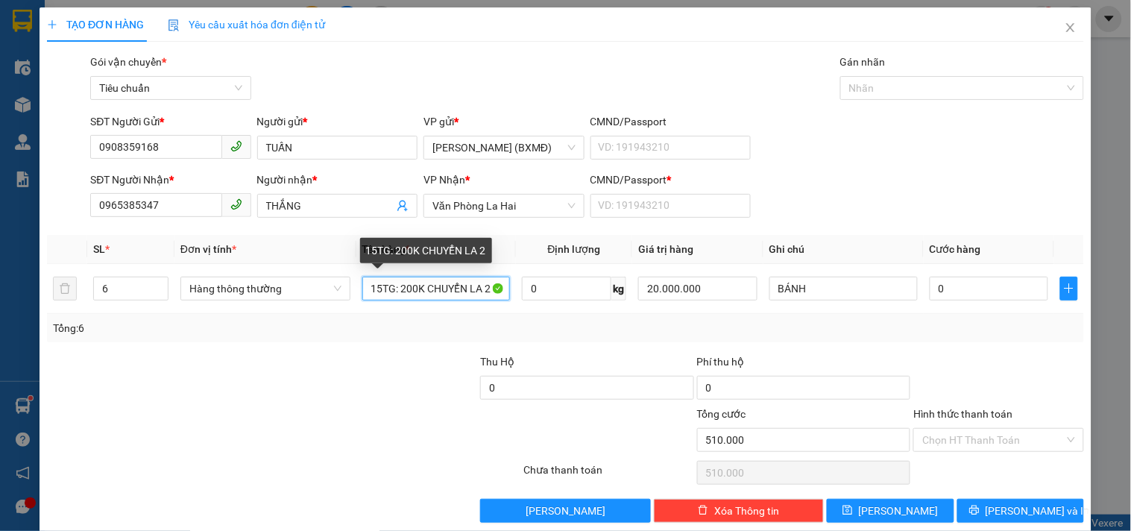
type input "0"
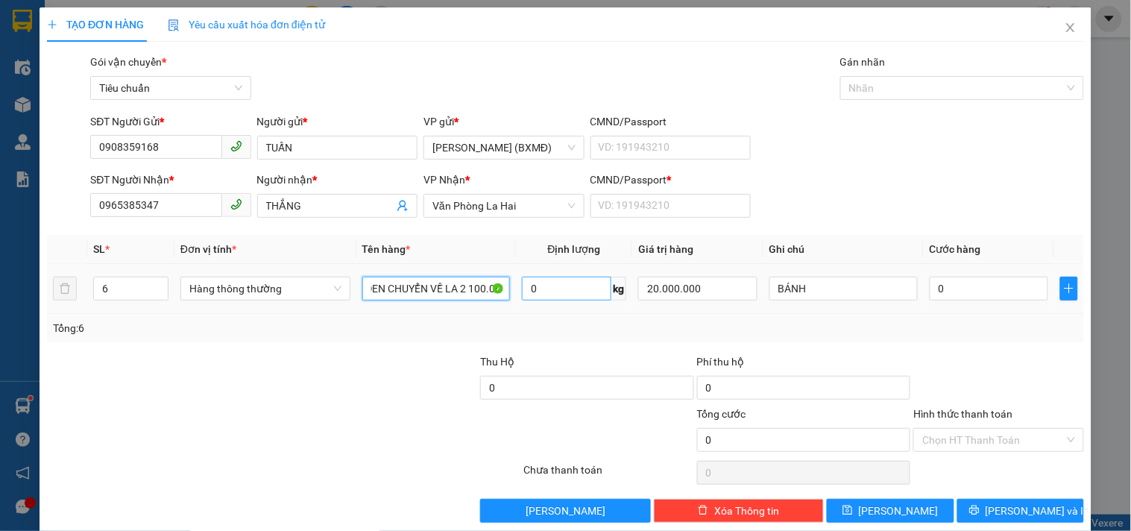
scroll to position [0, 78]
type input "5 TG + 1 KIỆN ĐEN CHUYỂN VỀ LA 2 100.000"
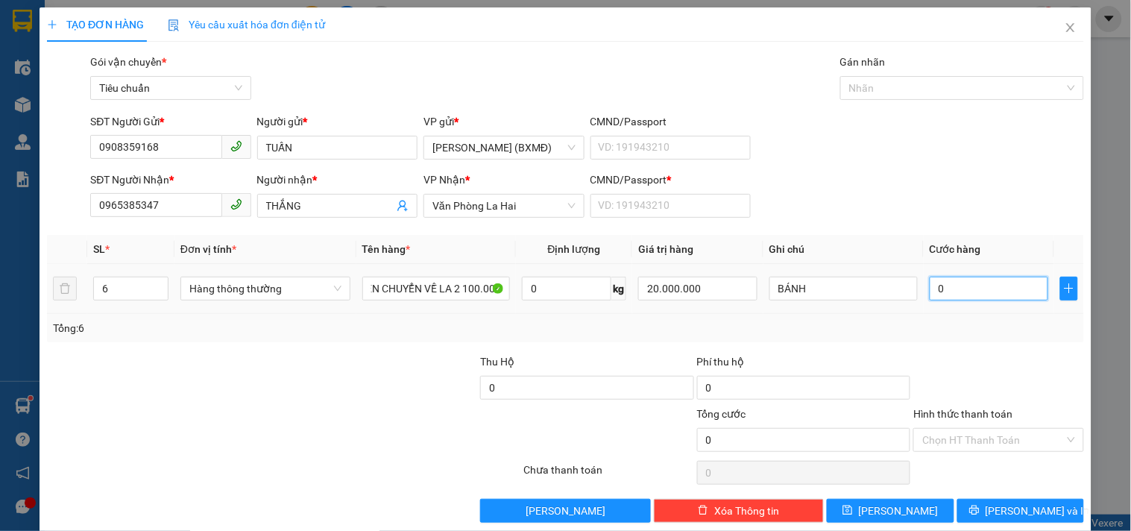
click at [947, 291] on input "0" at bounding box center [988, 289] width 119 height 24
type input "0"
type input "2"
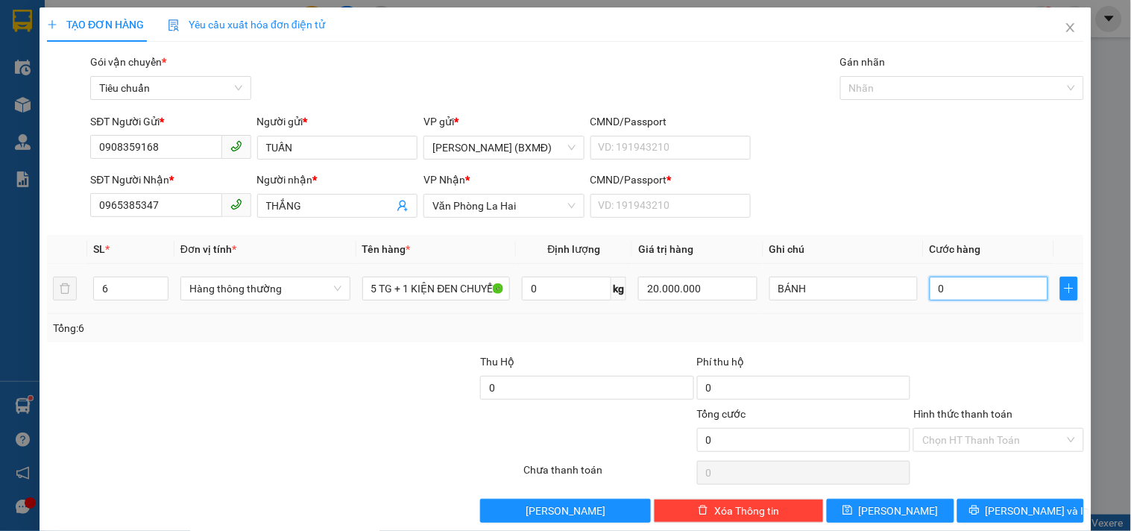
type input "002"
type input "25"
type input "0.025"
type input "250"
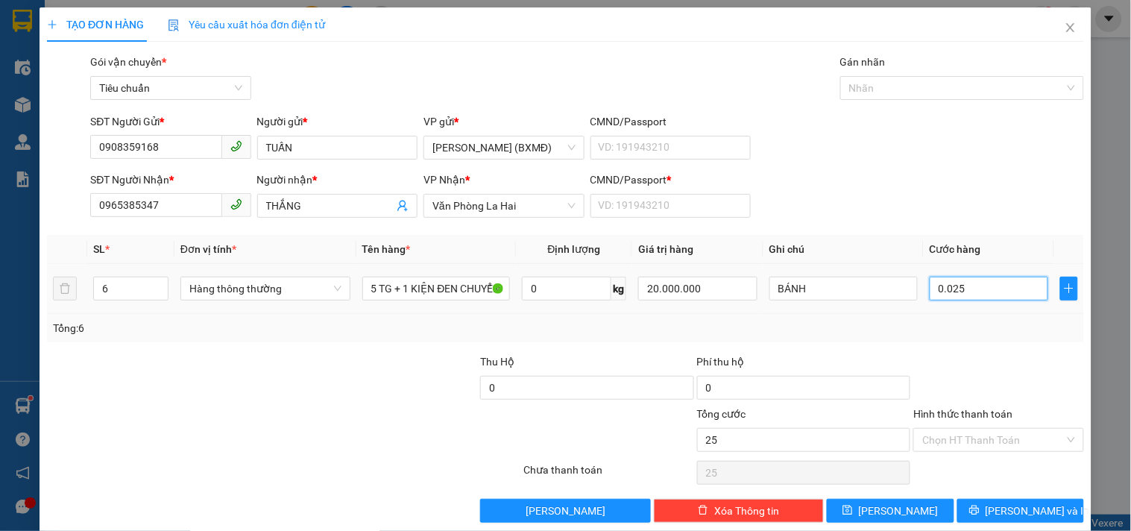
type input "250"
type input "00.250"
type input "250.000"
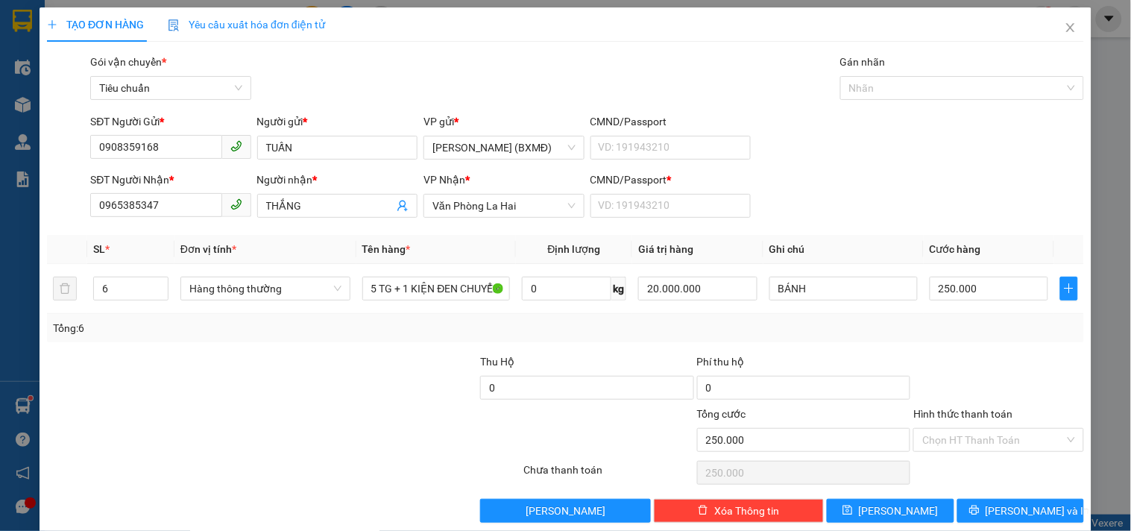
click at [993, 334] on div "Tổng: 6" at bounding box center [565, 328] width 1025 height 16
click at [967, 362] on div at bounding box center [998, 379] width 173 height 52
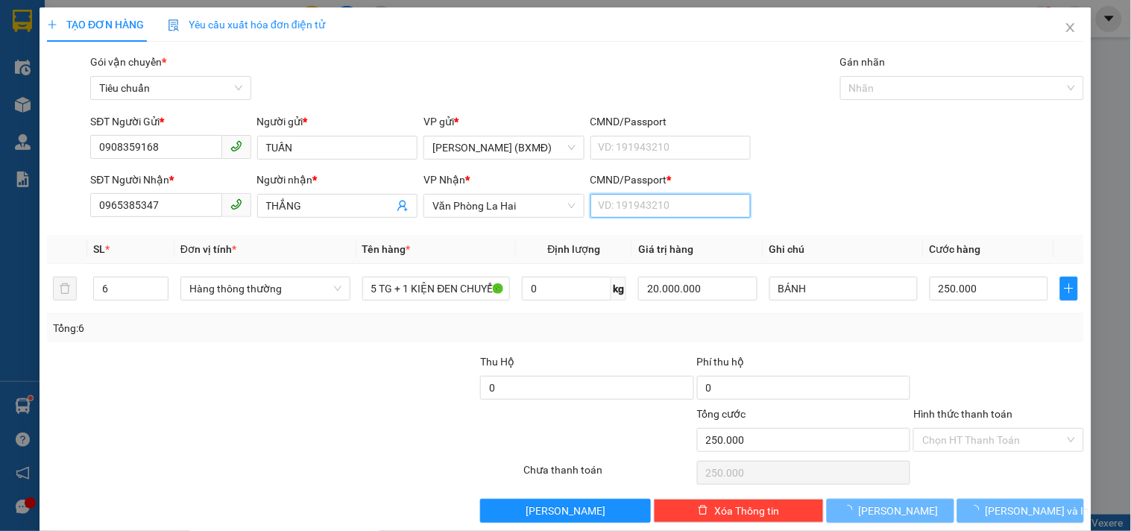
click at [615, 198] on input "CMND/Passport *" at bounding box center [670, 206] width 160 height 24
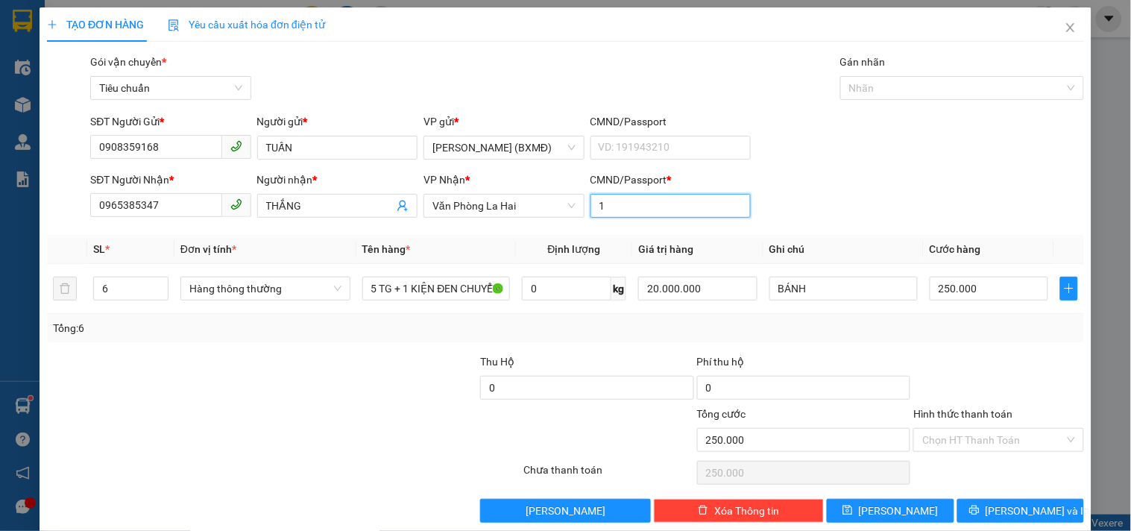
type input "1"
click at [382, 336] on div "Tổng: 6" at bounding box center [245, 328] width 385 height 16
click at [980, 435] on input "Hình thức thanh toán" at bounding box center [993, 440] width 142 height 22
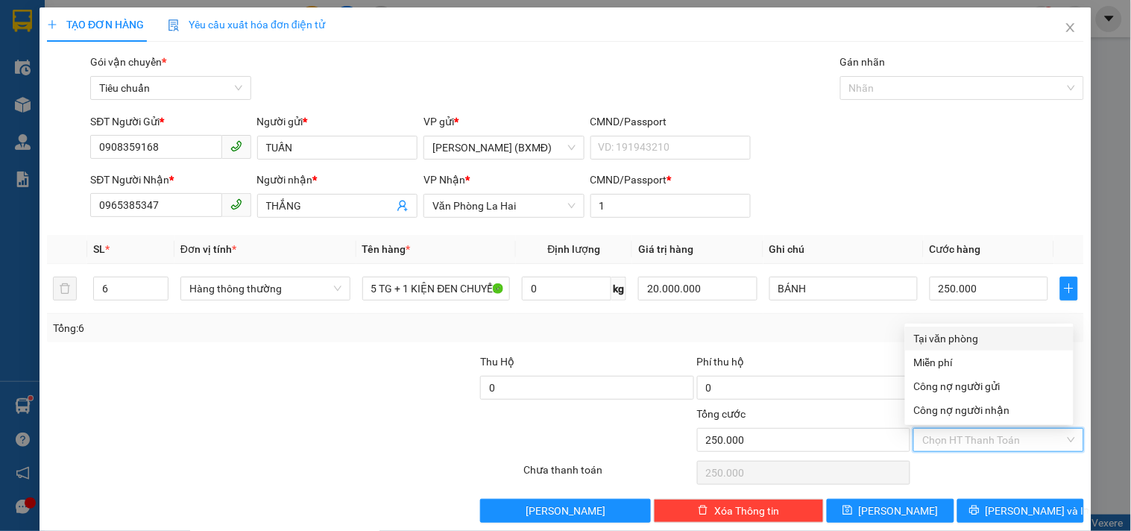
click at [959, 334] on div "Tại văn phòng" at bounding box center [989, 338] width 151 height 16
type input "0"
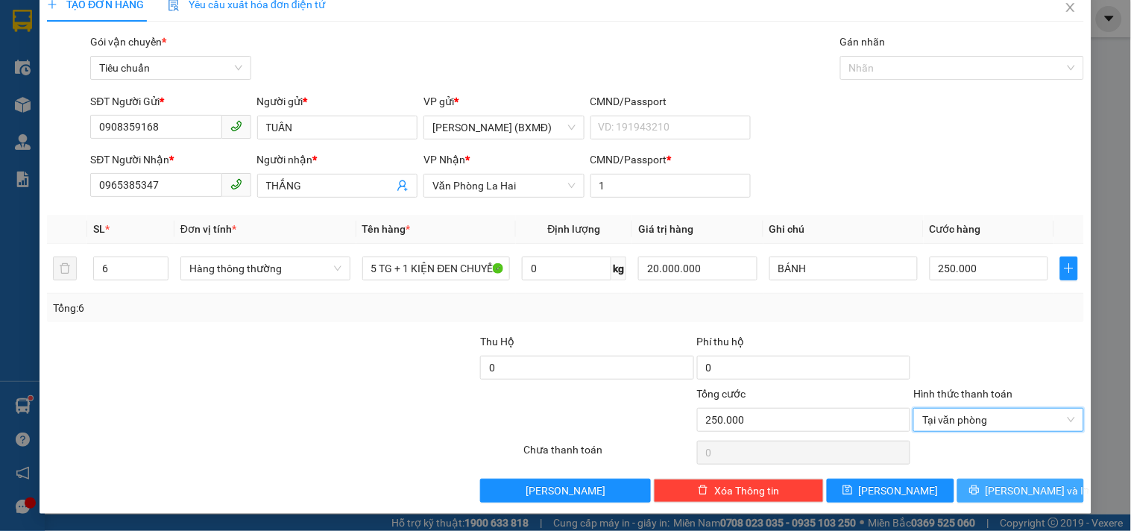
click at [1004, 488] on span "[PERSON_NAME] và In" at bounding box center [1037, 490] width 104 height 16
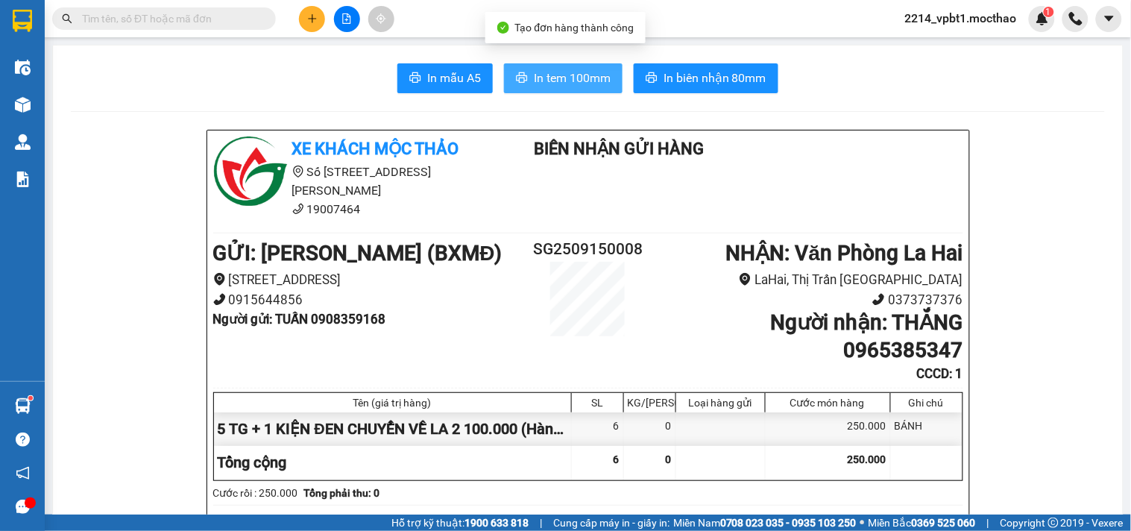
click at [562, 76] on span "In tem 100mm" at bounding box center [572, 78] width 77 height 19
click at [576, 77] on span "In tem 100mm" at bounding box center [572, 78] width 77 height 19
click at [247, 24] on input "text" at bounding box center [170, 18] width 176 height 16
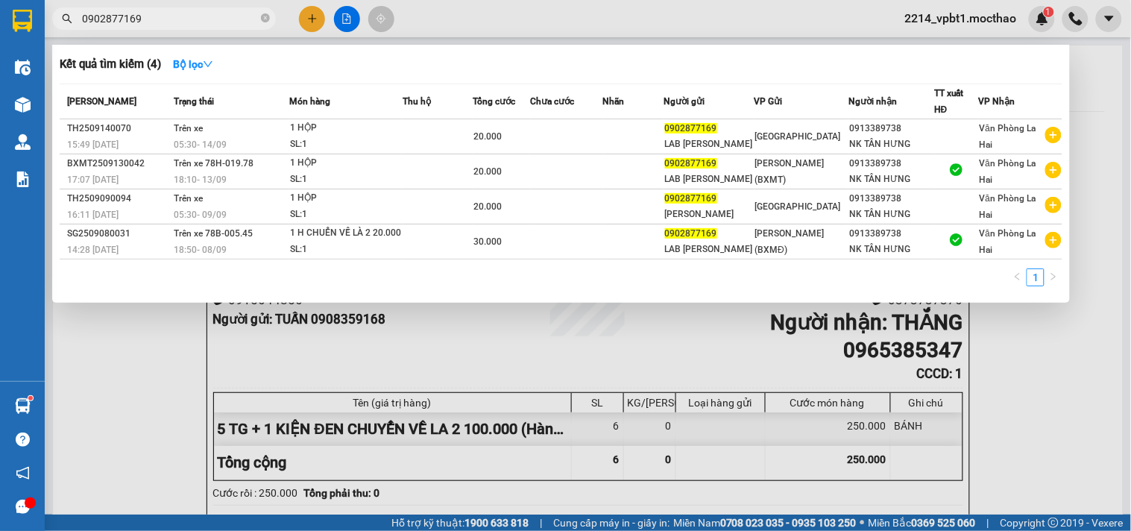
type input "0902877169"
click at [309, 19] on div at bounding box center [565, 265] width 1131 height 531
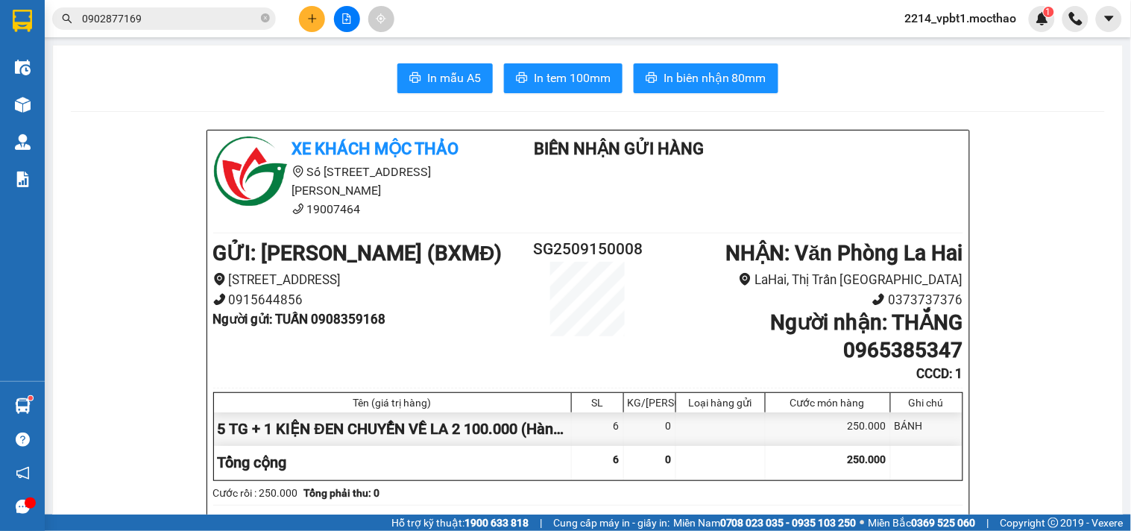
click at [303, 20] on button at bounding box center [312, 19] width 26 height 26
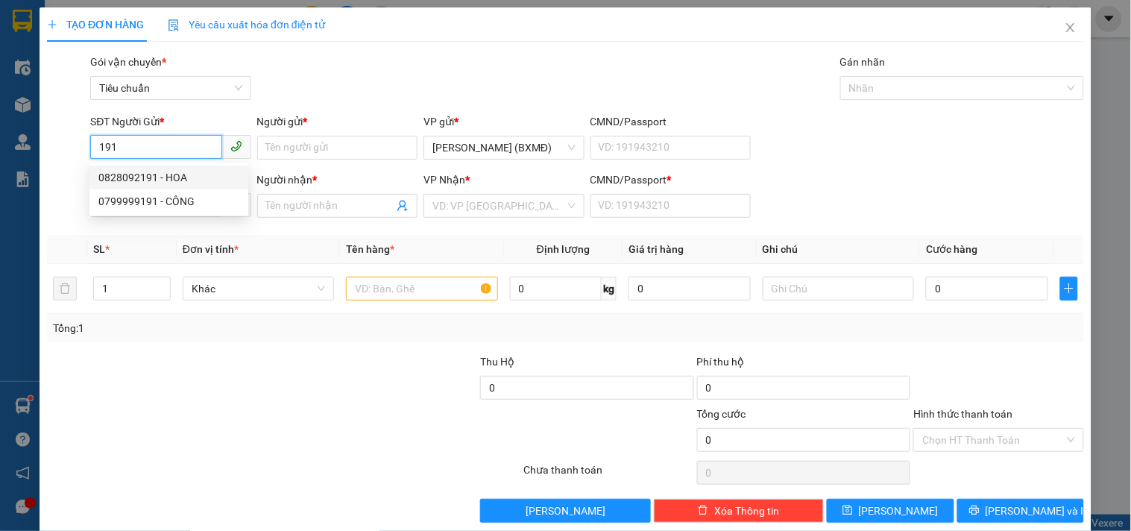
click at [186, 179] on div "0828092191 - HOA" at bounding box center [168, 177] width 141 height 16
type input "0828092191"
type input "HOA"
type input "0396417738"
type input "NHUNG"
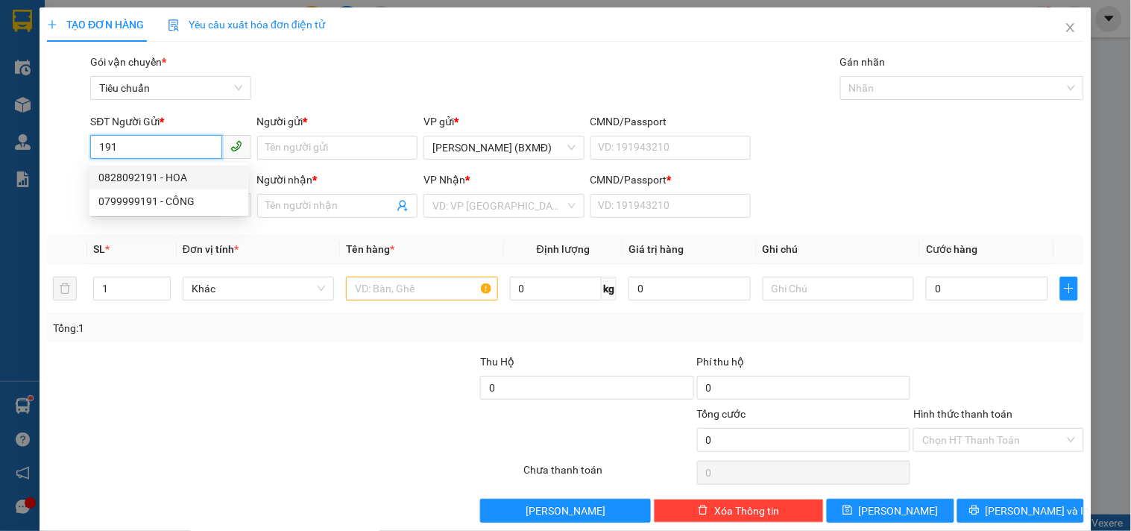
type input "1"
type input "30.000"
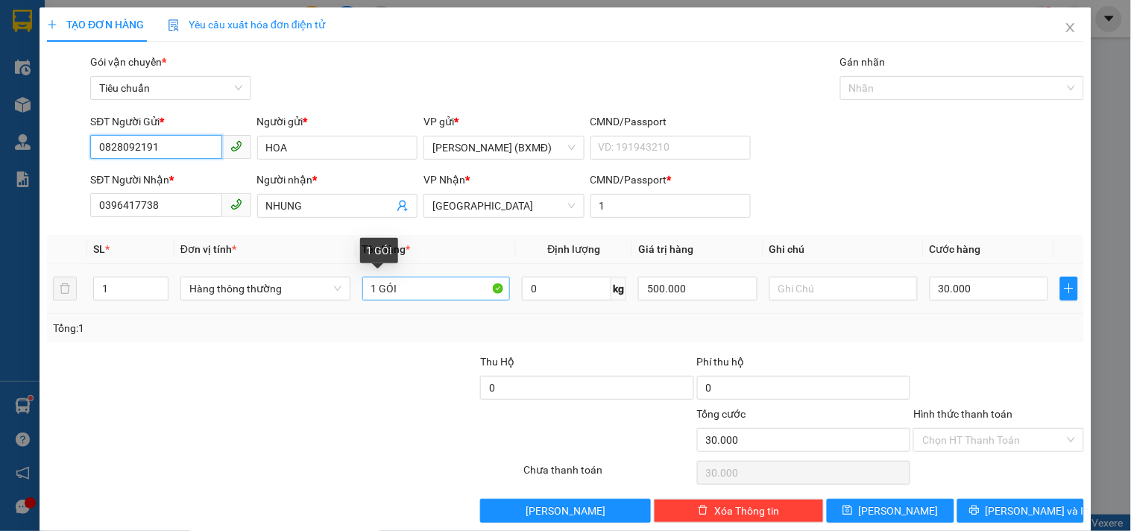
type input "0828092191"
drag, startPoint x: 375, startPoint y: 293, endPoint x: 438, endPoint y: 306, distance: 63.9
click at [435, 306] on td "1 GÓI" at bounding box center [436, 289] width 160 height 50
drag, startPoint x: 373, startPoint y: 289, endPoint x: 467, endPoint y: 285, distance: 94.0
click at [467, 285] on input "1KIEENJ ĐEN" at bounding box center [436, 289] width 148 height 24
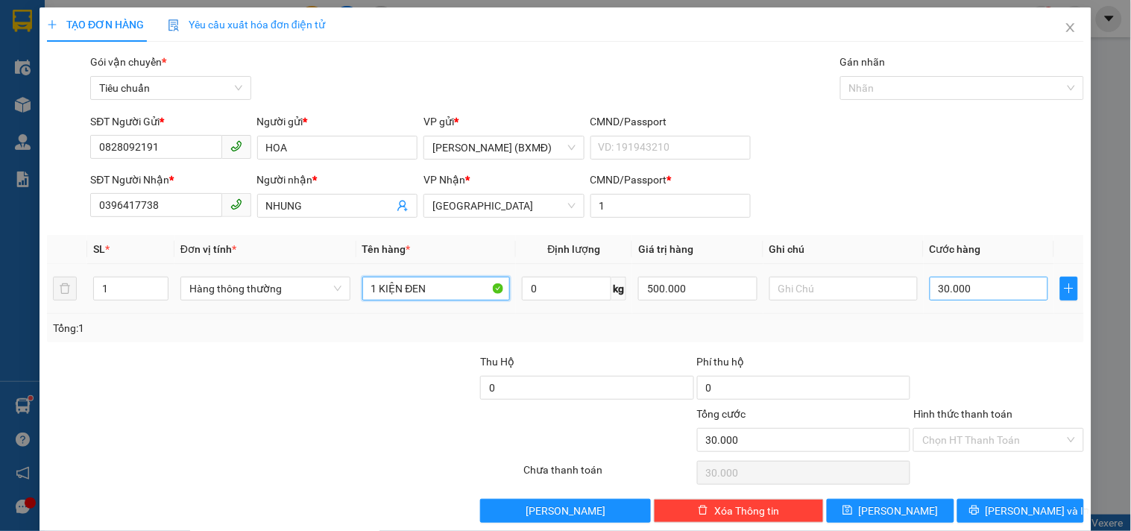
type input "1 KIỆN ĐEN"
click at [1003, 289] on input "30.000" at bounding box center [988, 289] width 119 height 24
type input "0"
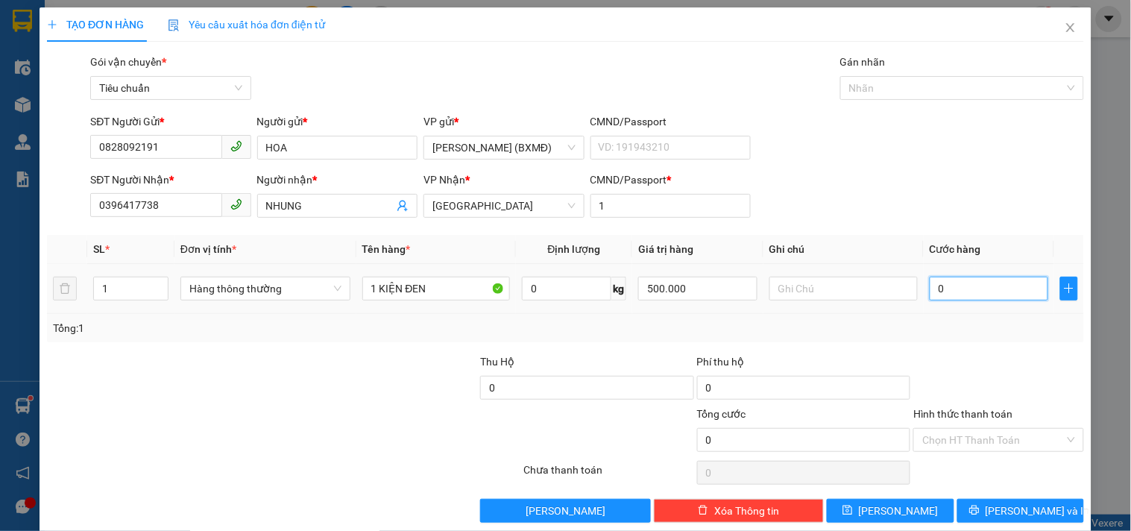
type input "5"
type input "005"
type input "50"
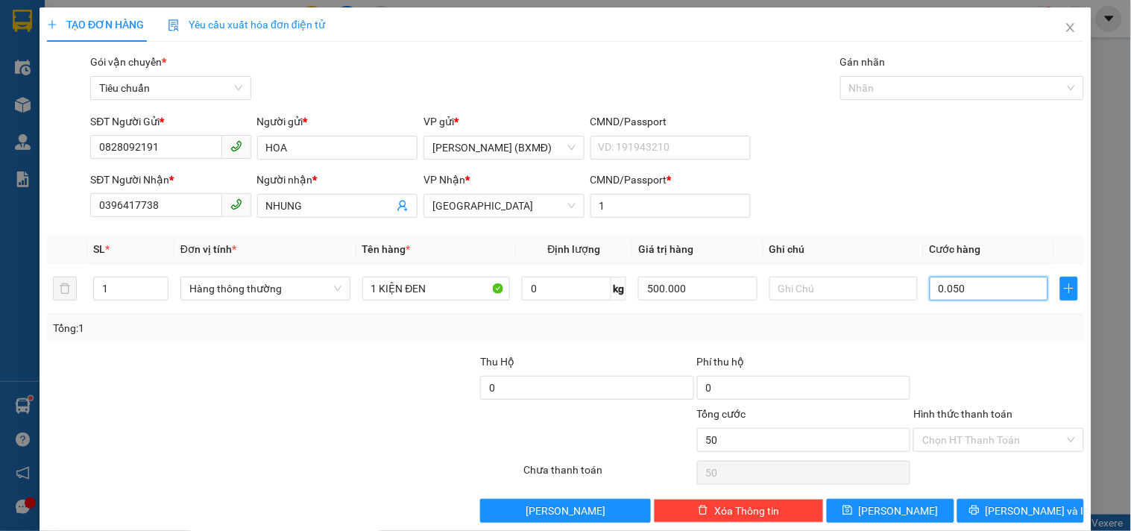
type input "0.050"
type input "50.000"
click at [964, 329] on div "Tổng: 1" at bounding box center [565, 328] width 1025 height 16
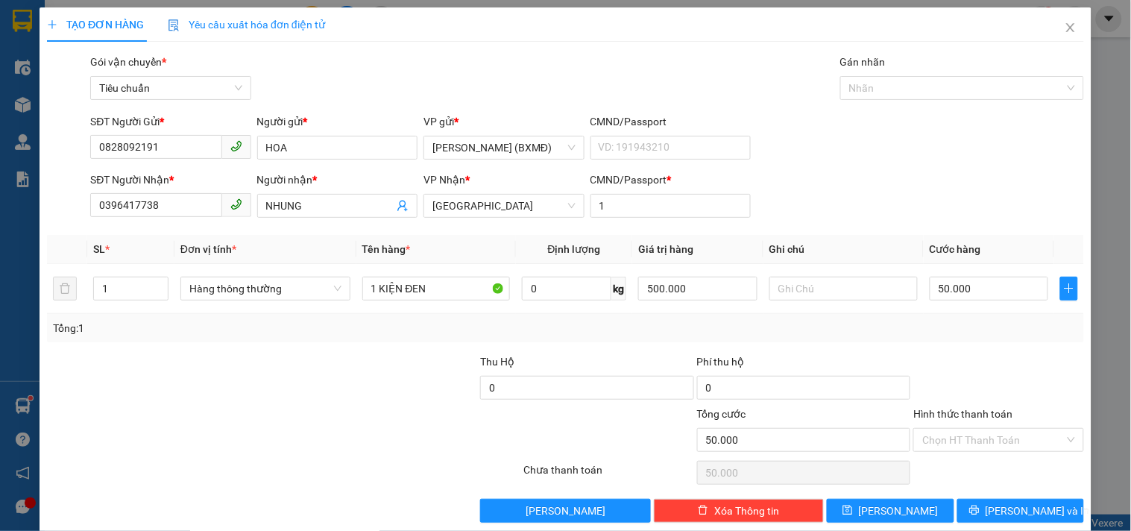
scroll to position [20, 0]
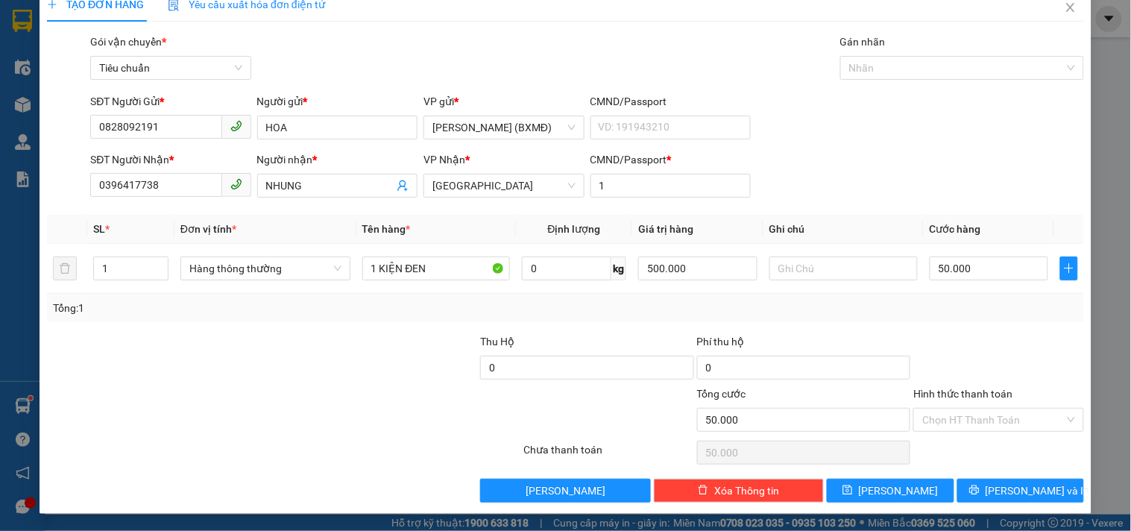
click at [1024, 505] on div "TẠO ĐƠN HÀNG Yêu cầu xuất hóa đơn điện tử Transit Pickup Surcharge Ids Transit …" at bounding box center [566, 250] width 1052 height 526
click at [1023, 493] on span "[PERSON_NAME] và In" at bounding box center [1037, 490] width 104 height 16
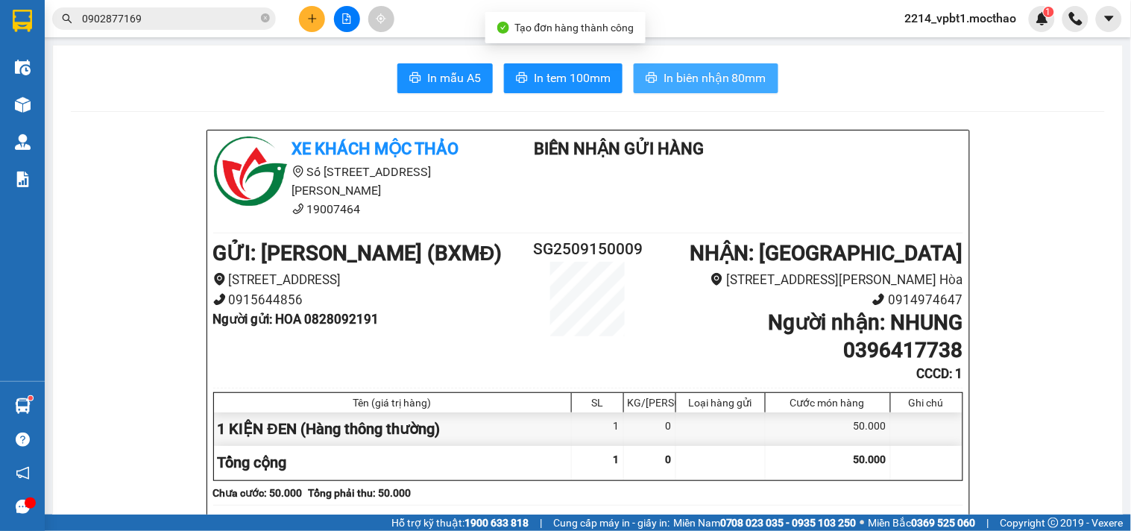
click at [707, 78] on span "In biên nhận 80mm" at bounding box center [714, 78] width 103 height 19
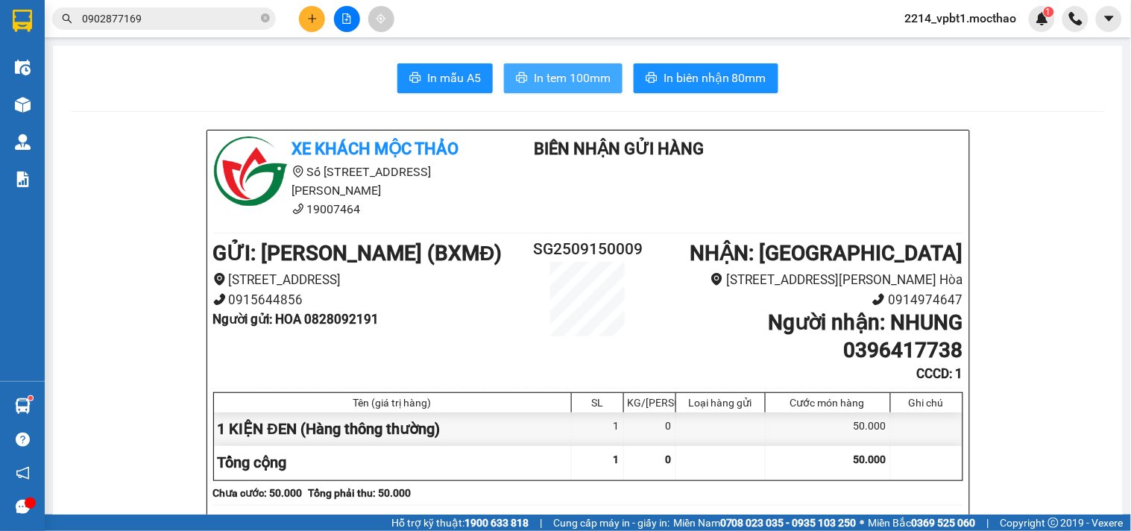
click at [546, 78] on span "In tem 100mm" at bounding box center [572, 78] width 77 height 19
click at [309, 15] on icon "plus" at bounding box center [312, 18] width 10 height 10
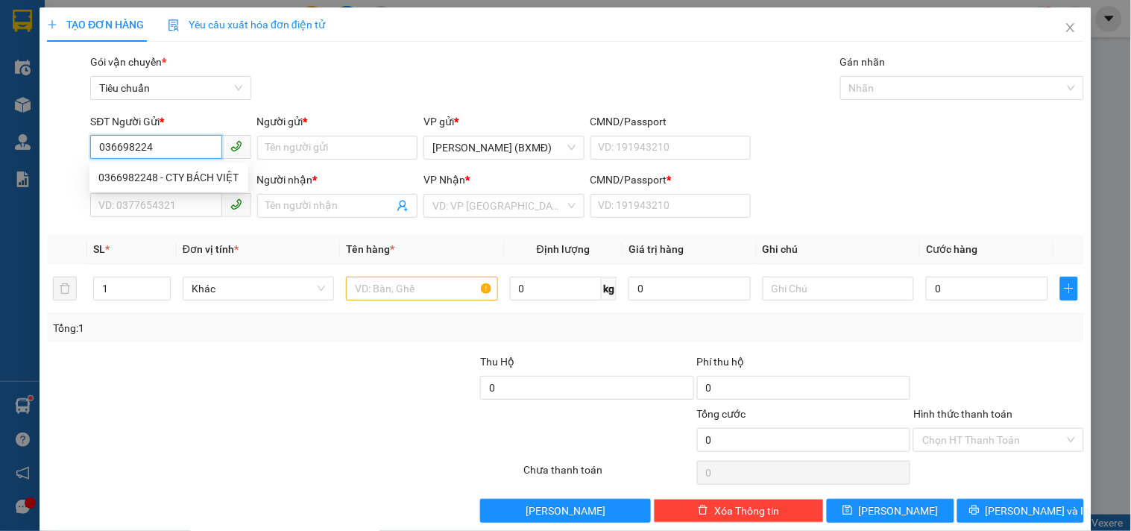
type input "0366982248"
click at [169, 176] on div "0366982248 - CTY BÁCH VIỆT" at bounding box center [168, 177] width 141 height 16
type input "CTY BÁCH VIỆT"
type input "0906888321"
type input "BÌNH"
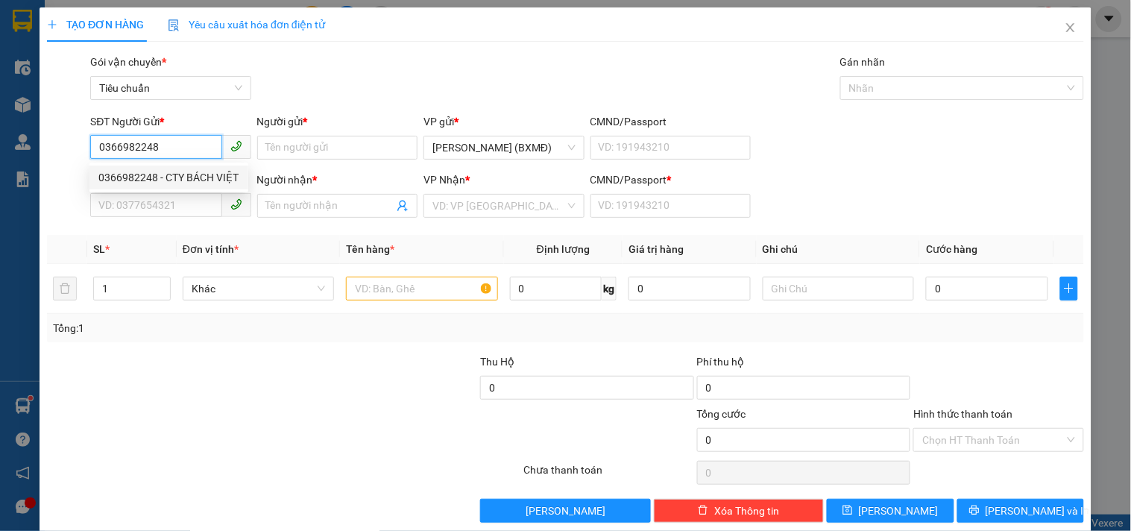
type input "1"
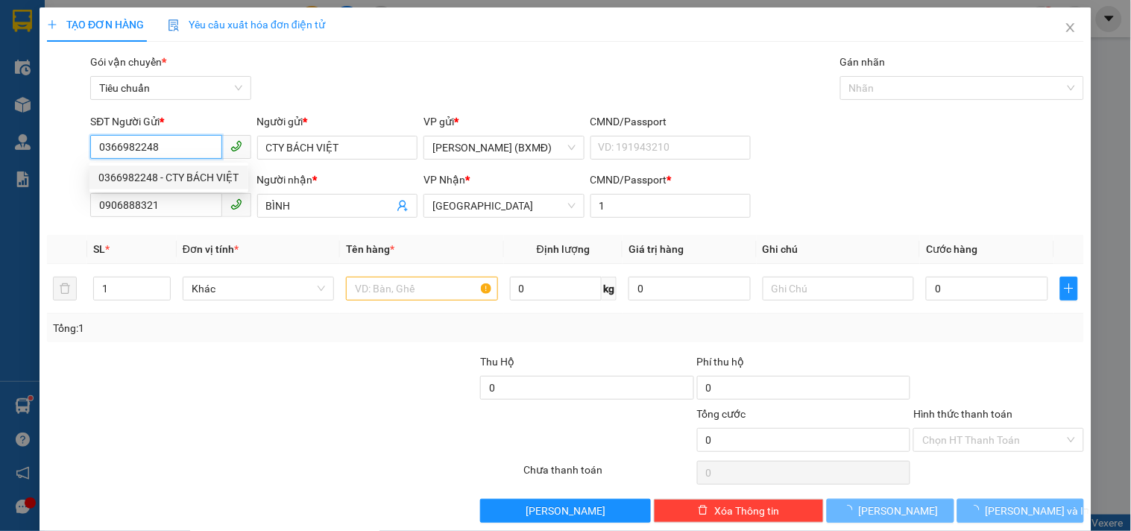
type input "50.000"
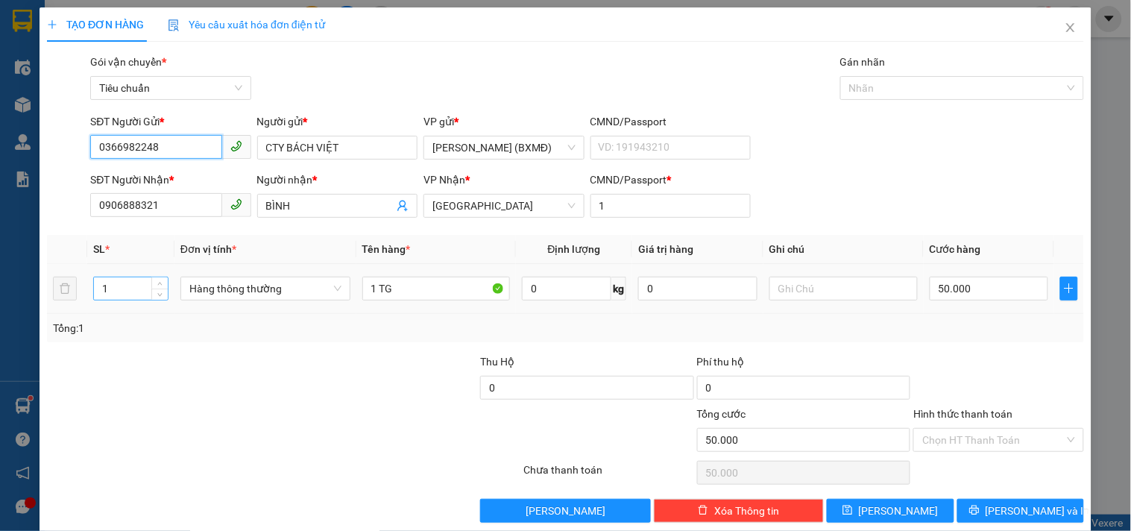
type input "0366982248"
drag, startPoint x: 108, startPoint y: 288, endPoint x: 4, endPoint y: 318, distance: 107.8
click at [65, 303] on tr "1 Hàng thông thường 1 TG 0 kg 0 50.000" at bounding box center [565, 289] width 1037 height 50
type input "2"
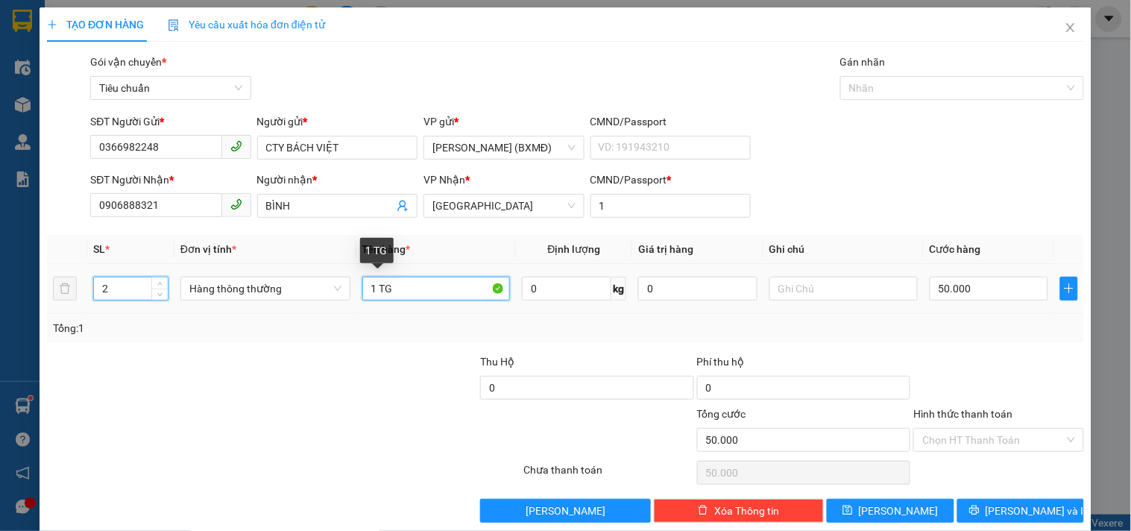
drag, startPoint x: 375, startPoint y: 288, endPoint x: 302, endPoint y: 316, distance: 78.3
click at [316, 309] on tr "2 Hàng thông thường 1 TG 0 kg 0 50.000" at bounding box center [565, 289] width 1037 height 50
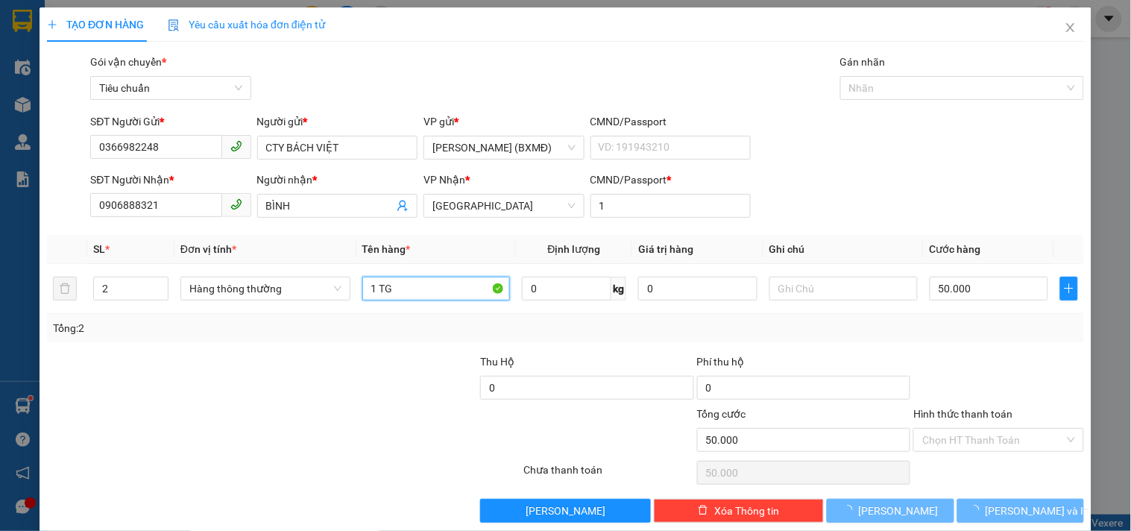
type input "0"
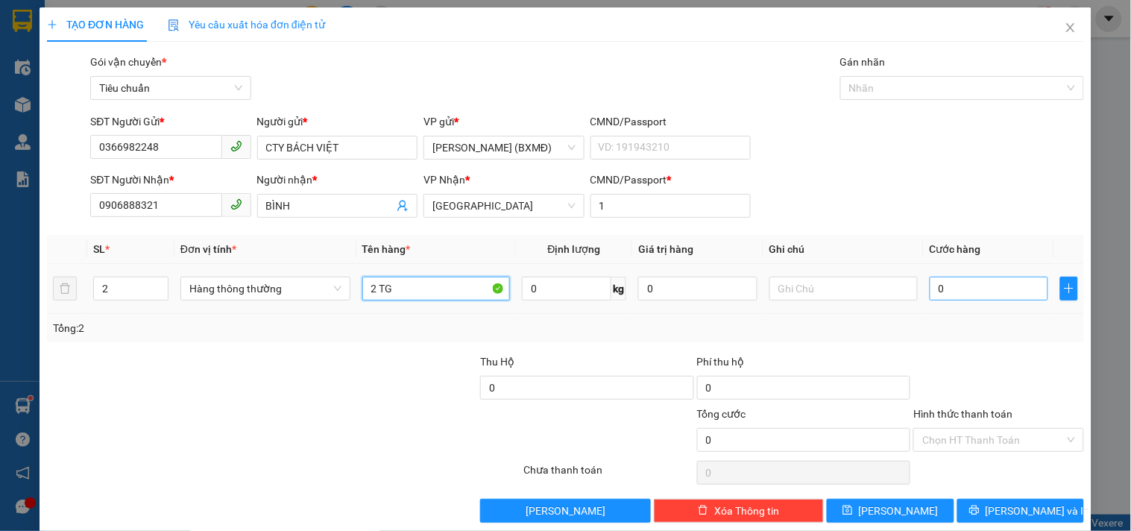
type input "2 TG"
click at [962, 294] on input "0" at bounding box center [988, 289] width 119 height 24
type input "0"
type input "1"
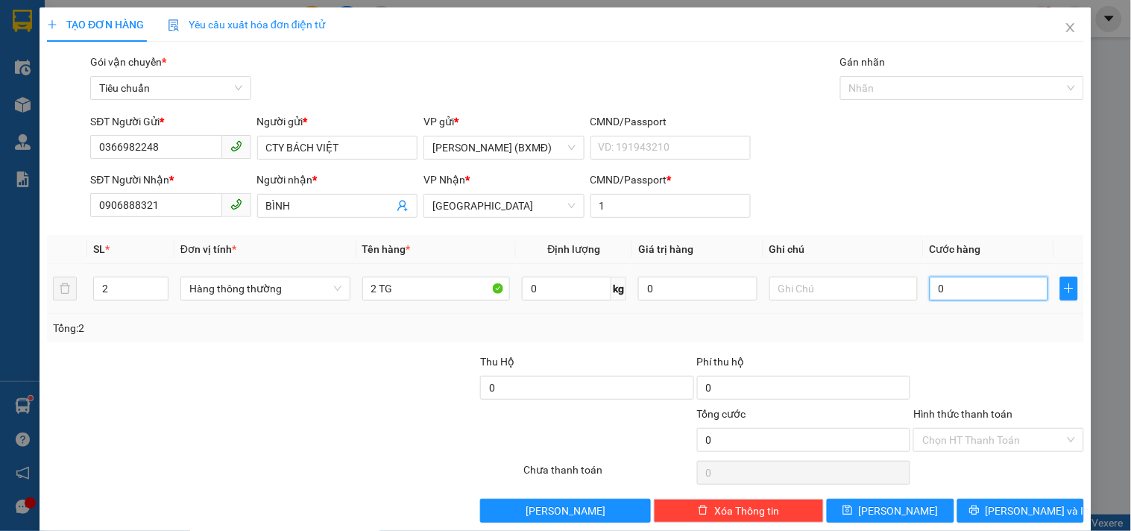
type input "001"
type input "10"
type input "0.010"
type input "100"
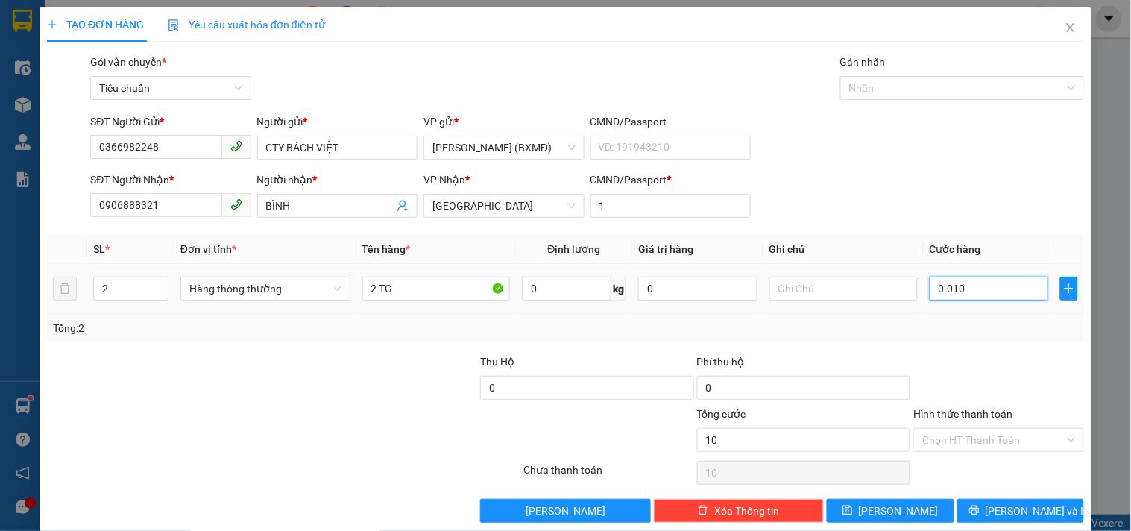
type input "100"
type input "00.100"
click at [977, 345] on div "Transit Pickup Surcharge Ids Transit Deliver Surcharge Ids Transit Deliver Surc…" at bounding box center [565, 288] width 1037 height 469
type input "100.000"
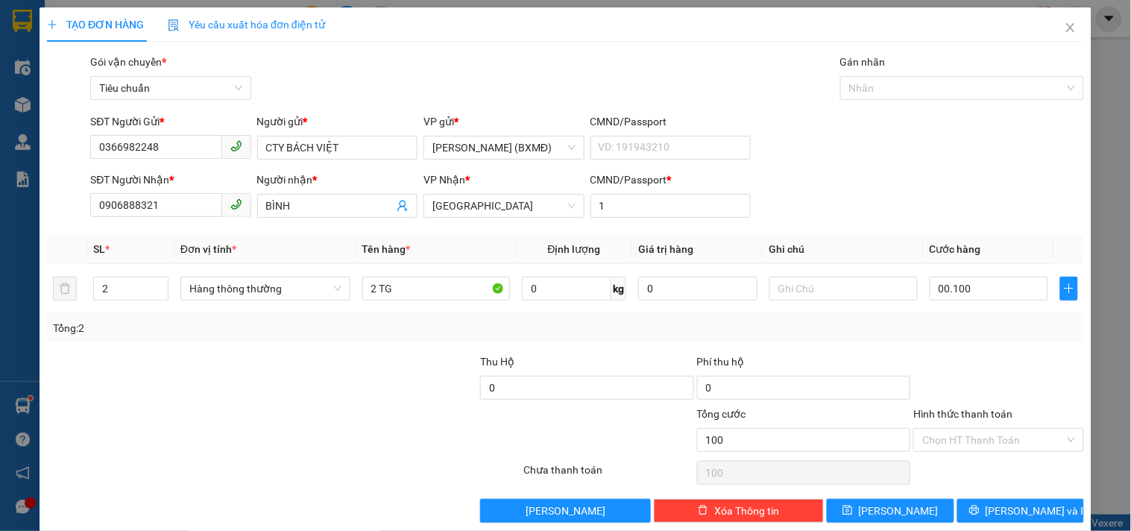
type input "100.000"
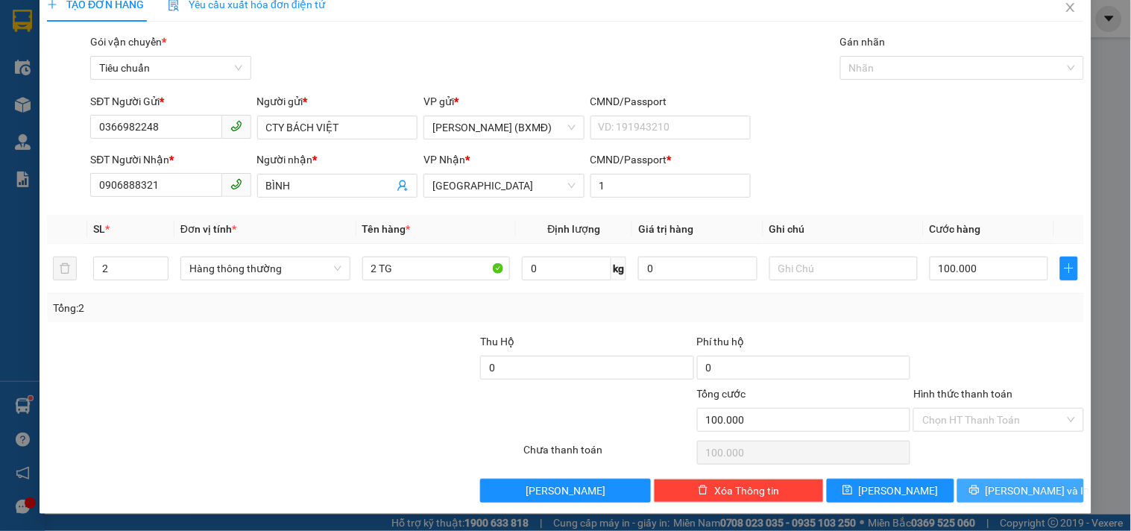
click at [1030, 493] on span "[PERSON_NAME] và In" at bounding box center [1037, 490] width 104 height 16
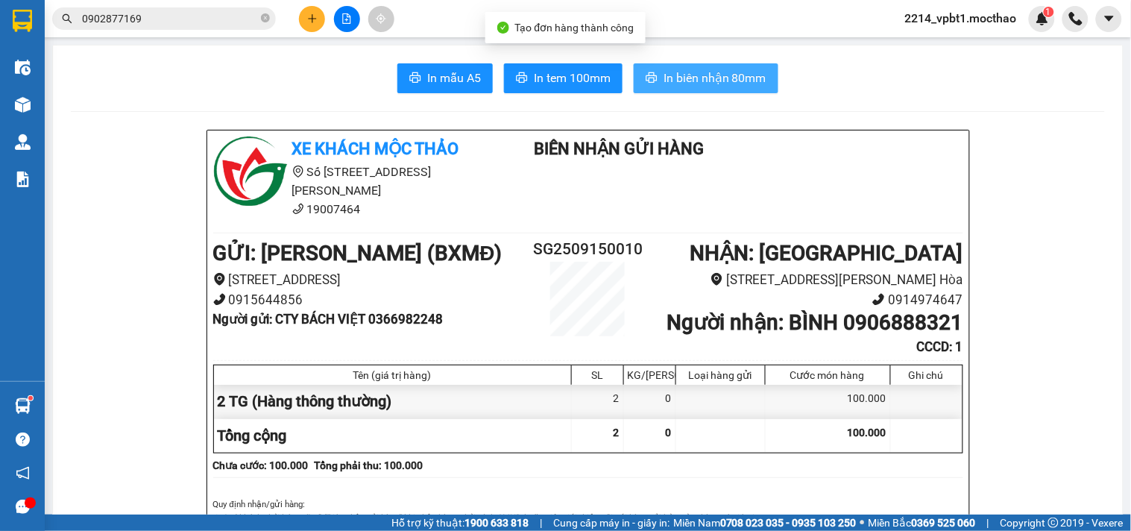
click at [719, 80] on span "In biên nhận 80mm" at bounding box center [714, 78] width 103 height 19
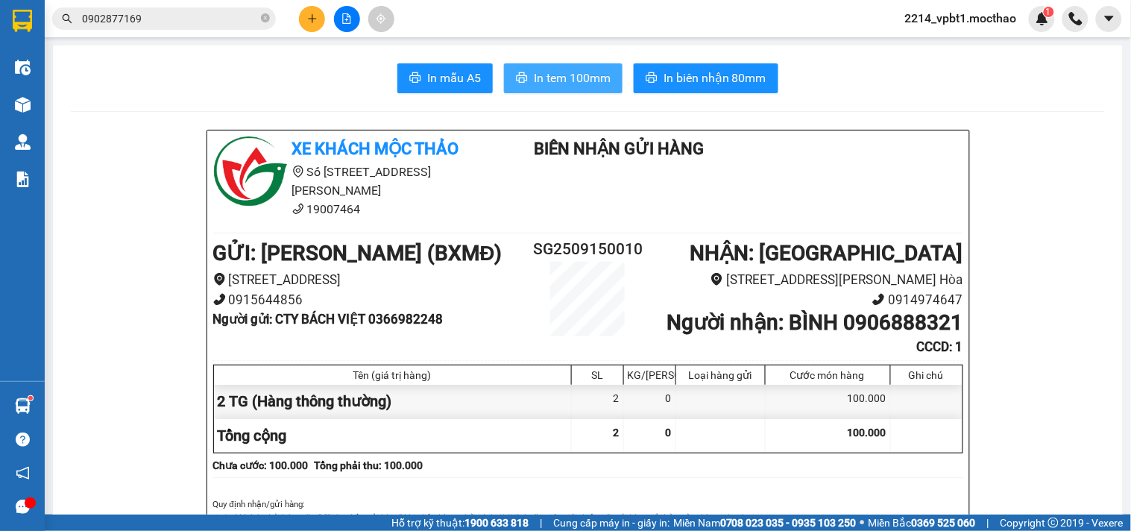
click at [560, 80] on span "In tem 100mm" at bounding box center [572, 78] width 77 height 19
click at [307, 19] on icon "plus" at bounding box center [312, 18] width 10 height 10
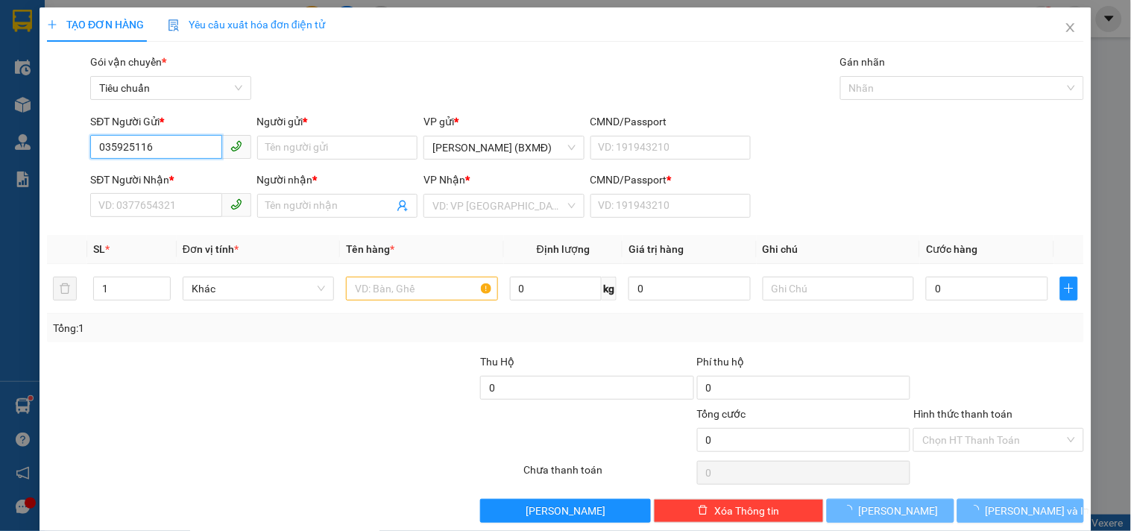
type input "0359251168"
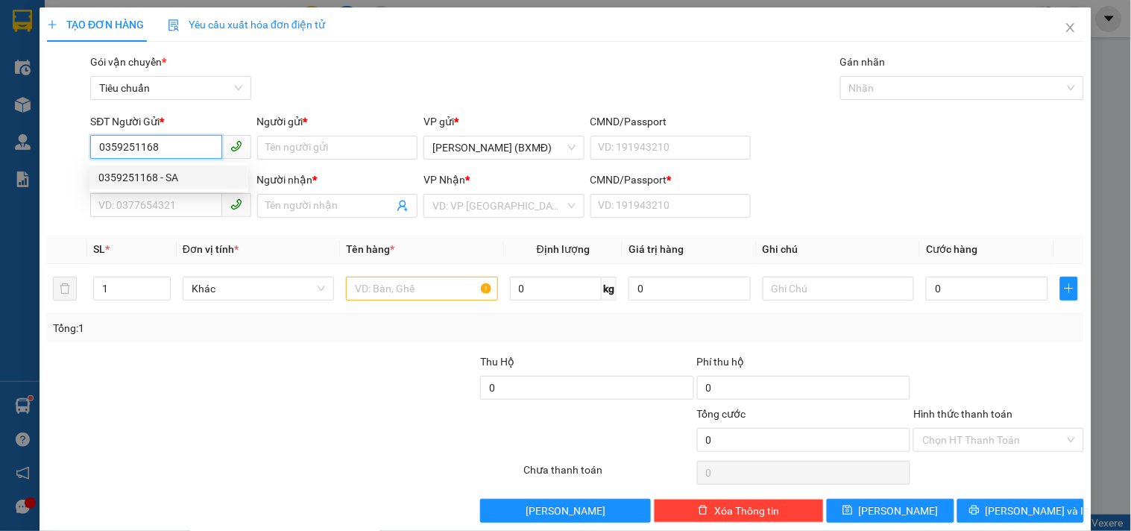
click at [195, 182] on div "0359251168 - SA" at bounding box center [168, 177] width 141 height 16
type input "SA"
type input "0902971848"
type input "[PERSON_NAME]"
type input "1"
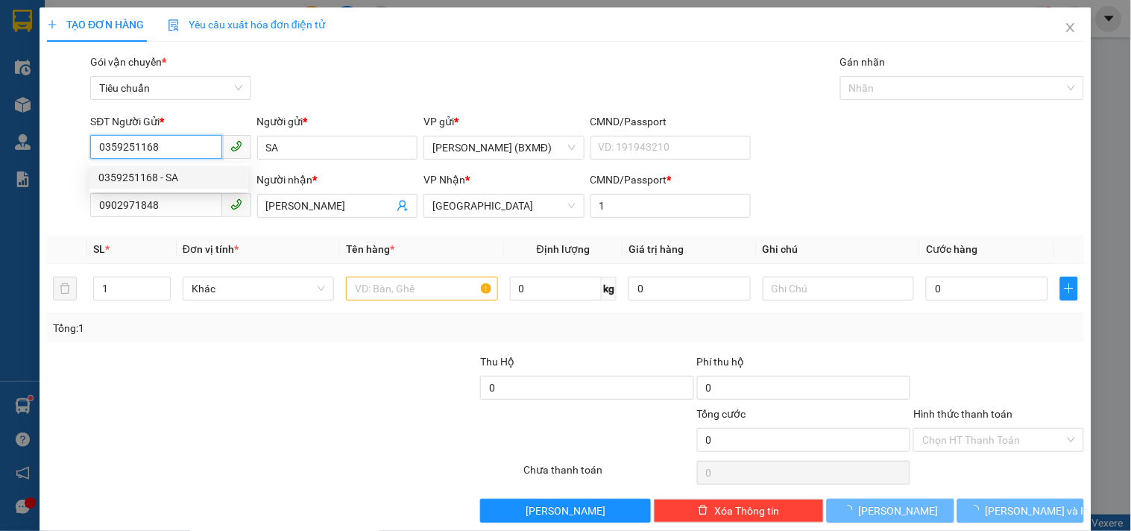
type input "80.000"
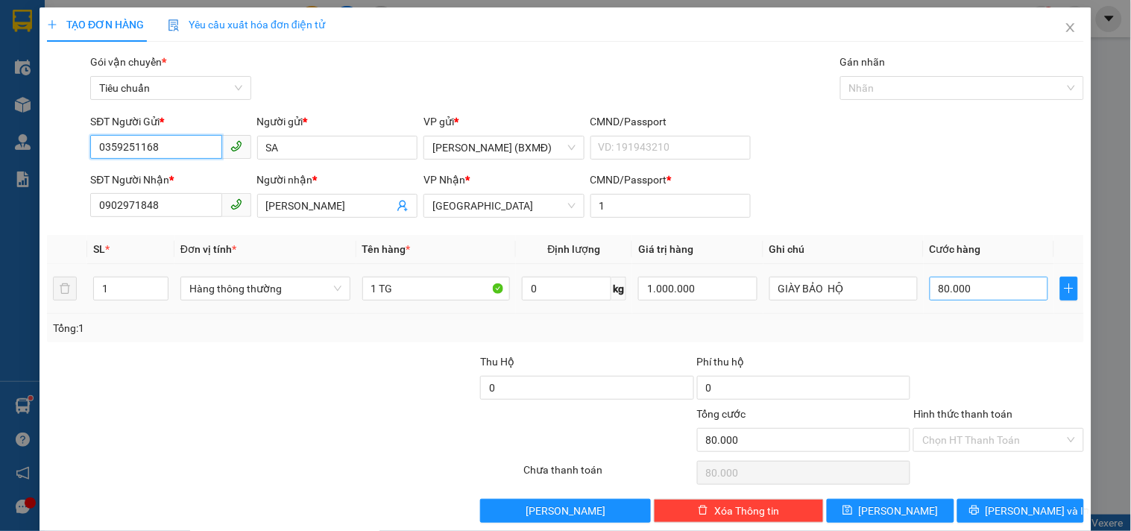
type input "0359251168"
click at [973, 283] on input "80.000" at bounding box center [988, 289] width 119 height 24
type input "0"
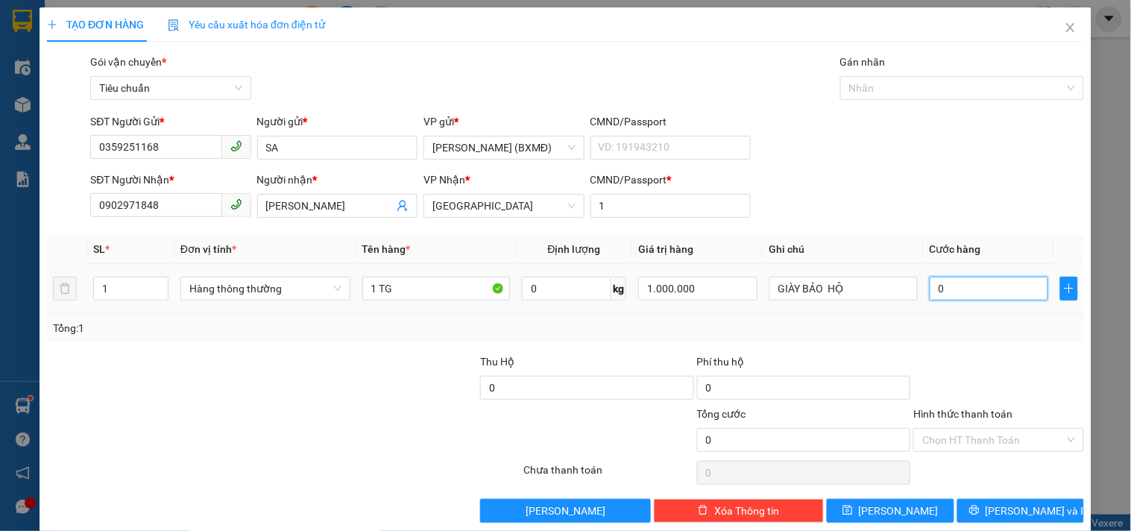
type input "5"
click at [953, 373] on div at bounding box center [998, 379] width 173 height 52
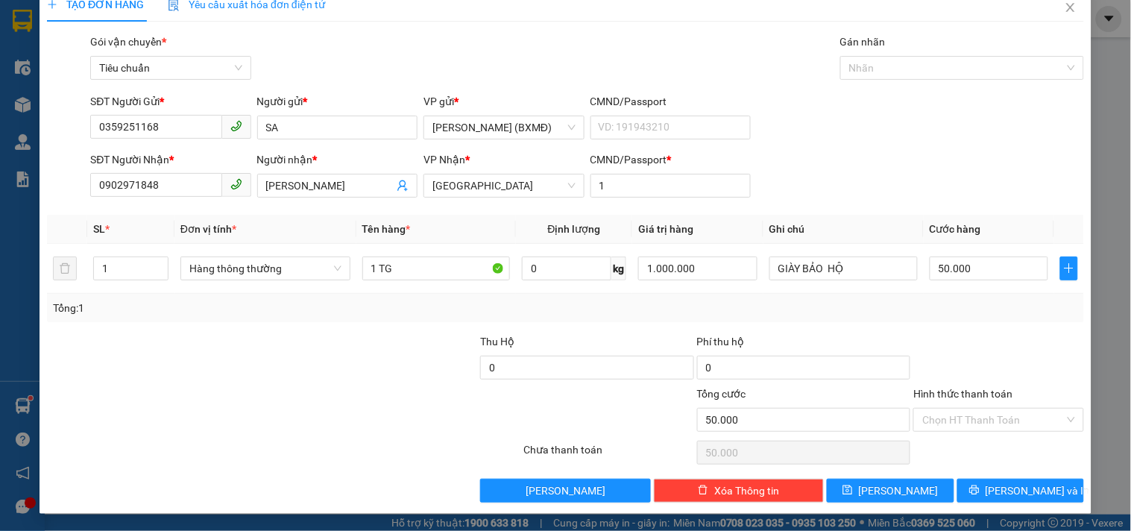
click at [1001, 432] on div "Hình thức thanh toán Chọn HT Thanh Toán" at bounding box center [998, 411] width 170 height 52
click at [1000, 419] on input "Hình thức thanh toán" at bounding box center [993, 419] width 142 height 22
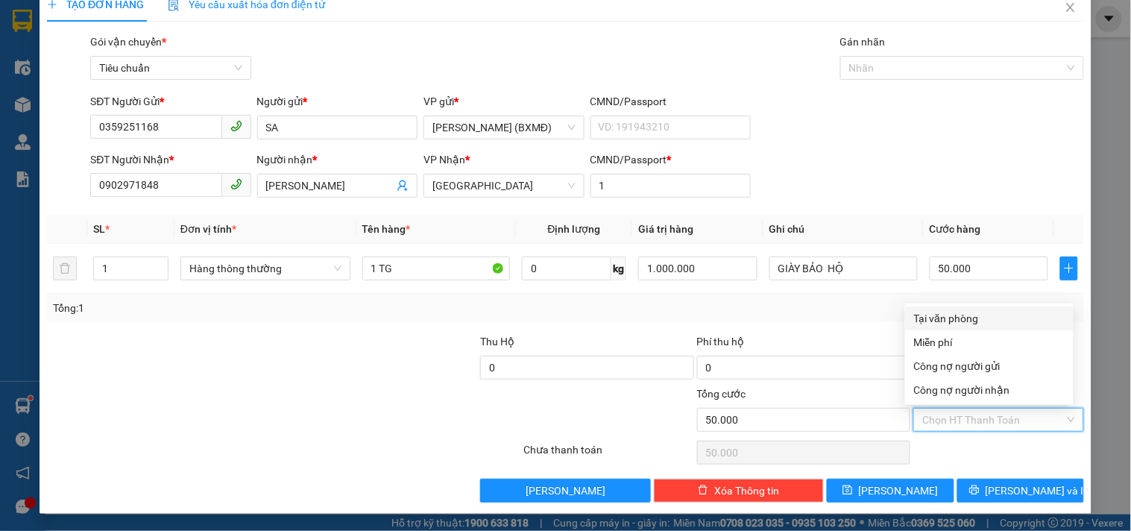
click at [991, 323] on div "Tại văn phòng" at bounding box center [989, 318] width 151 height 16
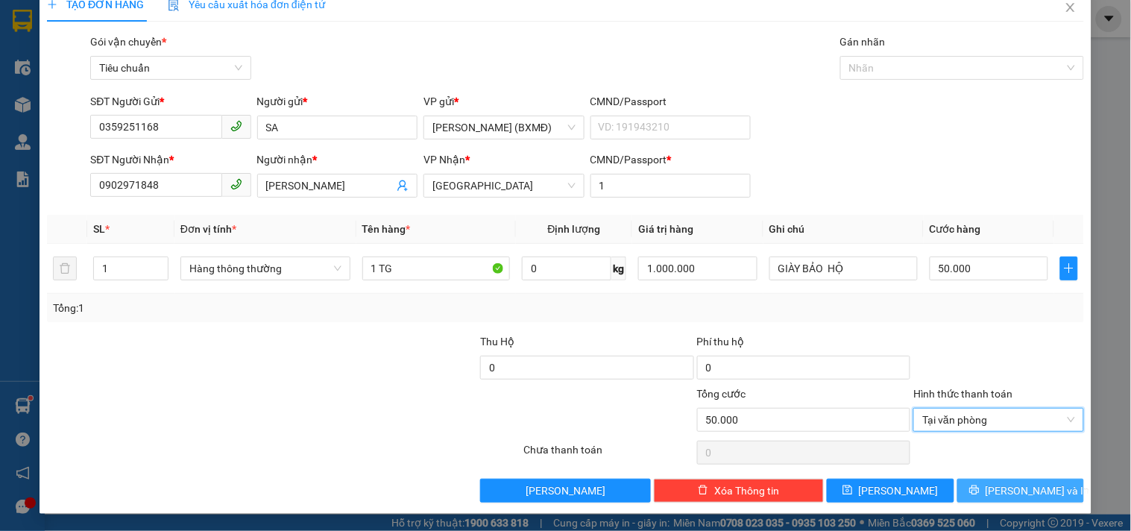
click at [1022, 494] on span "[PERSON_NAME] và In" at bounding box center [1037, 490] width 104 height 16
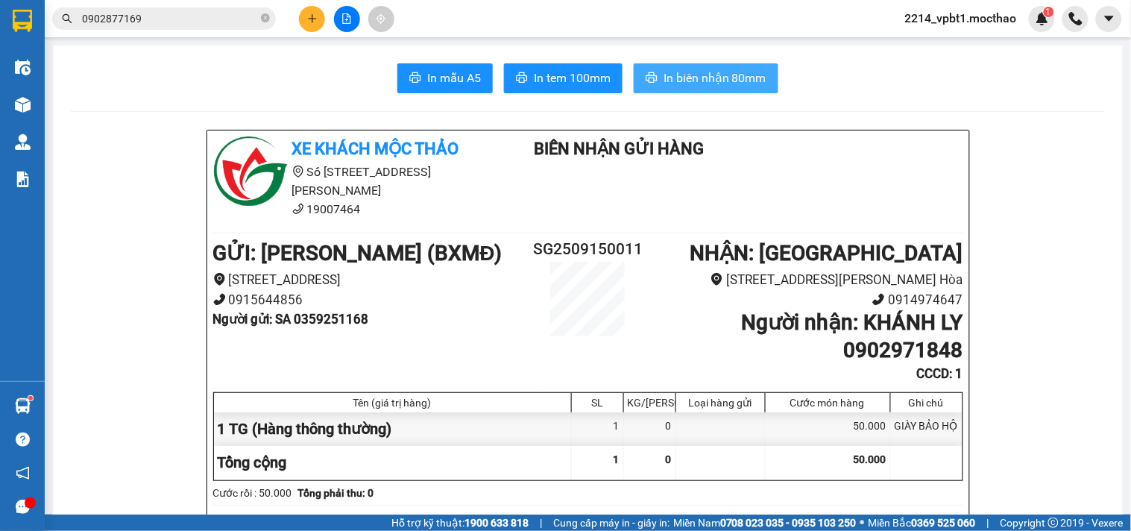
click at [691, 63] on button "In biên nhận 80mm" at bounding box center [706, 78] width 145 height 30
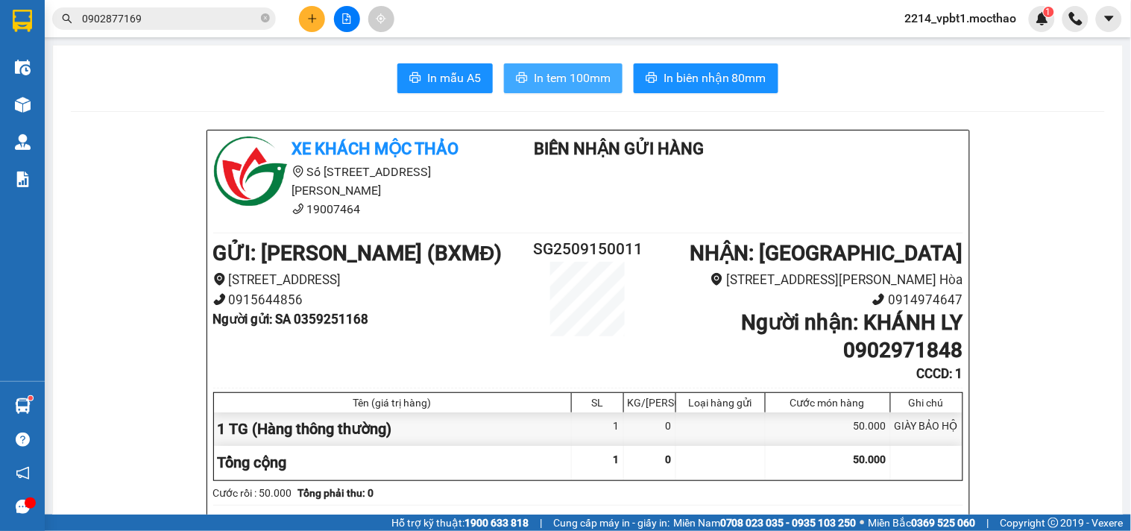
click at [584, 75] on span "In tem 100mm" at bounding box center [572, 78] width 77 height 19
click at [298, 13] on div at bounding box center [347, 19] width 112 height 26
click at [320, 24] on button at bounding box center [312, 19] width 26 height 26
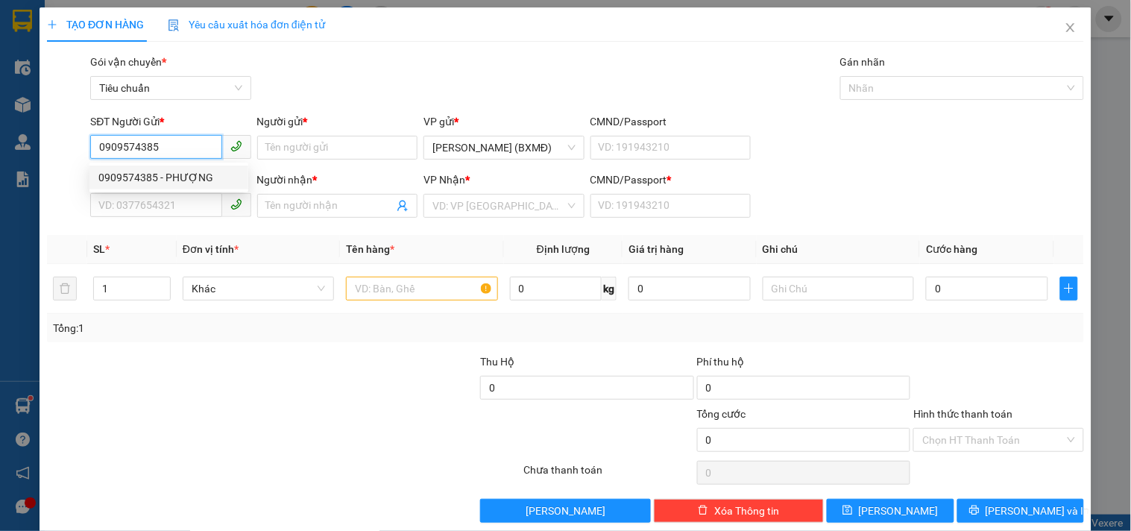
click at [139, 177] on div "0909574385 - PHƯỢNG" at bounding box center [168, 177] width 141 height 16
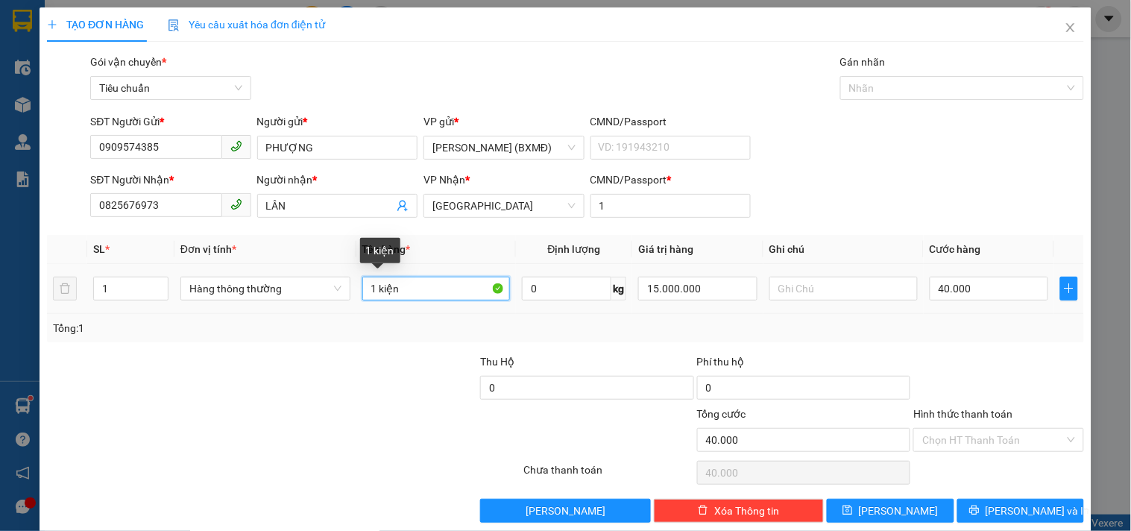
drag, startPoint x: 411, startPoint y: 300, endPoint x: 431, endPoint y: 306, distance: 21.0
click at [431, 306] on td "1 kiện" at bounding box center [436, 289] width 160 height 50
drag, startPoint x: 373, startPoint y: 289, endPoint x: 301, endPoint y: 287, distance: 72.3
click at [338, 292] on tr "1 Hàng thông thường 11TX 0 kg 15.000.000 40.000" at bounding box center [565, 289] width 1037 height 50
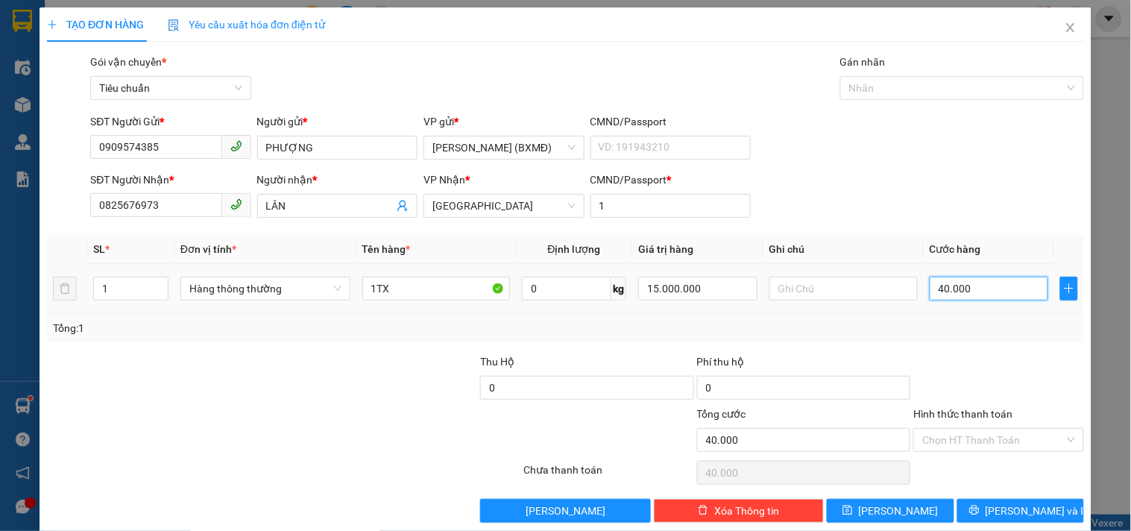
click at [999, 289] on input "40.000" at bounding box center [988, 289] width 119 height 24
click at [978, 376] on div at bounding box center [998, 379] width 173 height 52
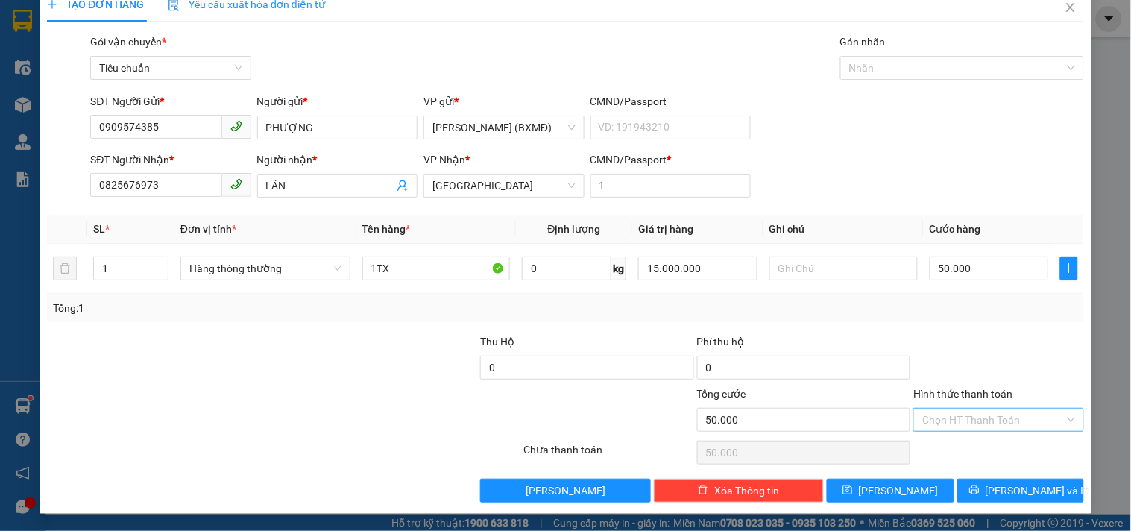
drag, startPoint x: 971, startPoint y: 423, endPoint x: 976, endPoint y: 408, distance: 15.8
click at [973, 422] on input "Hình thức thanh toán" at bounding box center [993, 419] width 142 height 22
click at [982, 316] on div "Tại văn phòng" at bounding box center [989, 318] width 151 height 16
click at [1022, 493] on span "[PERSON_NAME] và In" at bounding box center [1037, 490] width 104 height 16
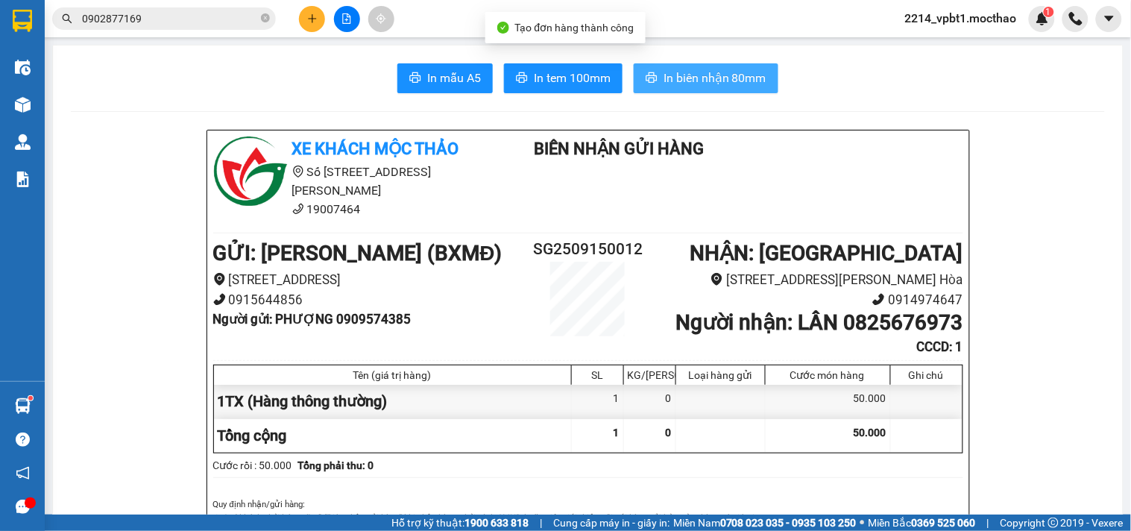
click at [716, 75] on span "In biên nhận 80mm" at bounding box center [714, 78] width 103 height 19
drag, startPoint x: 692, startPoint y: 71, endPoint x: 716, endPoint y: 76, distance: 24.4
click at [696, 72] on span "In biên nhận 80mm" at bounding box center [714, 78] width 103 height 19
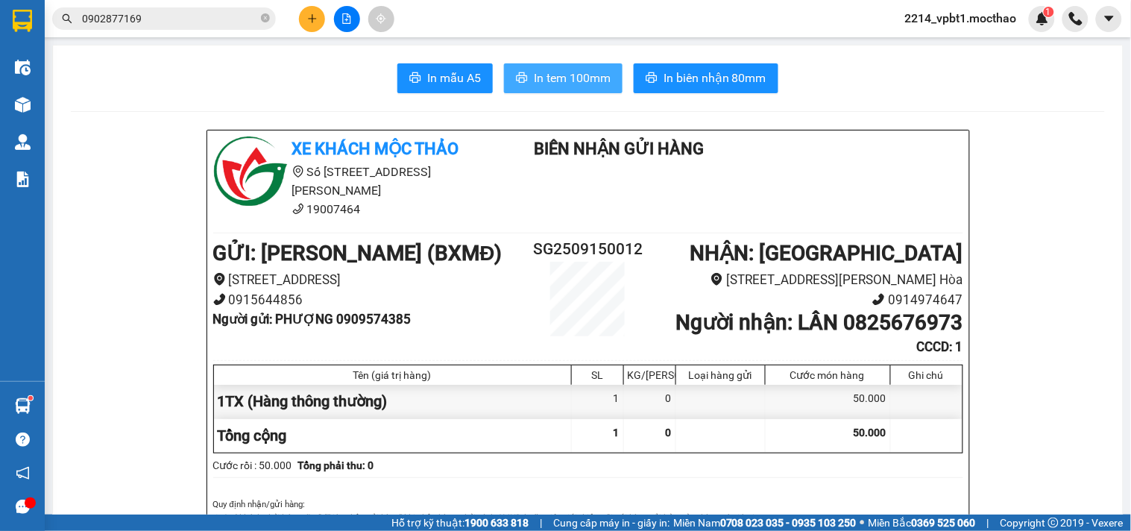
click at [559, 69] on span "In tem 100mm" at bounding box center [572, 78] width 77 height 19
click at [265, 19] on icon "close-circle" at bounding box center [265, 17] width 9 height 9
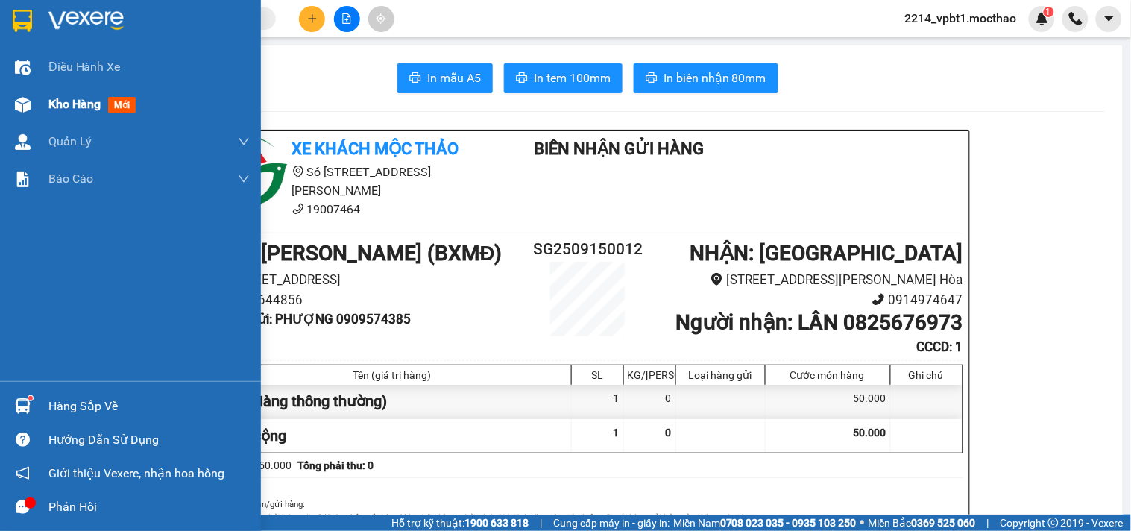
click at [73, 101] on span "Kho hàng" at bounding box center [74, 104] width 52 height 14
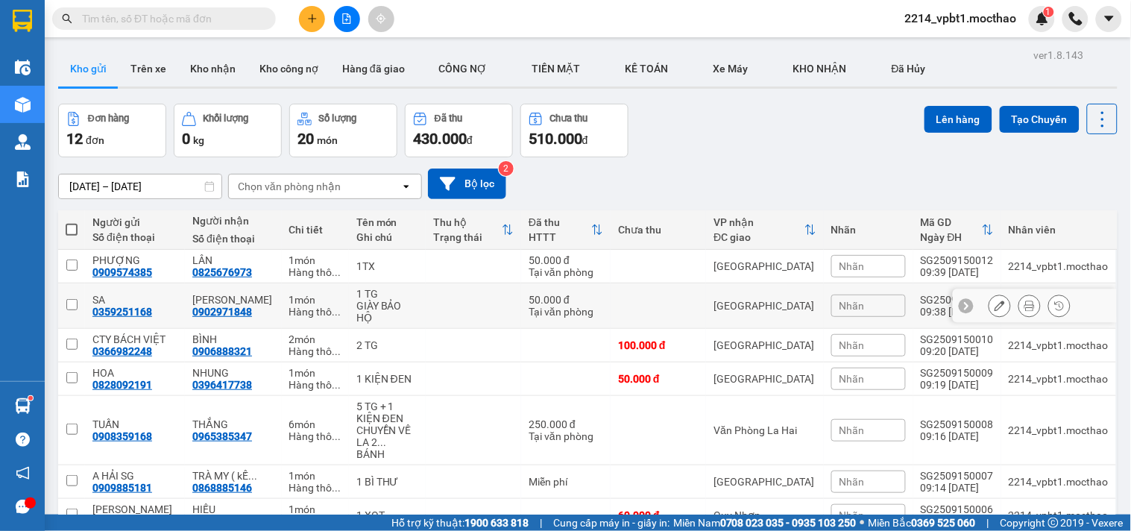
scroll to position [157, 0]
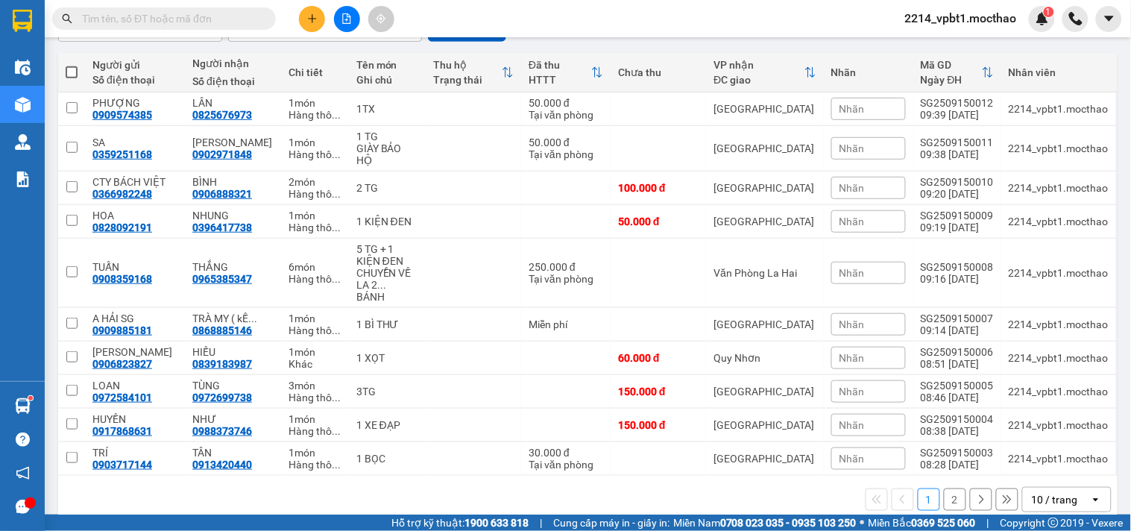
click at [312, 15] on icon "plus" at bounding box center [312, 18] width 1 height 8
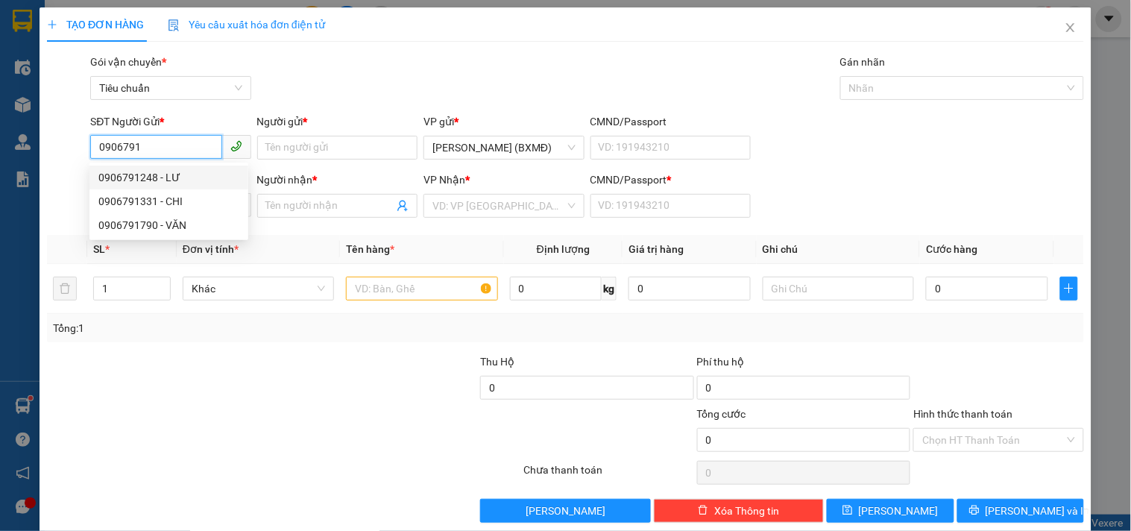
click at [175, 188] on div "0906791248 - LƯ" at bounding box center [168, 177] width 159 height 24
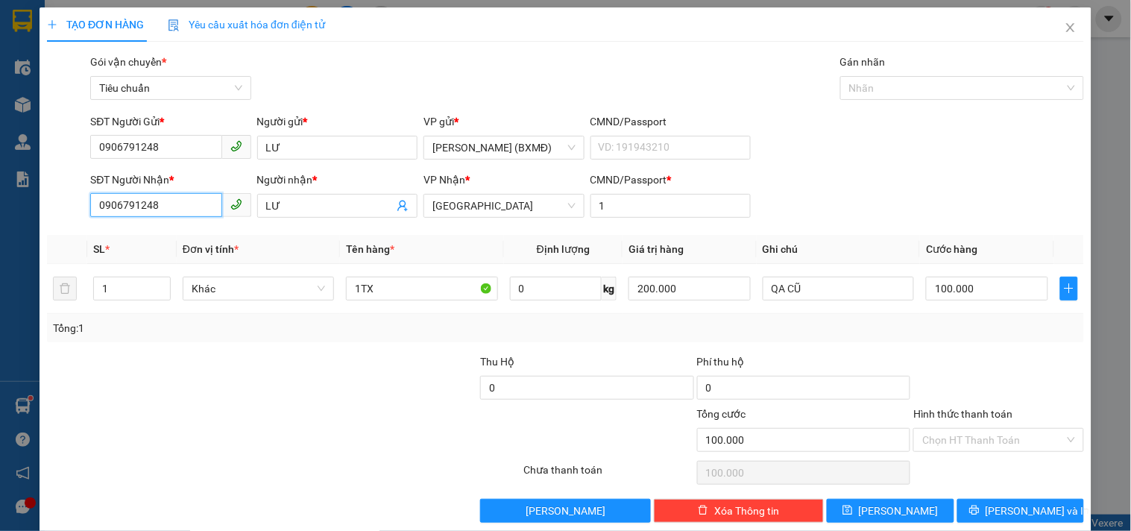
drag, startPoint x: 177, startPoint y: 211, endPoint x: 0, endPoint y: 296, distance: 196.7
click at [0, 296] on div "TẠO ĐƠN HÀNG Yêu cầu xuất hóa đơn điện tử Transit Pickup Surcharge Ids Transit …" at bounding box center [565, 265] width 1131 height 531
click at [152, 232] on div "0914040289 - cước" at bounding box center [168, 235] width 141 height 16
drag, startPoint x: 317, startPoint y: 203, endPoint x: 127, endPoint y: 263, distance: 199.2
click at [130, 263] on div "Transit Pickup Surcharge Ids Transit Deliver Surcharge Ids Transit Deliver Surc…" at bounding box center [565, 288] width 1037 height 469
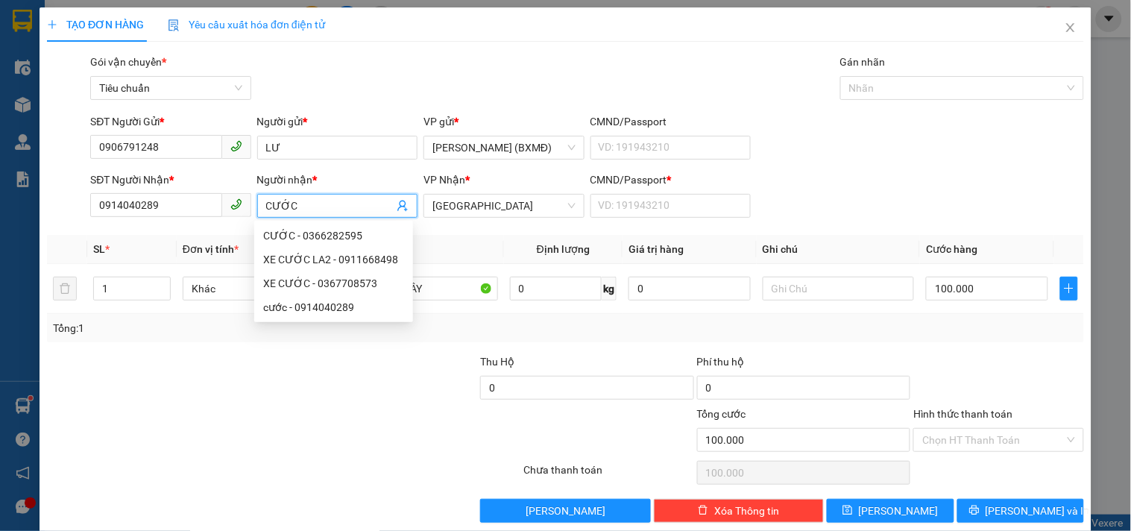
click at [212, 397] on div at bounding box center [153, 379] width 217 height 52
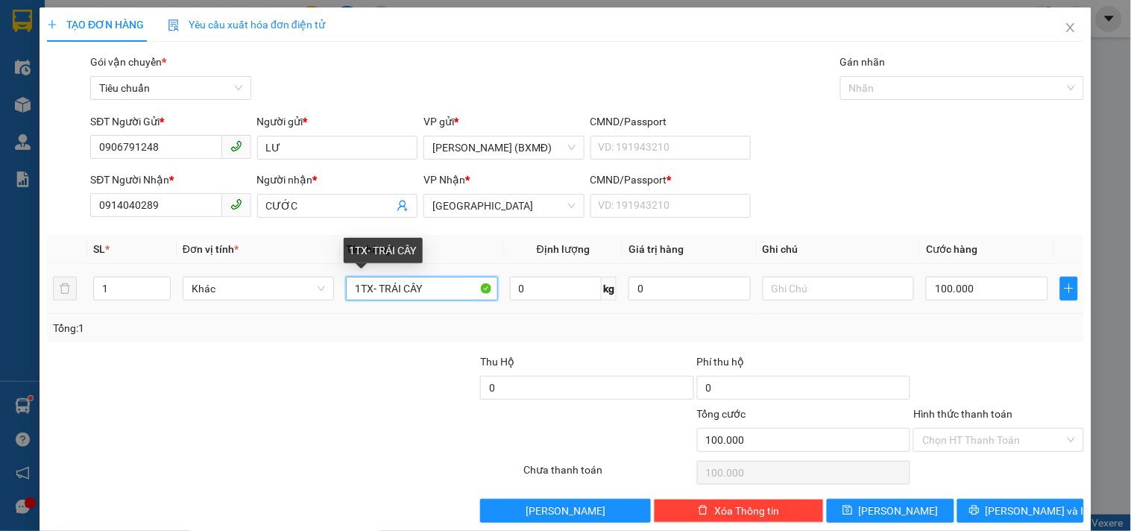
drag, startPoint x: 367, startPoint y: 288, endPoint x: 481, endPoint y: 306, distance: 115.3
click at [485, 312] on td "1TX- TRÁI CÂY" at bounding box center [421, 289] width 163 height 50
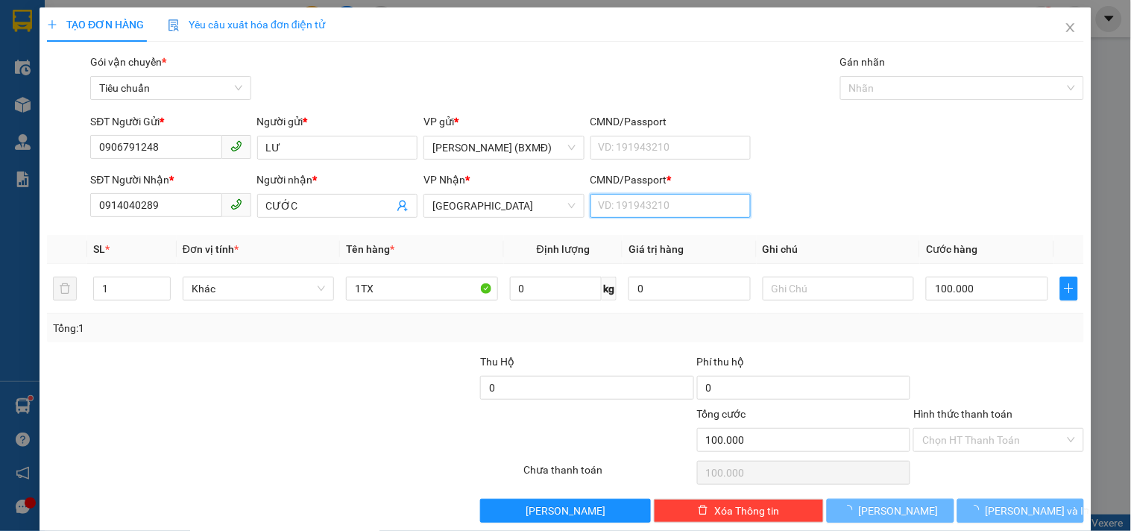
click at [611, 212] on input "CMND/Passport *" at bounding box center [670, 206] width 160 height 24
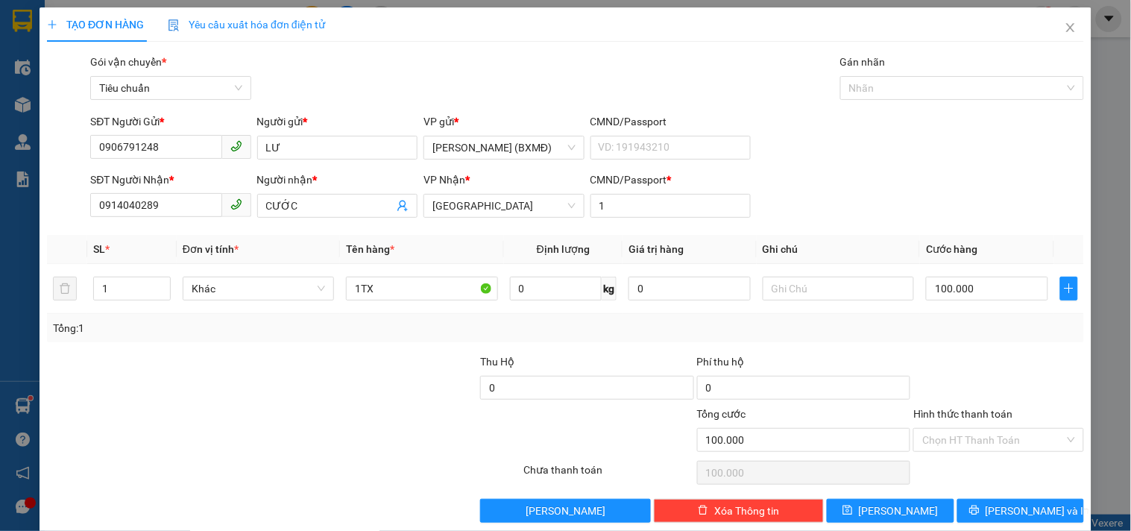
click at [986, 336] on div "Tổng: 1" at bounding box center [565, 328] width 1025 height 16
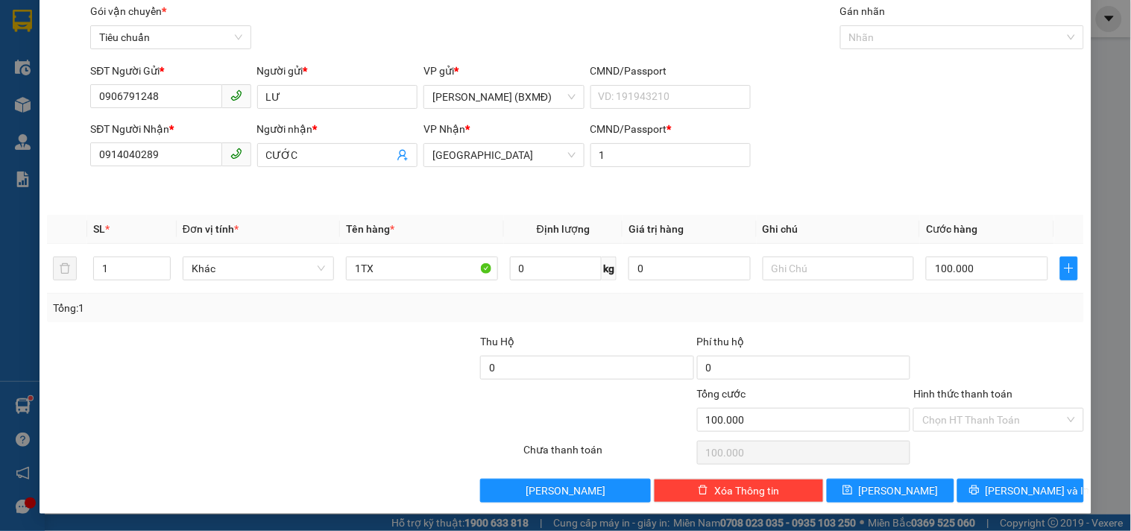
scroll to position [20, 0]
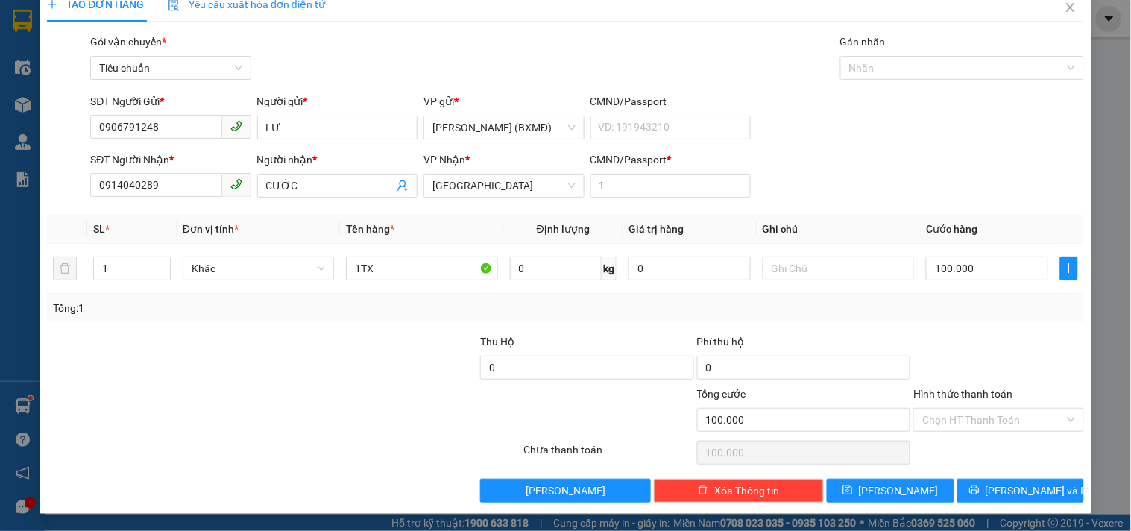
click at [960, 359] on div at bounding box center [998, 359] width 173 height 52
click at [953, 423] on input "Hình thức thanh toán" at bounding box center [993, 419] width 142 height 22
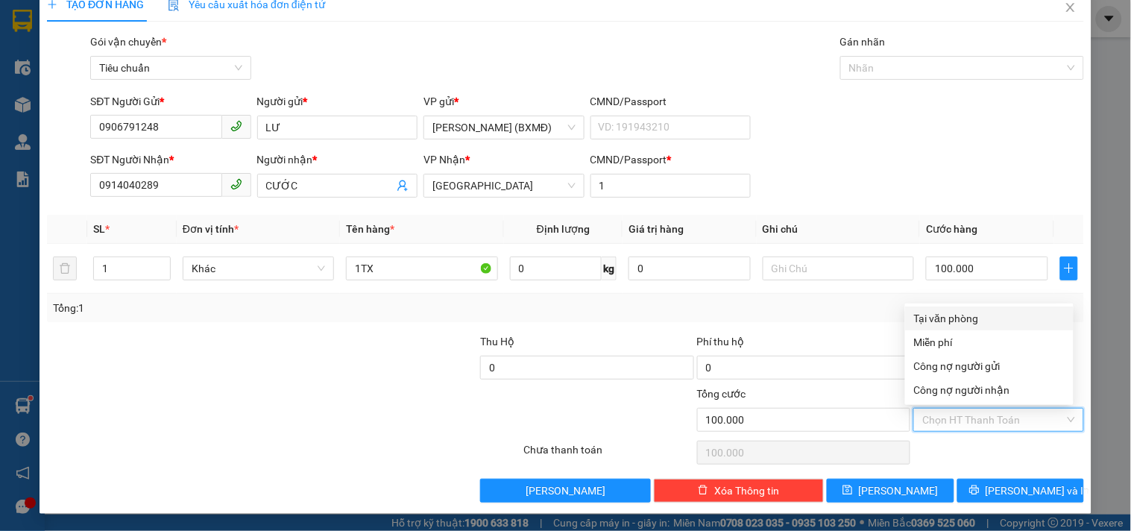
click at [951, 311] on div "Tại văn phòng" at bounding box center [989, 318] width 151 height 16
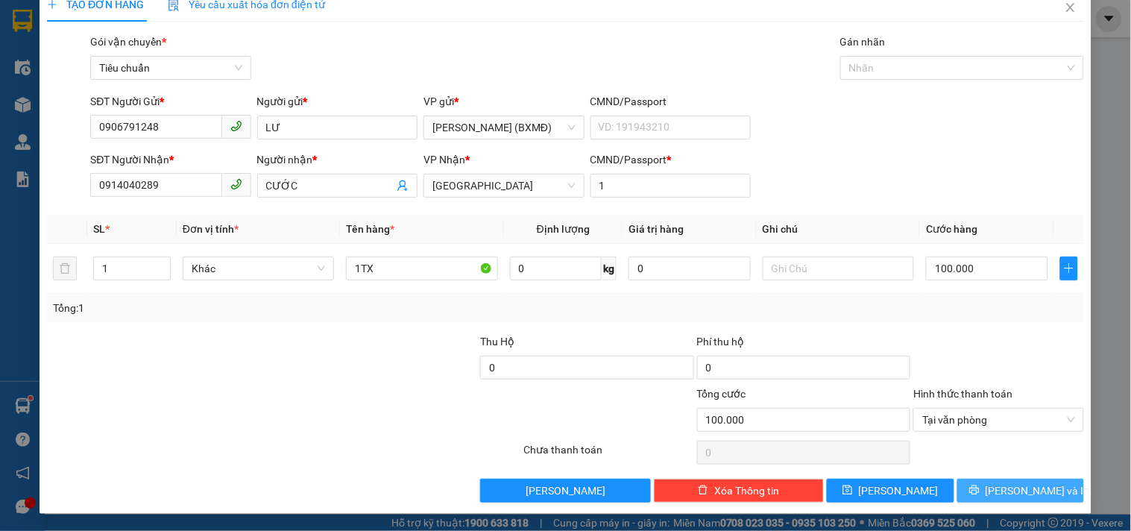
click at [988, 481] on button "[PERSON_NAME] và In" at bounding box center [1020, 490] width 127 height 24
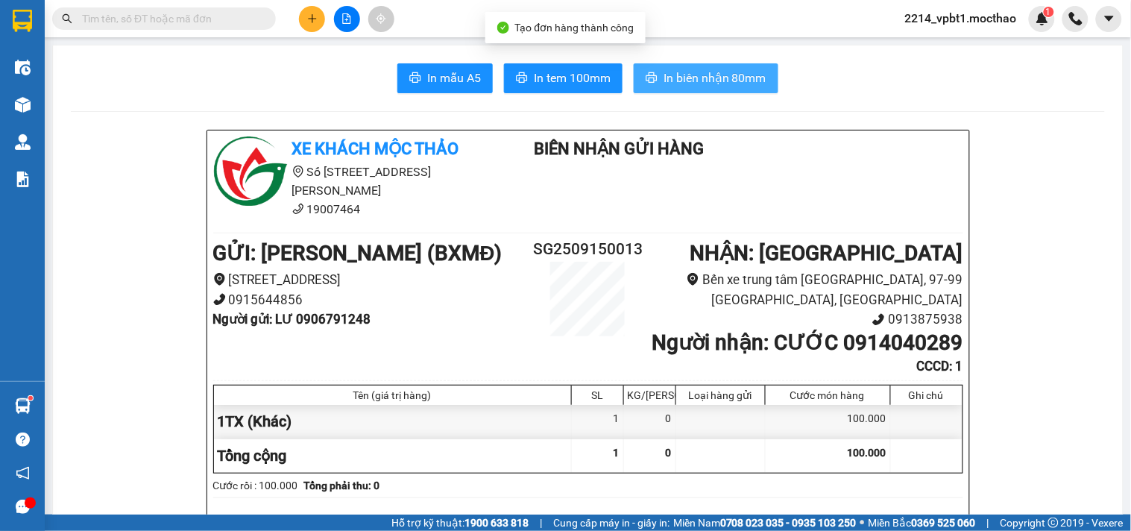
click at [701, 78] on span "In biên nhận 80mm" at bounding box center [714, 78] width 103 height 19
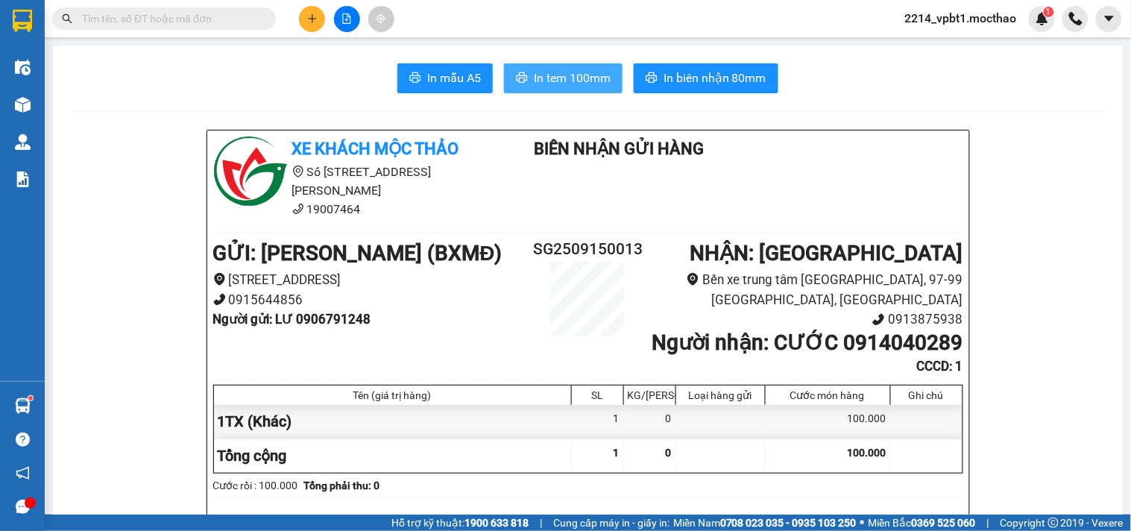
click at [572, 78] on span "In tem 100mm" at bounding box center [572, 78] width 77 height 19
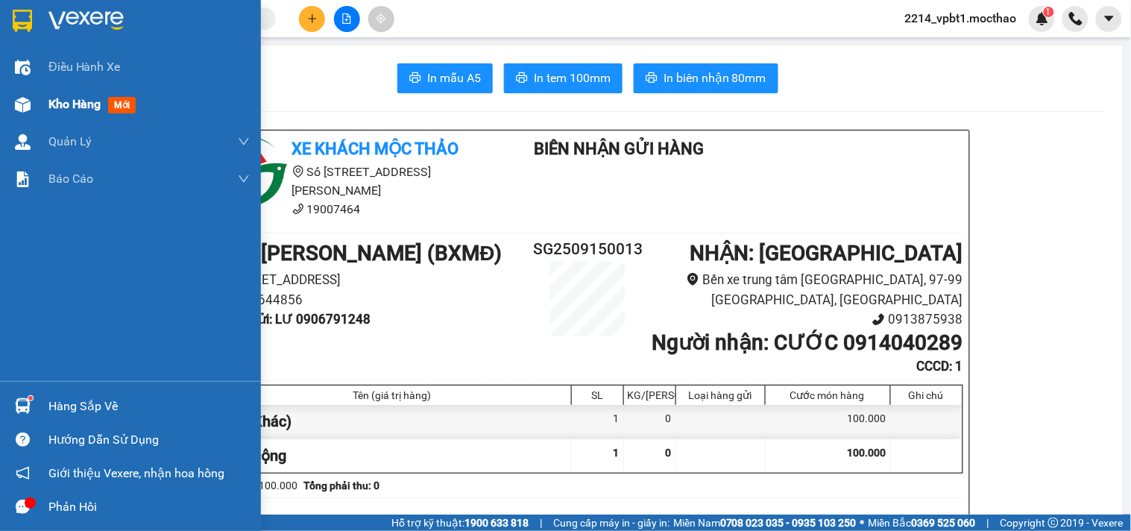
click at [57, 109] on span "Kho hàng" at bounding box center [74, 104] width 52 height 14
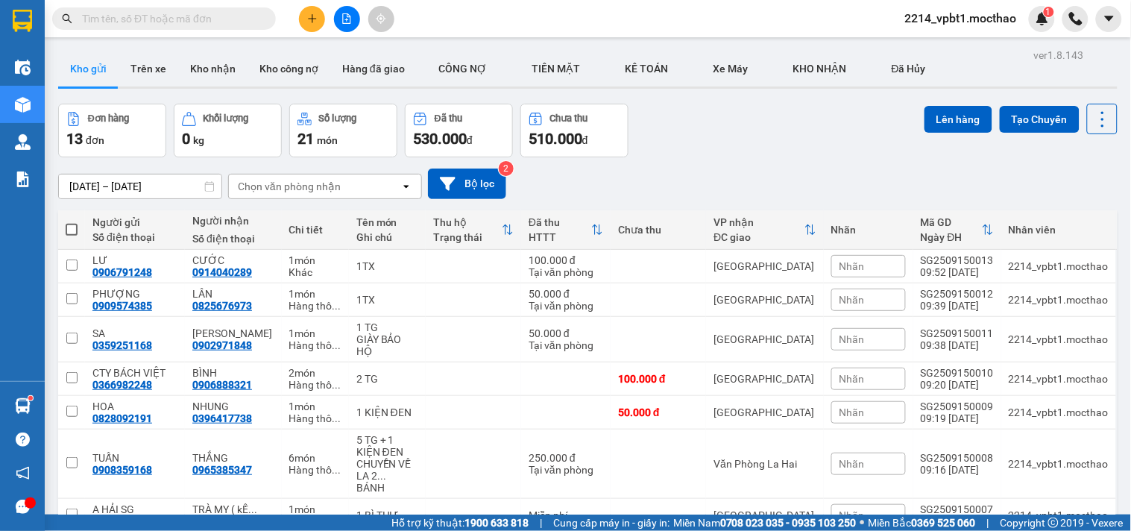
click at [246, 19] on input "text" at bounding box center [170, 18] width 176 height 16
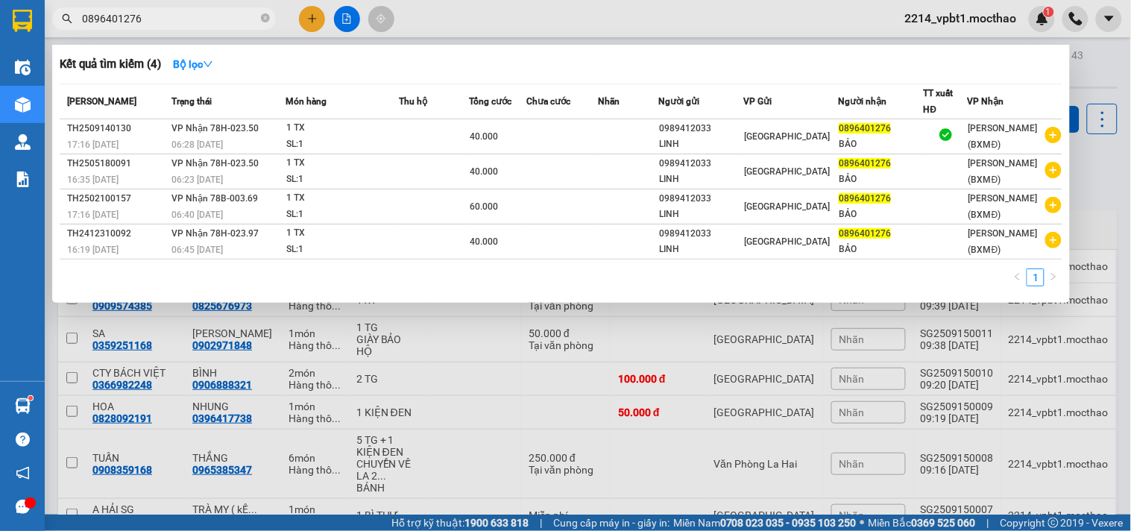
click at [313, 13] on div at bounding box center [565, 265] width 1131 height 531
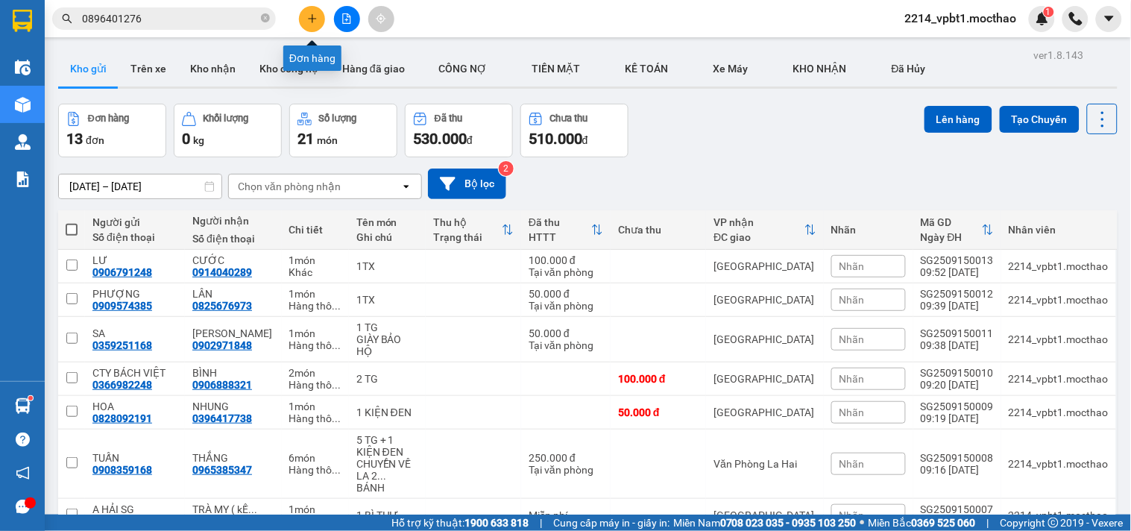
click at [313, 13] on icon "plus" at bounding box center [312, 18] width 10 height 10
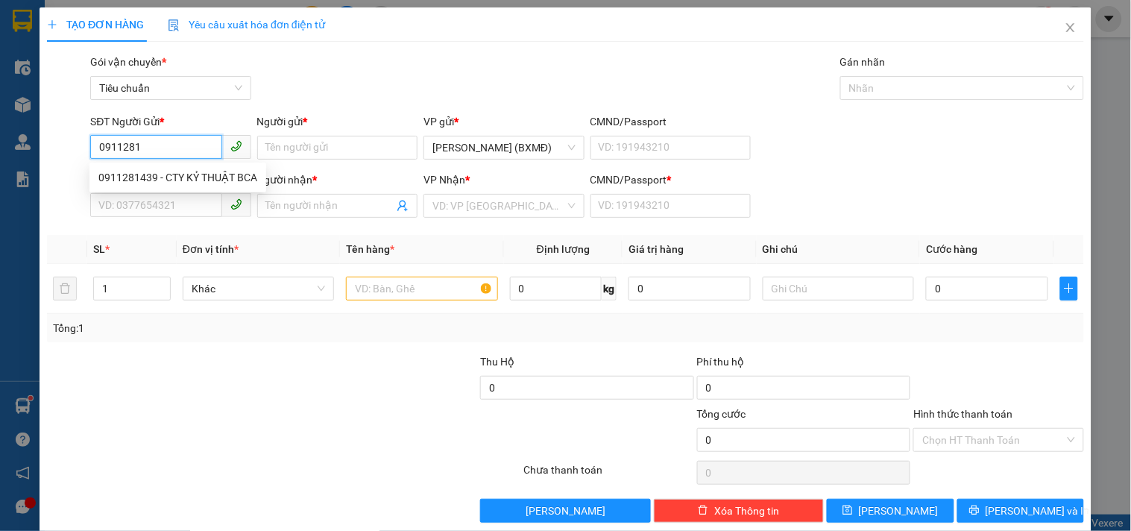
click at [190, 180] on div "0911281439 - CTY KỶ THUẬT BCA" at bounding box center [177, 177] width 159 height 16
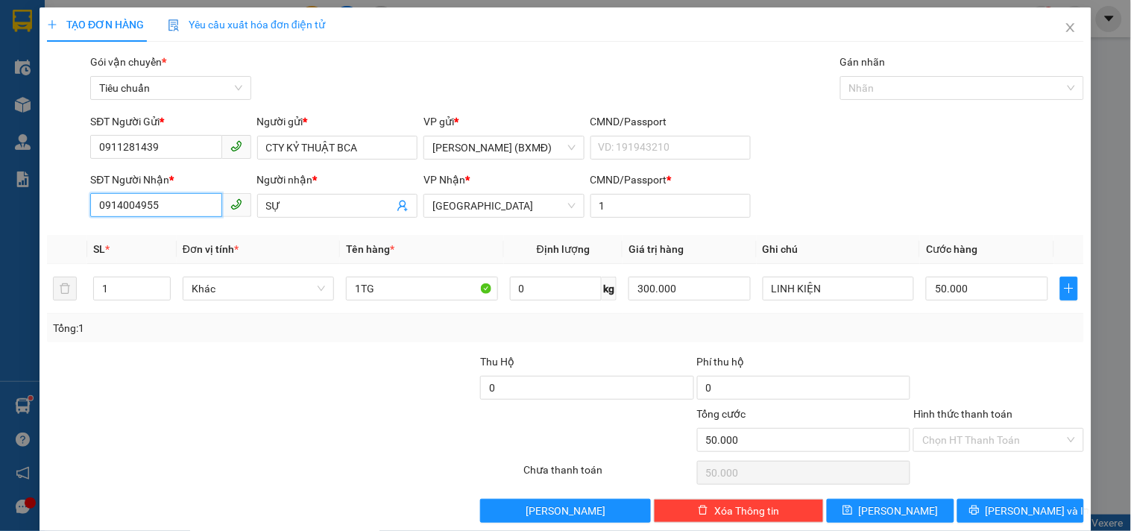
drag, startPoint x: 184, startPoint y: 204, endPoint x: 0, endPoint y: 300, distance: 207.7
click at [0, 281] on div "TẠO ĐƠN HÀNG Yêu cầu xuất hóa đơn điện tử Transit Pickup Surcharge Ids Transit …" at bounding box center [565, 265] width 1131 height 531
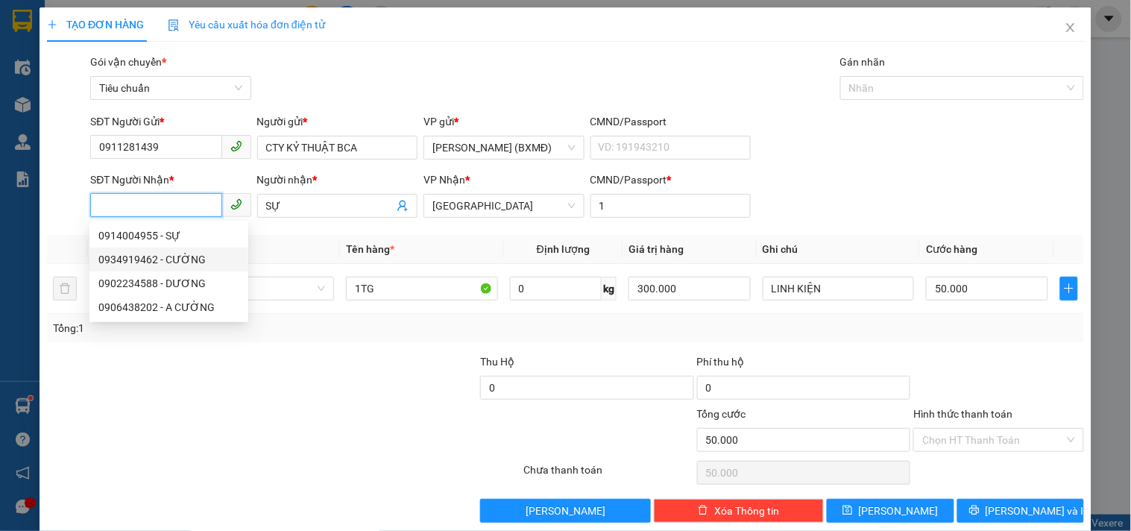
click at [127, 256] on div "0934919462 - CƯỜNG" at bounding box center [168, 259] width 141 height 16
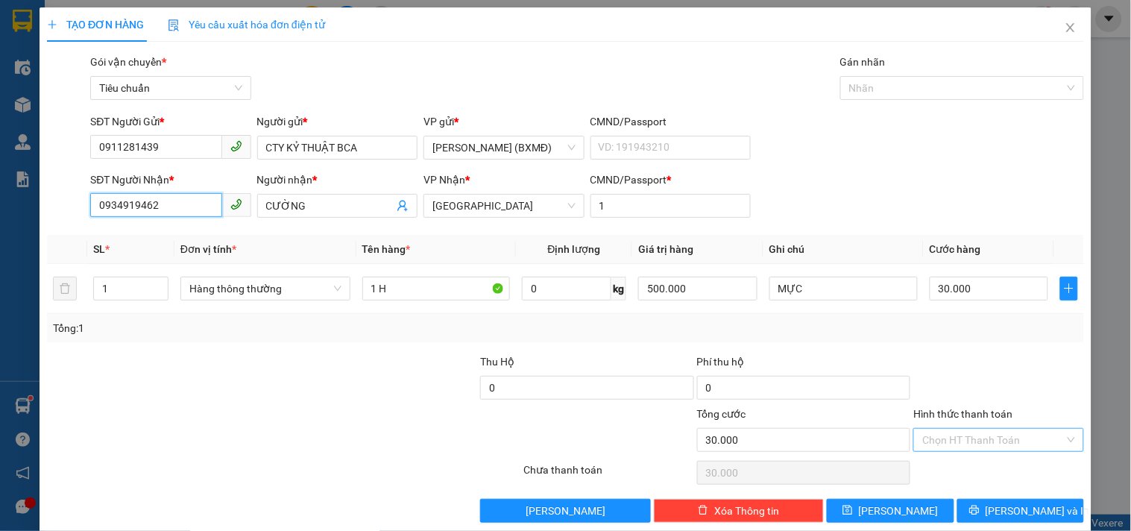
scroll to position [20, 0]
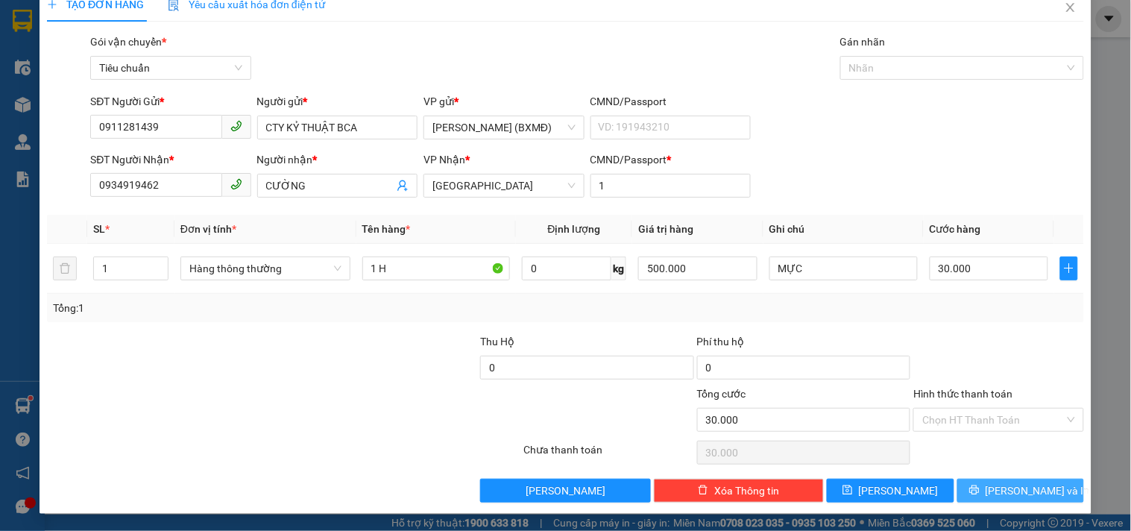
click at [1017, 494] on span "[PERSON_NAME] và In" at bounding box center [1037, 490] width 104 height 16
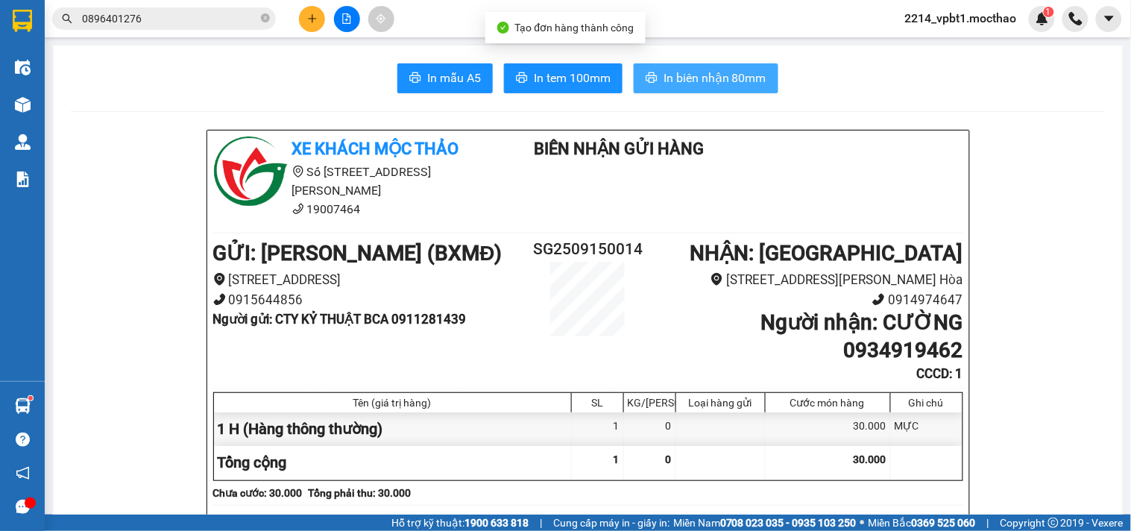
click at [704, 80] on span "In biên nhận 80mm" at bounding box center [714, 78] width 103 height 19
click at [702, 78] on span "In biên nhận 80mm" at bounding box center [714, 78] width 103 height 19
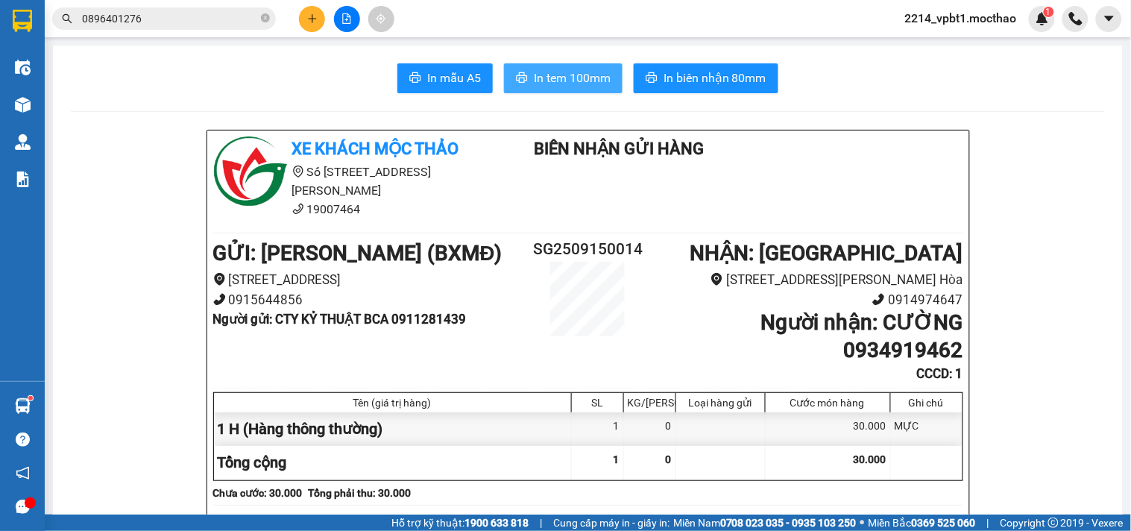
click at [572, 88] on button "In tem 100mm" at bounding box center [563, 78] width 119 height 30
